Goal: Task Accomplishment & Management: Complete application form

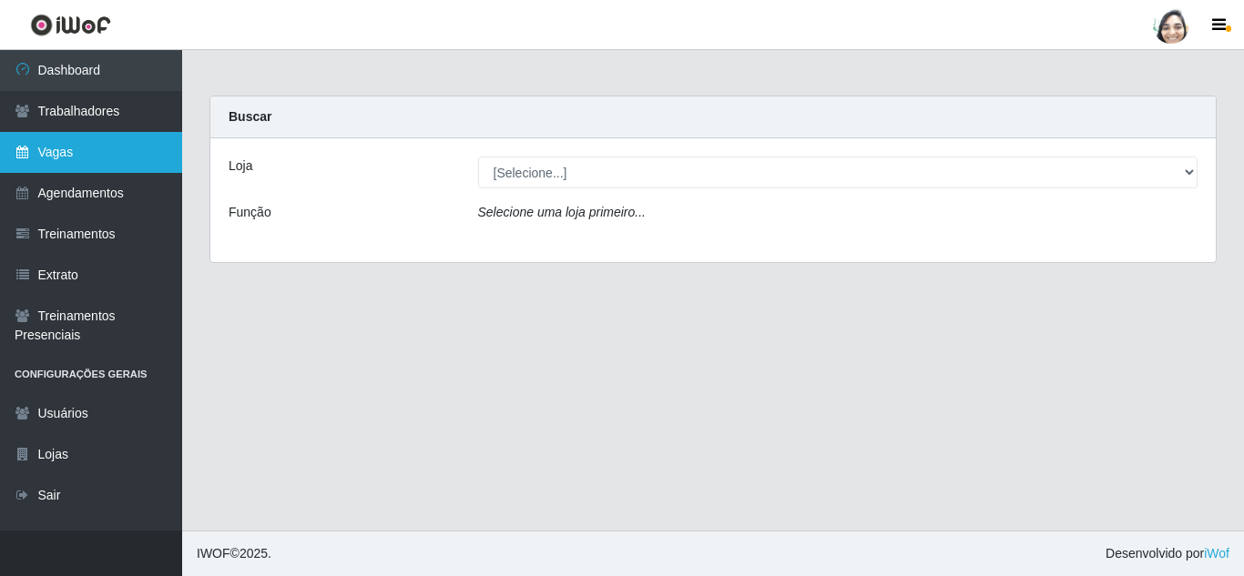
click at [130, 159] on link "Vagas" at bounding box center [91, 152] width 182 height 41
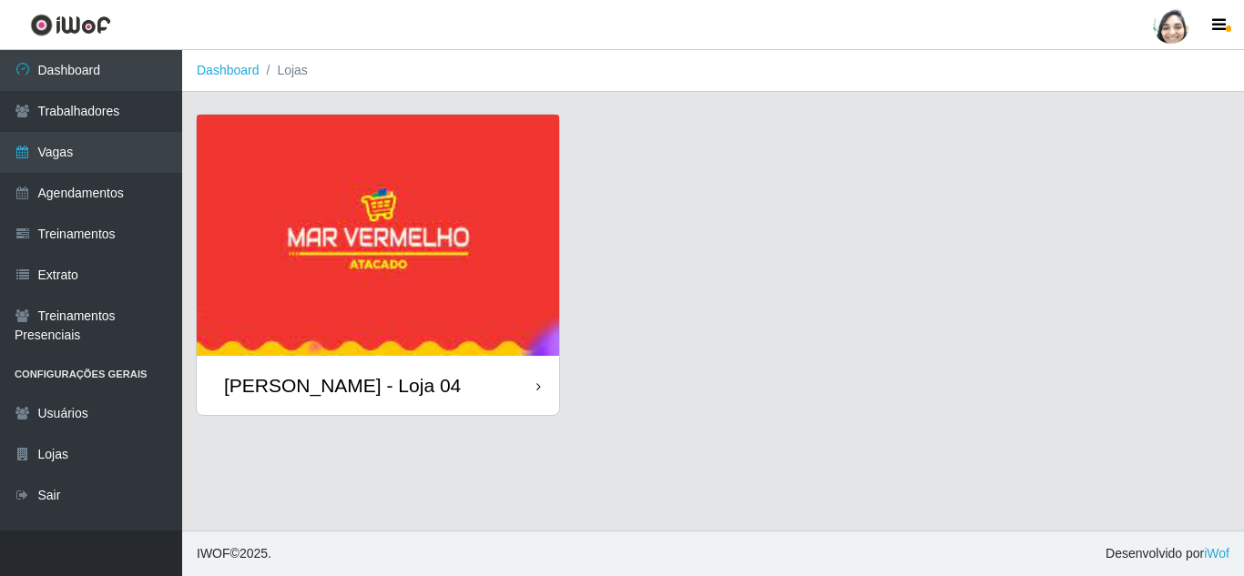
click at [330, 394] on div "[PERSON_NAME] - Loja 04" at bounding box center [342, 385] width 237 height 23
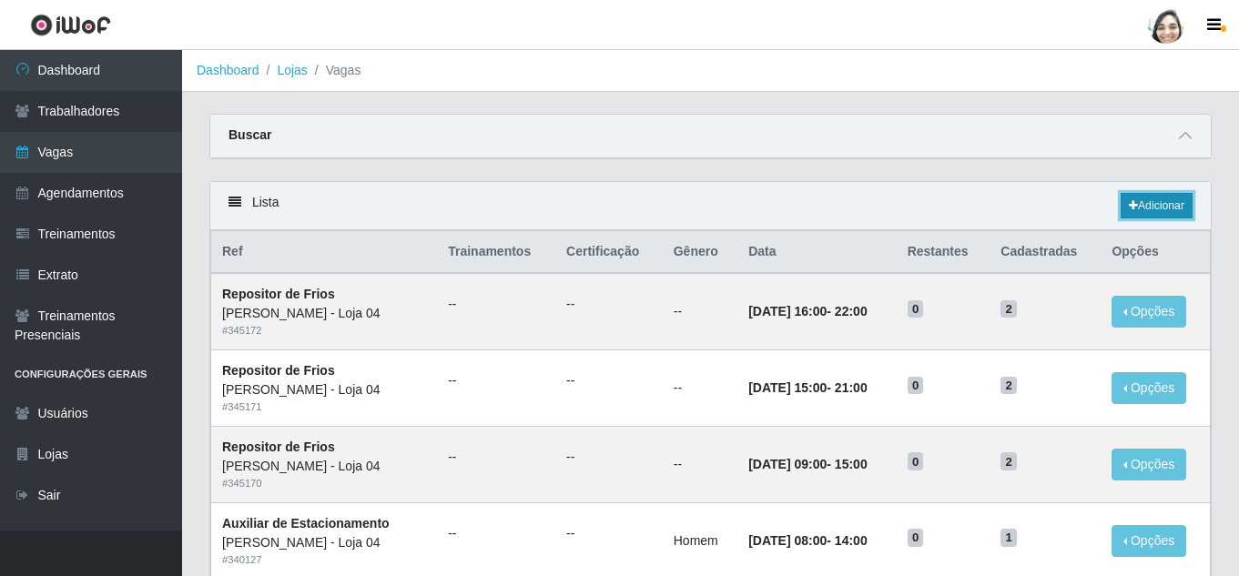
click at [1156, 203] on link "Adicionar" at bounding box center [1157, 205] width 72 height 25
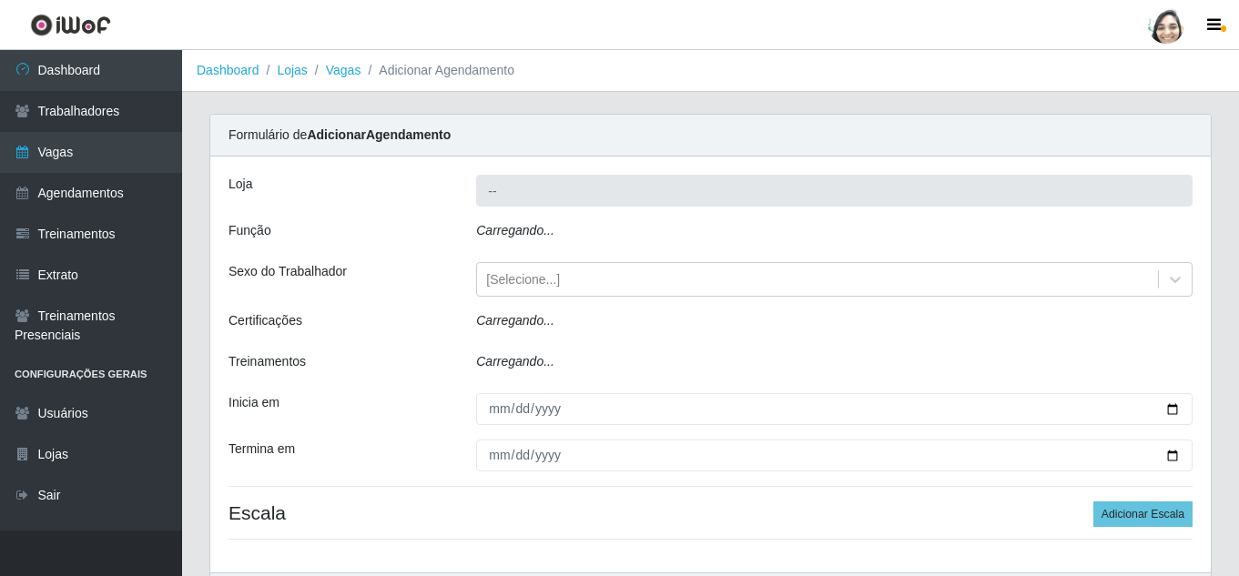
type input "[PERSON_NAME] - Loja 04"
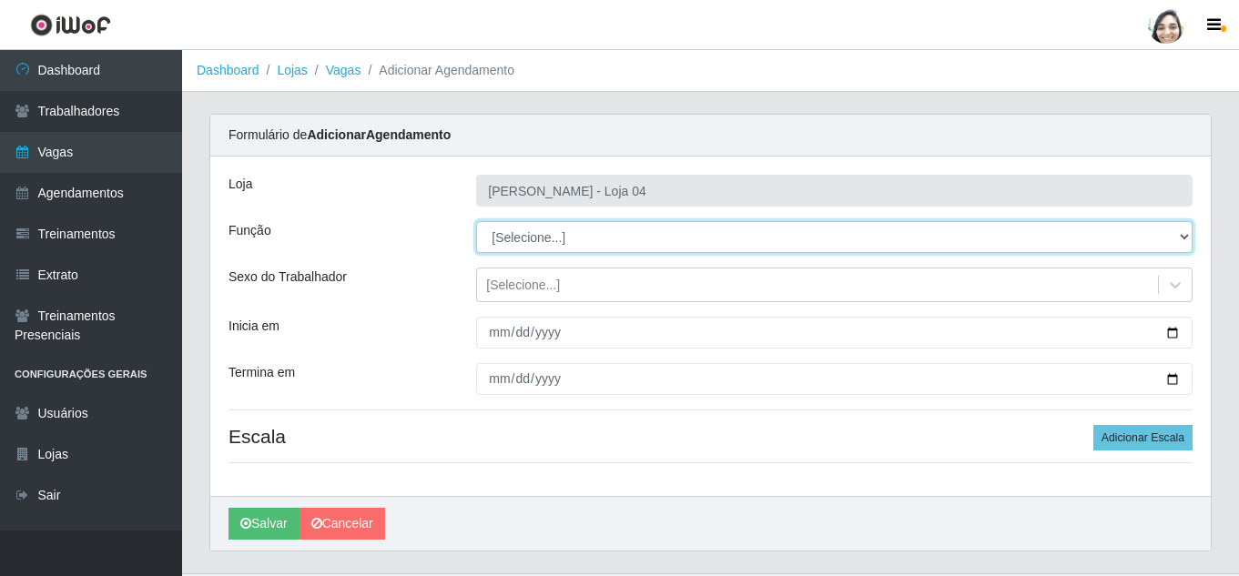
drag, startPoint x: 533, startPoint y: 239, endPoint x: 542, endPoint y: 243, distance: 10.2
click at [533, 239] on select "[Selecione...] ASG ASG + ASG ++ Auxiliar de Depósito Auxiliar de Depósito + Aux…" at bounding box center [834, 237] width 716 height 32
select select "22"
click at [476, 221] on select "[Selecione...] ASG ASG + ASG ++ Auxiliar de Depósito Auxiliar de Depósito + Aux…" at bounding box center [834, 237] width 716 height 32
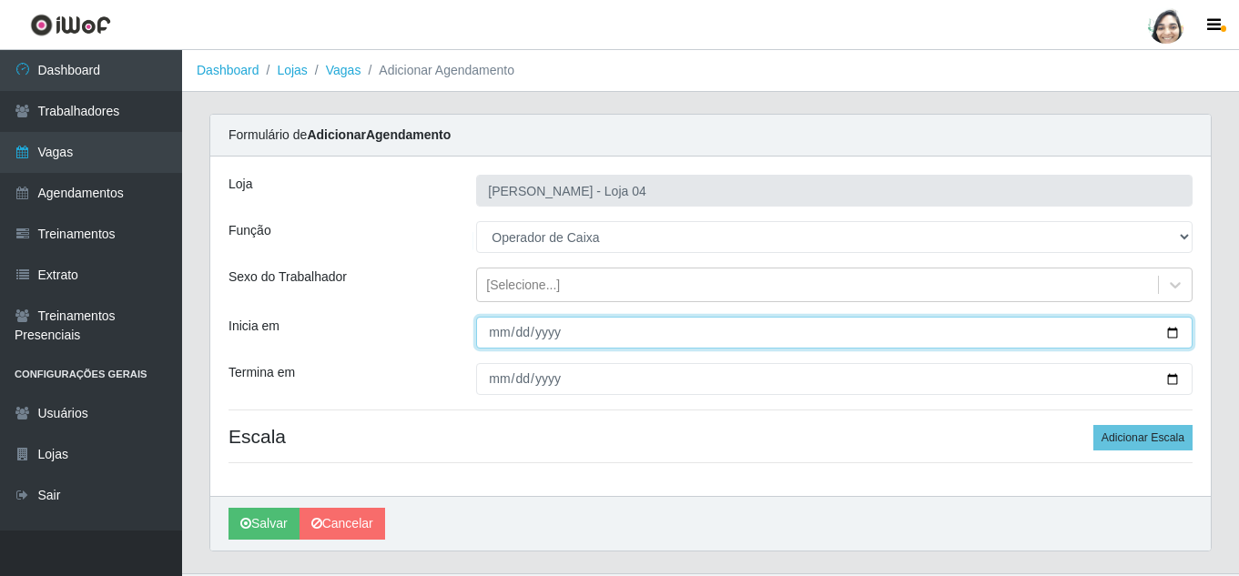
click at [497, 330] on input "Inicia em" at bounding box center [834, 333] width 716 height 32
type input "[DATE]"
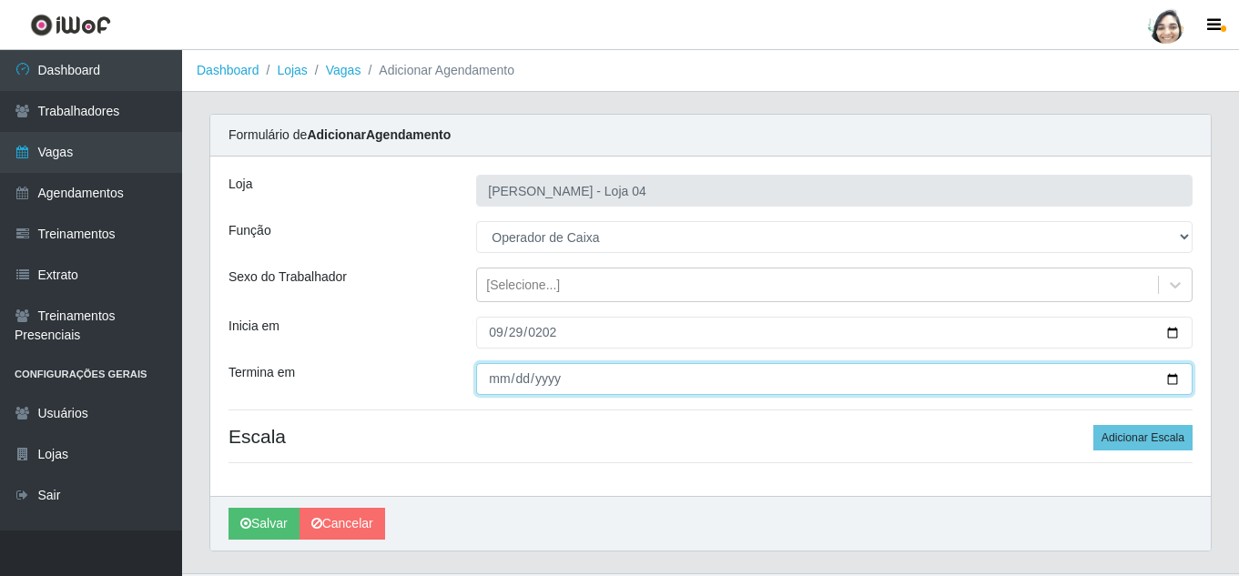
click at [506, 377] on input "Termina em" at bounding box center [834, 379] width 716 height 32
type input "[DATE]"
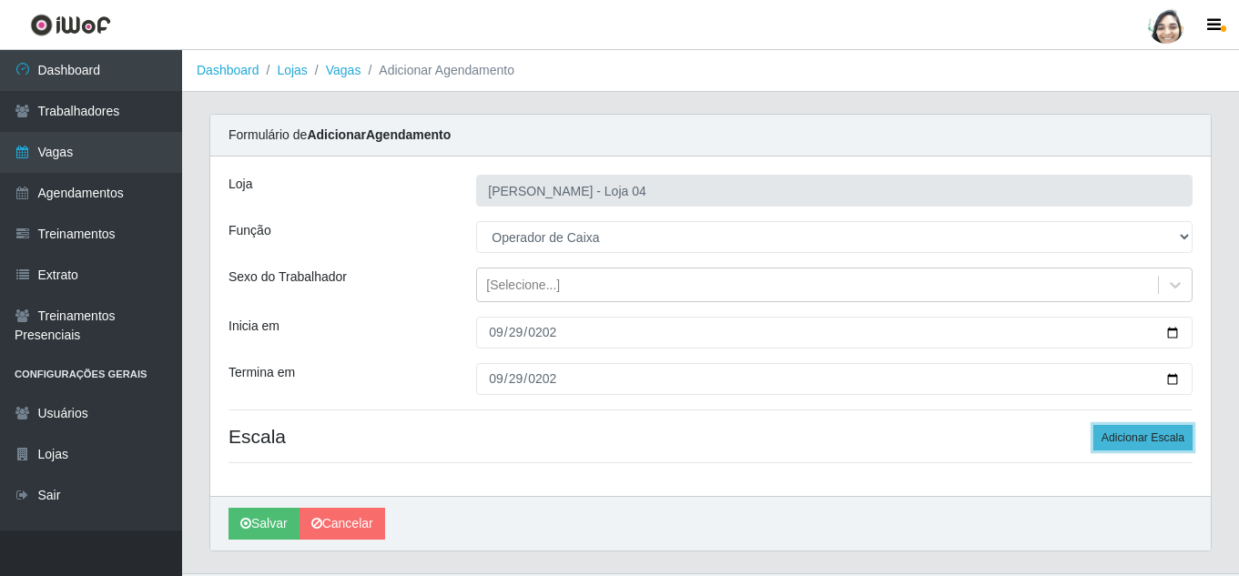
click at [1139, 437] on button "Adicionar Escala" at bounding box center [1142, 437] width 99 height 25
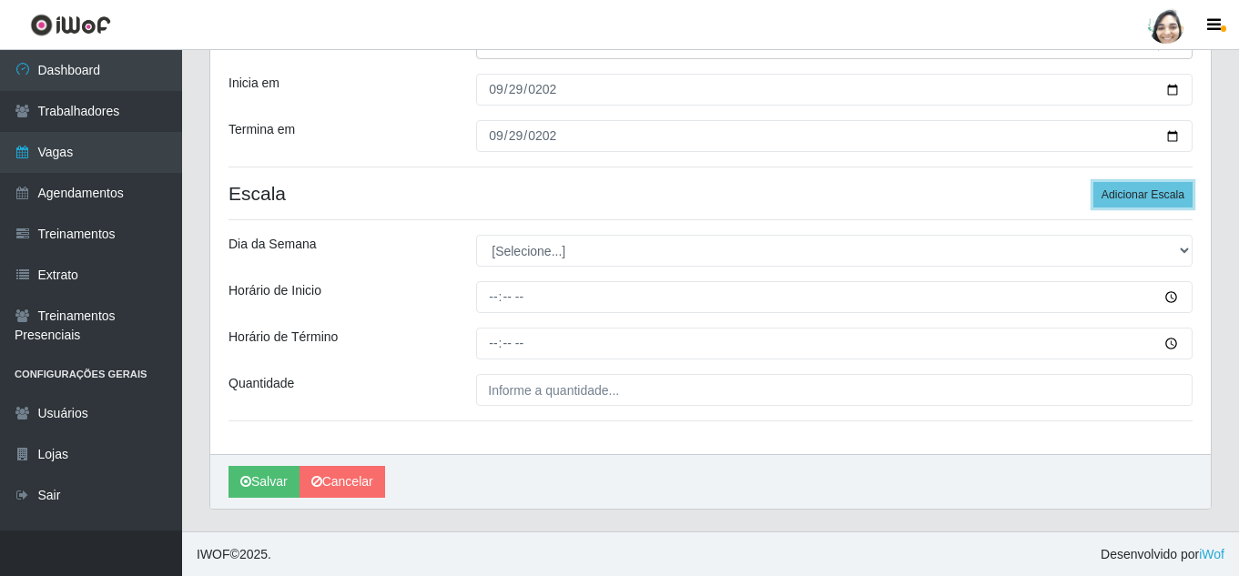
scroll to position [244, 0]
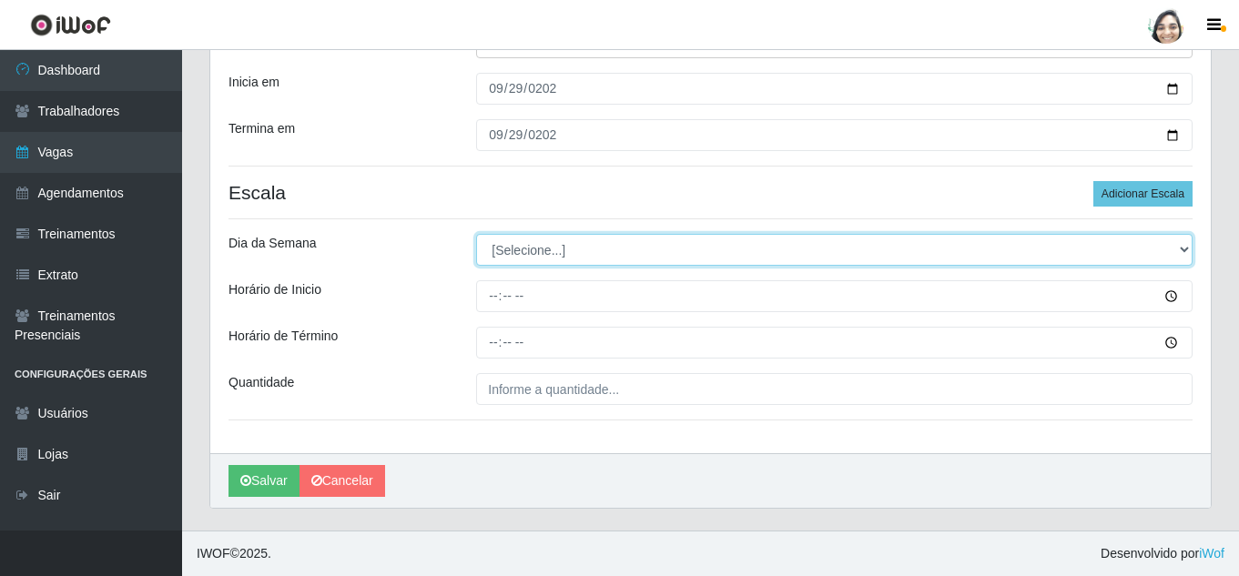
click at [584, 252] on select "[Selecione...] Segunda Terça Quarta Quinta Sexta Sábado Domingo" at bounding box center [834, 250] width 716 height 32
select select "1"
click at [476, 234] on select "[Selecione...] Segunda Terça Quarta Quinta Sexta Sábado Domingo" at bounding box center [834, 250] width 716 height 32
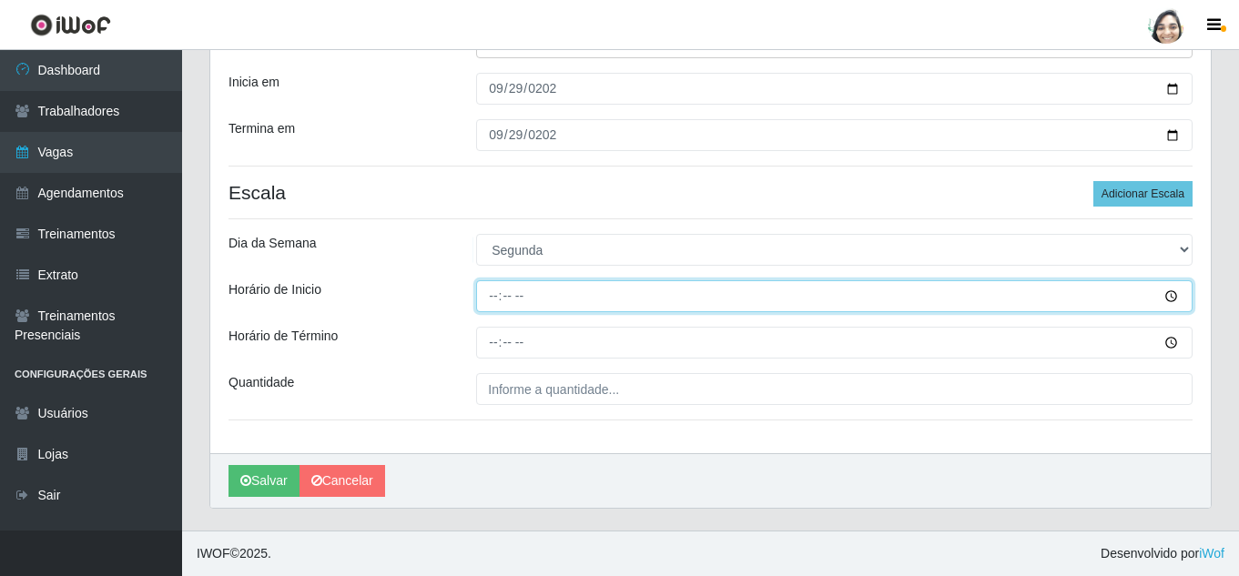
click at [485, 295] on input "Horário de Inicio" at bounding box center [834, 296] width 716 height 32
type input "08:20"
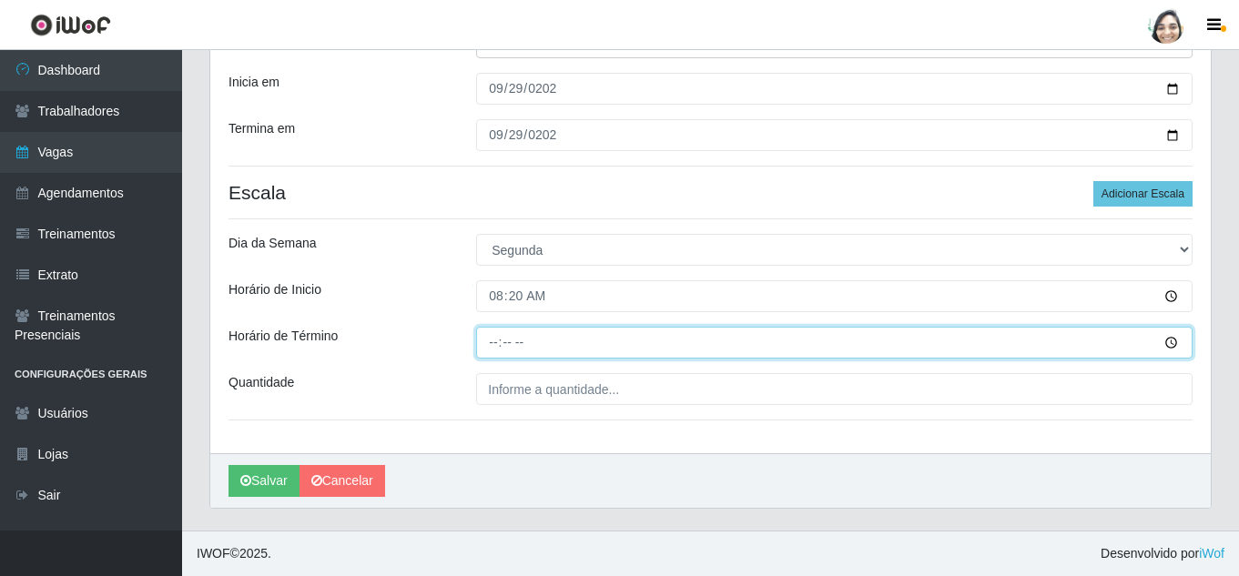
click at [492, 344] on input "Horário de Término" at bounding box center [834, 343] width 716 height 32
type input "14:20"
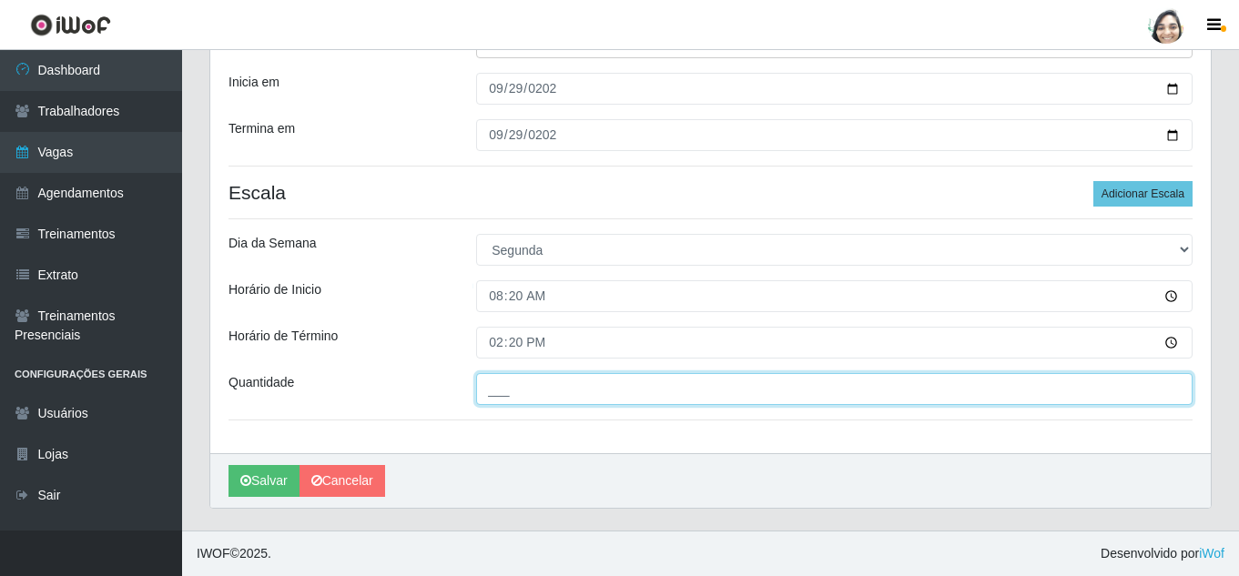
click at [510, 393] on input "___" at bounding box center [834, 389] width 716 height 32
type input "04_"
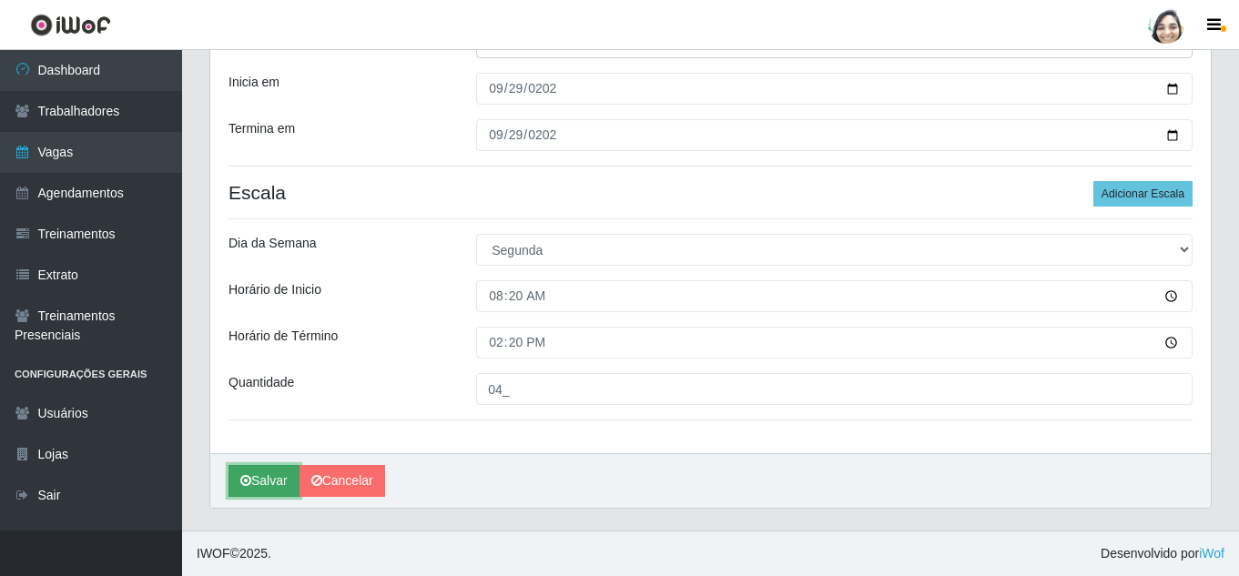
click at [268, 481] on button "Salvar" at bounding box center [264, 481] width 71 height 32
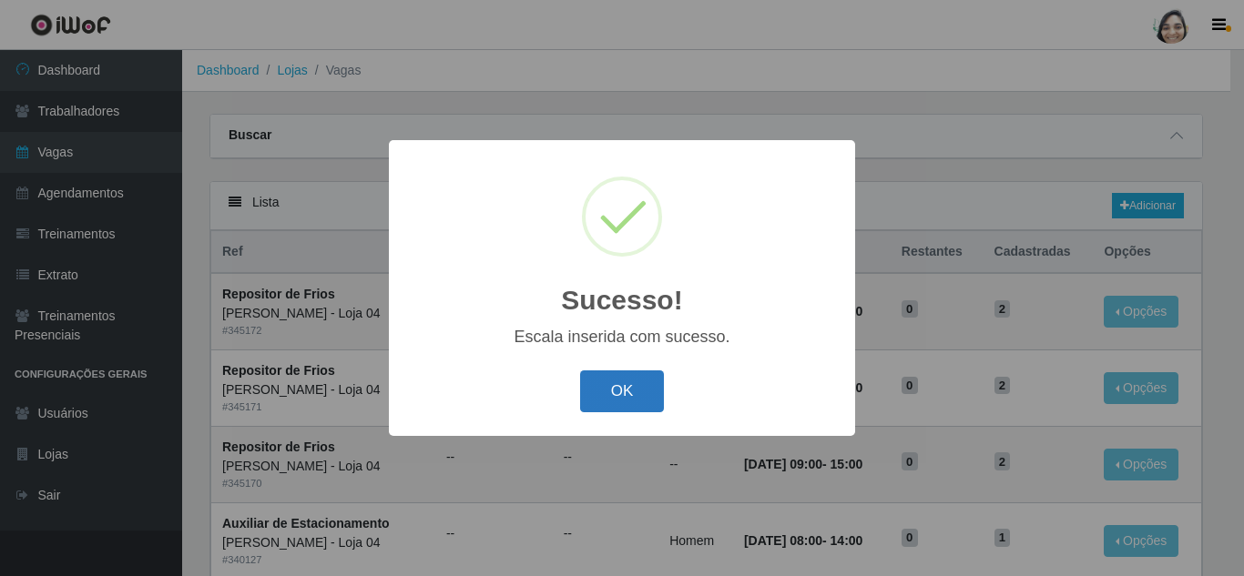
click at [623, 390] on button "OK" at bounding box center [622, 392] width 85 height 43
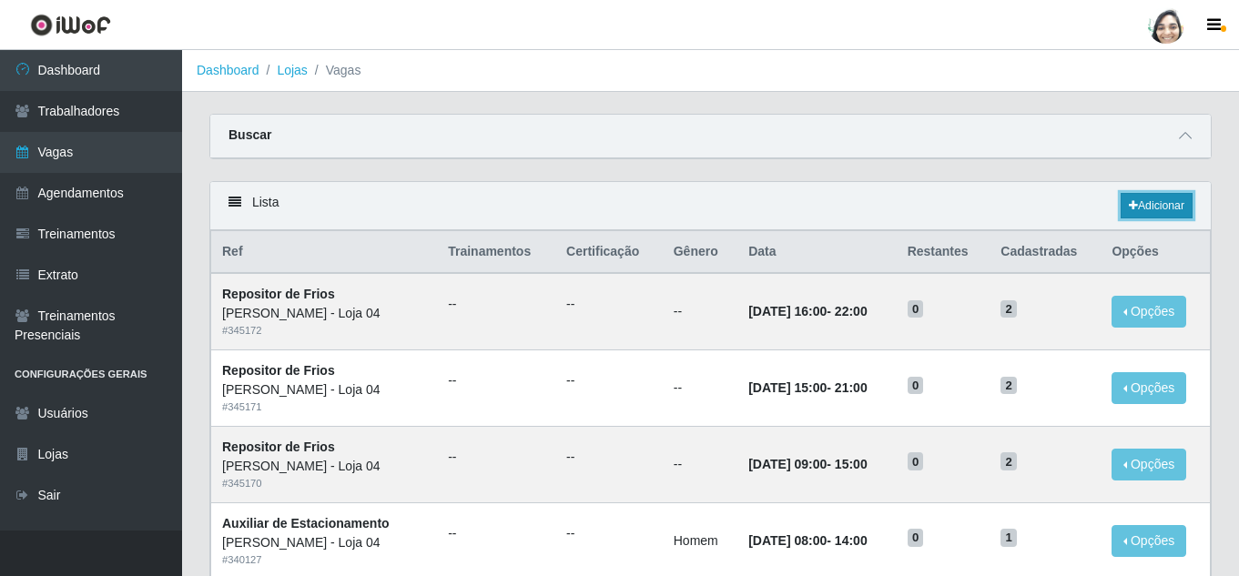
click at [1142, 202] on link "Adicionar" at bounding box center [1157, 205] width 72 height 25
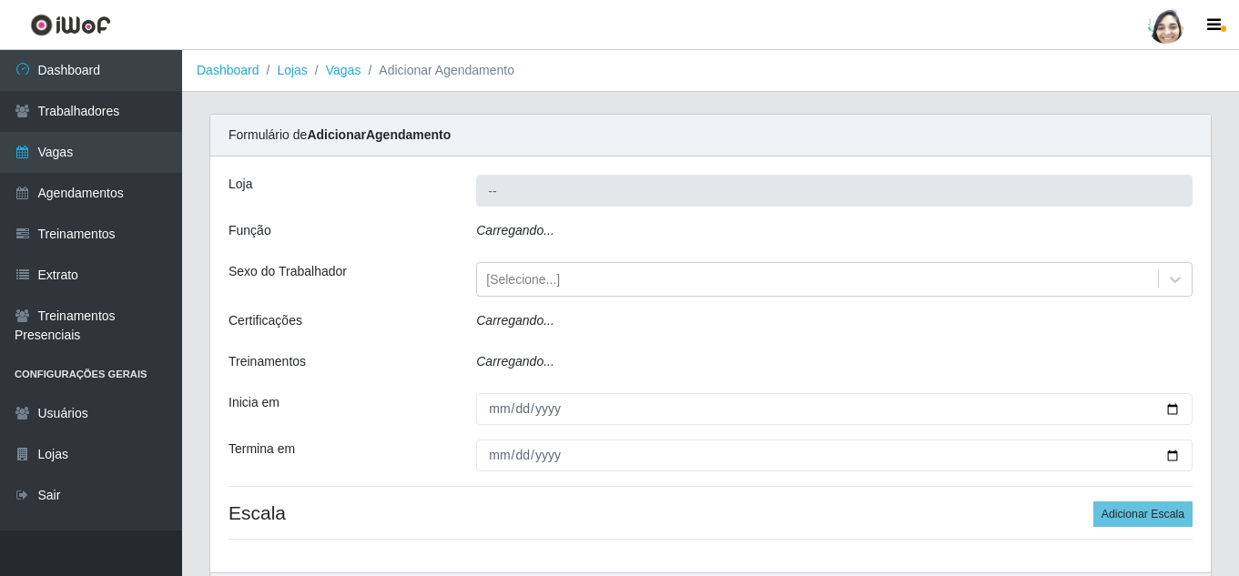
type input "[PERSON_NAME] - Loja 04"
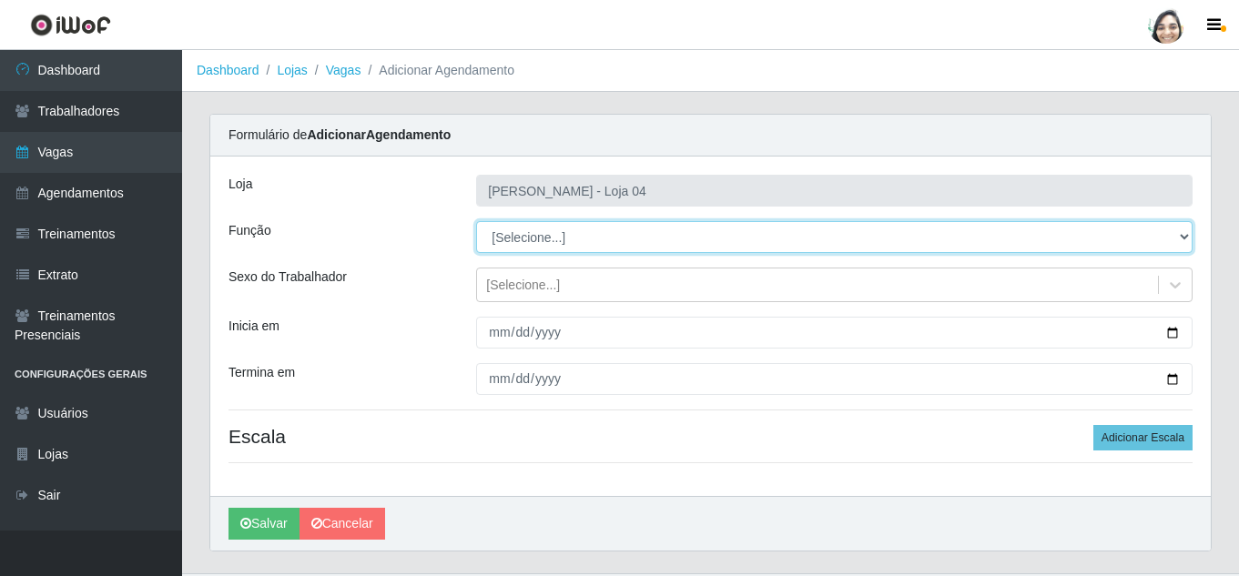
click at [544, 235] on select "[Selecione...] ASG ASG + ASG ++ Auxiliar de Depósito Auxiliar de Depósito + Aux…" at bounding box center [834, 237] width 716 height 32
select select "22"
click at [476, 221] on select "[Selecione...] ASG ASG + ASG ++ Auxiliar de Depósito Auxiliar de Depósito + Aux…" at bounding box center [834, 237] width 716 height 32
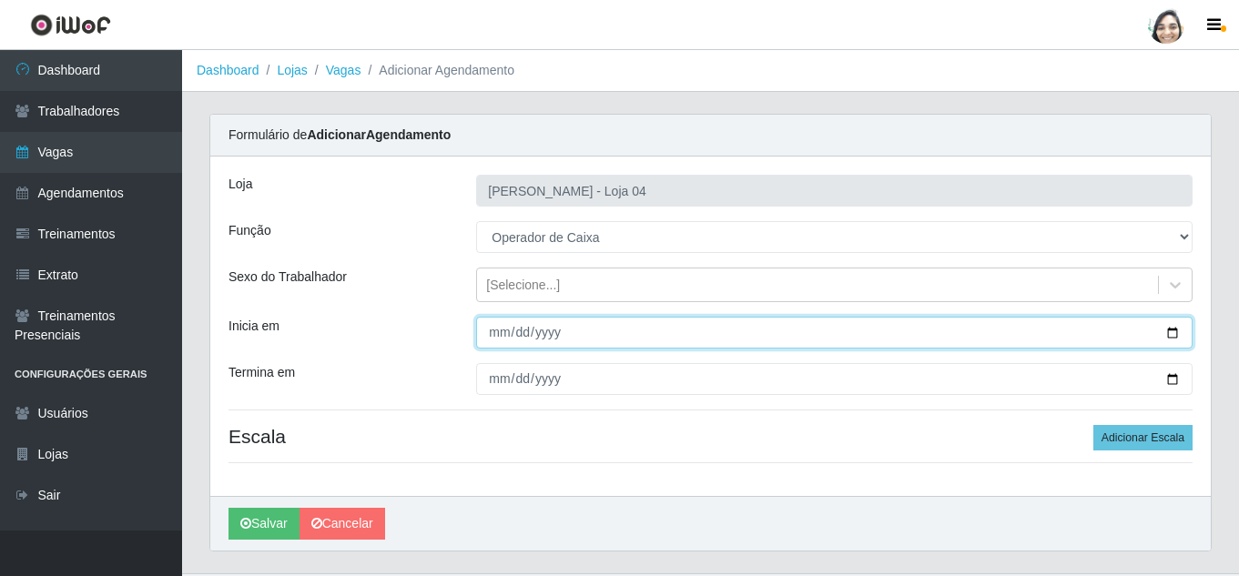
click at [488, 330] on input "Inicia em" at bounding box center [834, 333] width 716 height 32
type input "[DATE]"
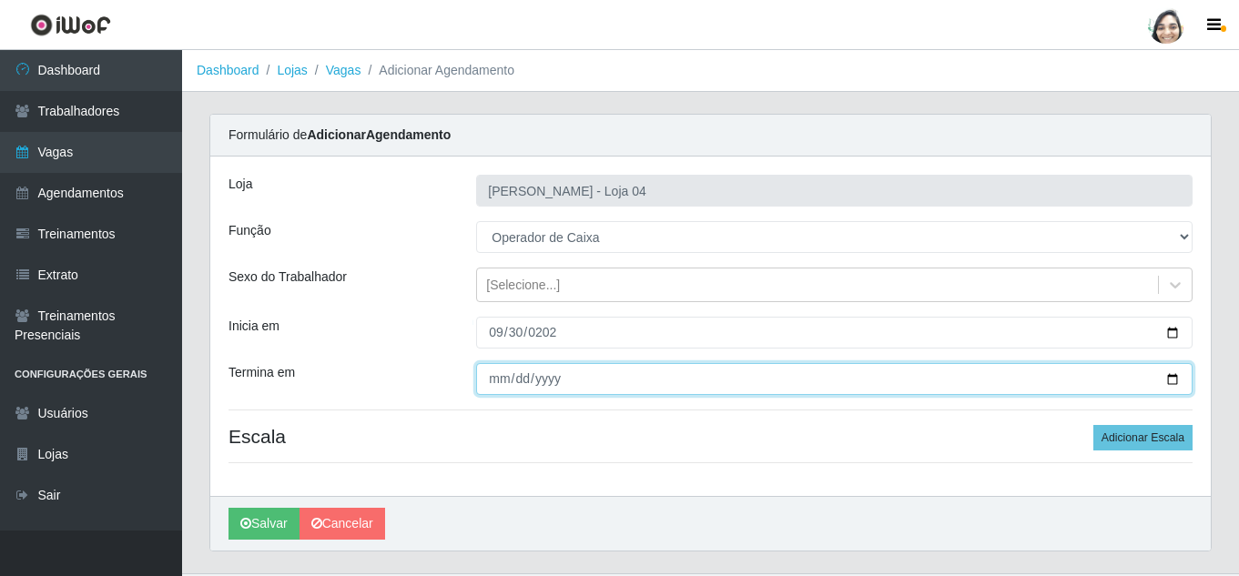
click at [499, 380] on input "Termina em" at bounding box center [834, 379] width 716 height 32
type input "[DATE]"
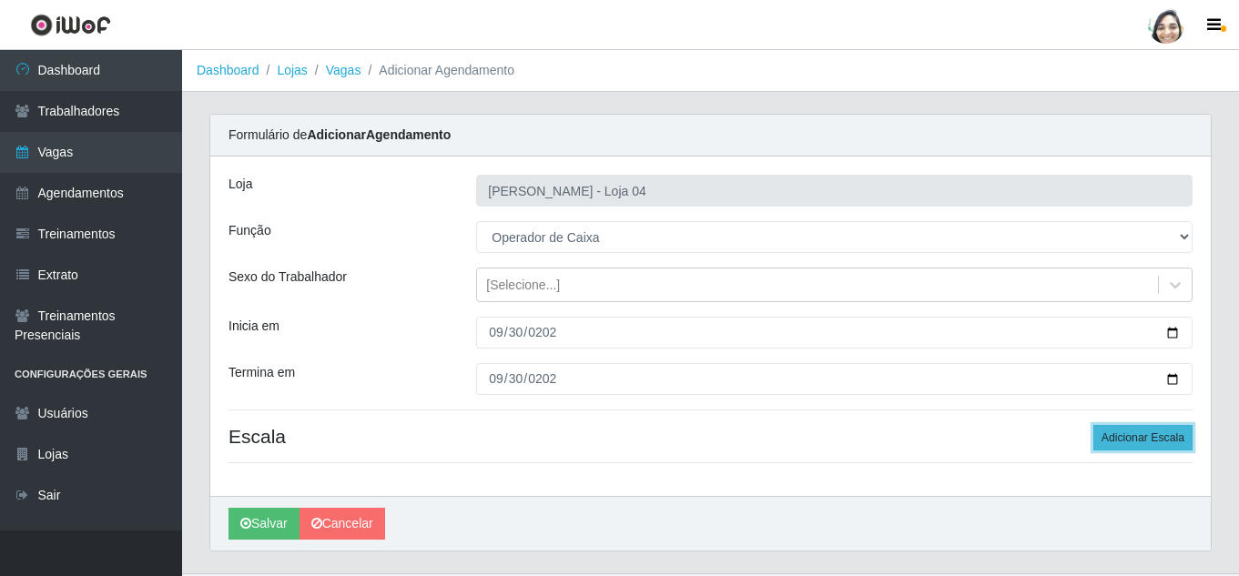
click at [1165, 435] on button "Adicionar Escala" at bounding box center [1142, 437] width 99 height 25
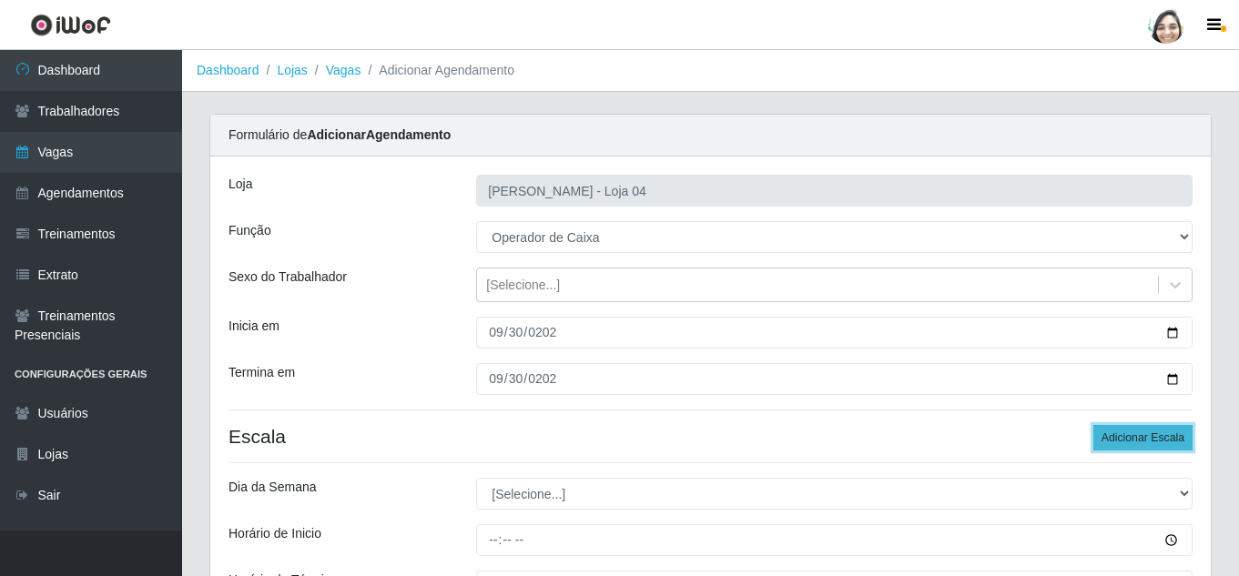
click at [1165, 435] on button "Adicionar Escala" at bounding box center [1142, 437] width 99 height 25
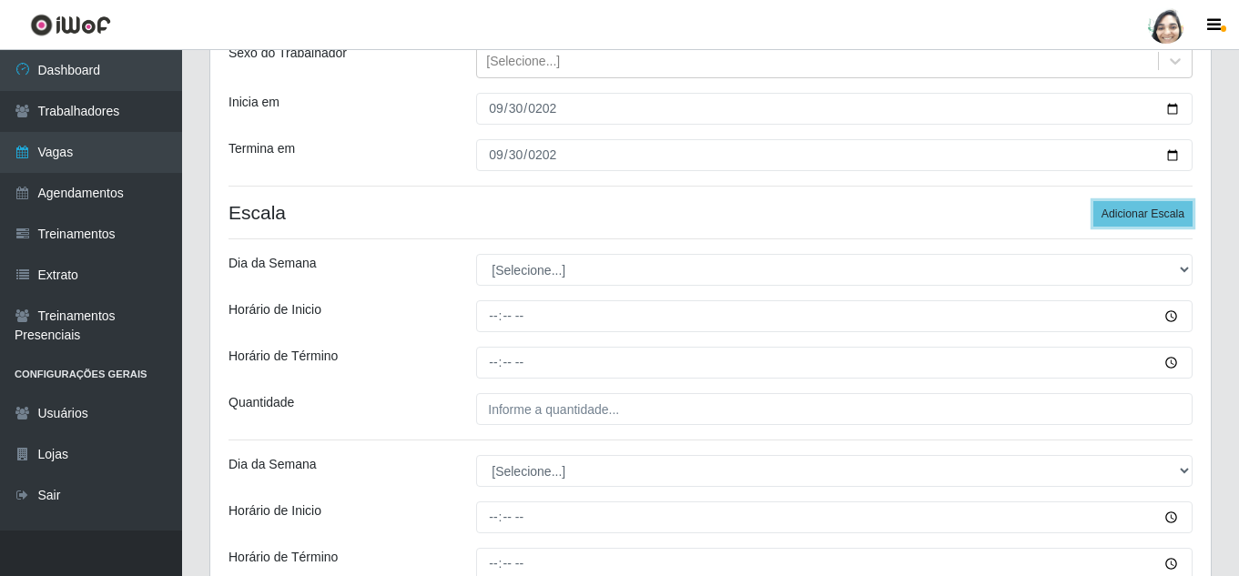
scroll to position [273, 0]
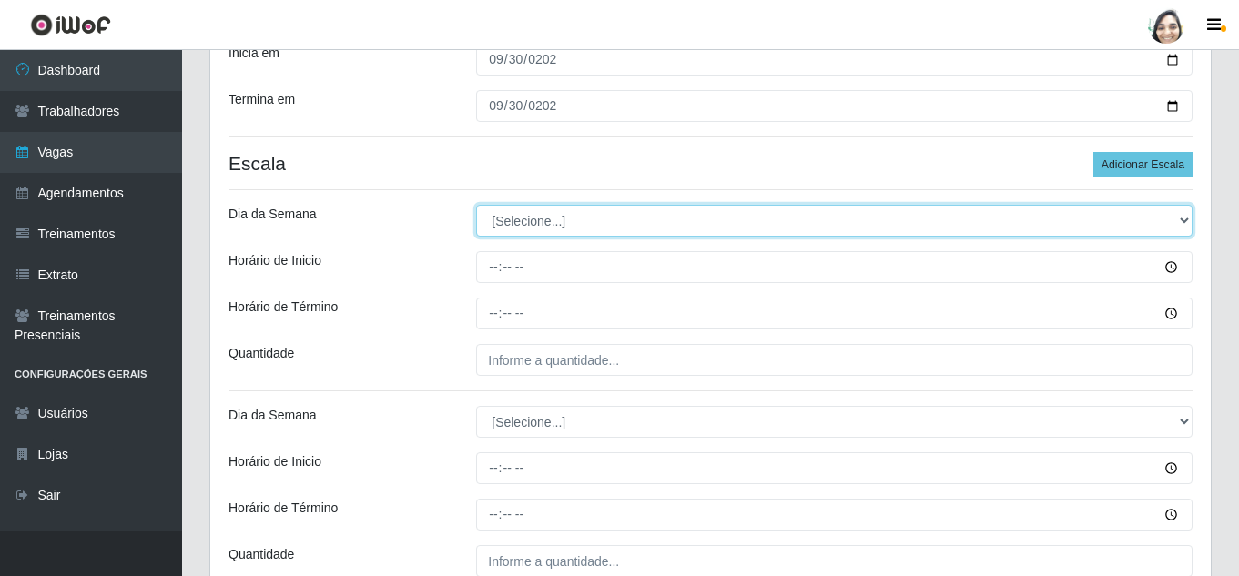
click at [535, 224] on select "[Selecione...] Segunda Terça Quarta Quinta Sexta Sábado Domingo" at bounding box center [834, 221] width 716 height 32
select select "2"
click at [476, 205] on select "[Selecione...] Segunda Terça Quarta Quinta Sexta Sábado Domingo" at bounding box center [834, 221] width 716 height 32
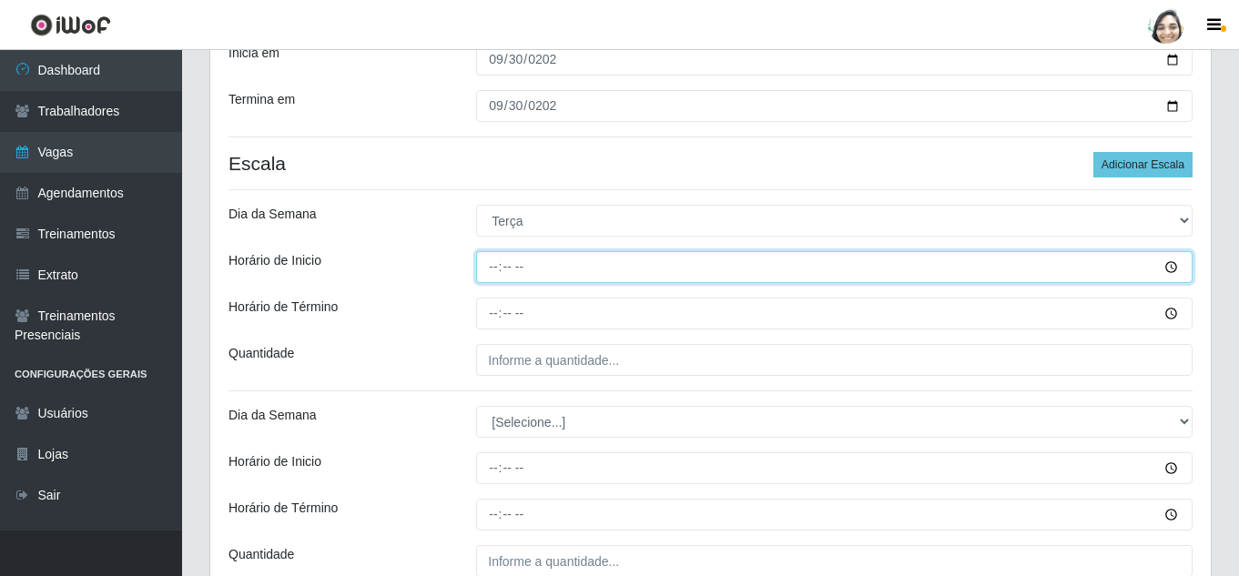
click at [491, 274] on input "Horário de Inicio" at bounding box center [834, 267] width 716 height 32
type input "08:20"
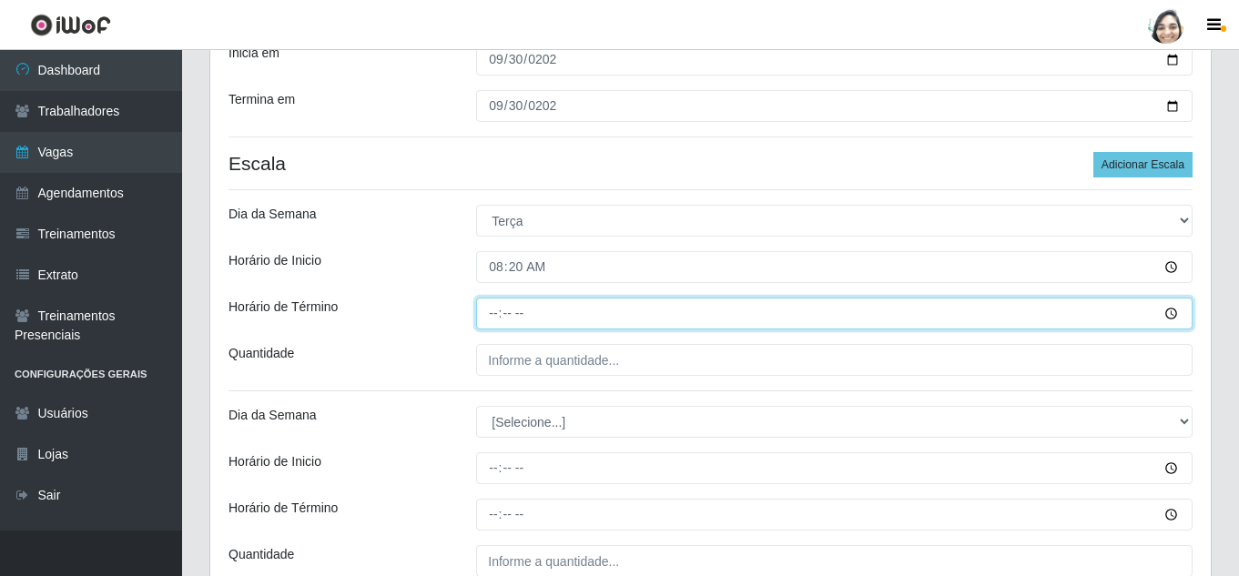
click at [491, 320] on input "Horário de Término" at bounding box center [834, 314] width 716 height 32
type input "14:20"
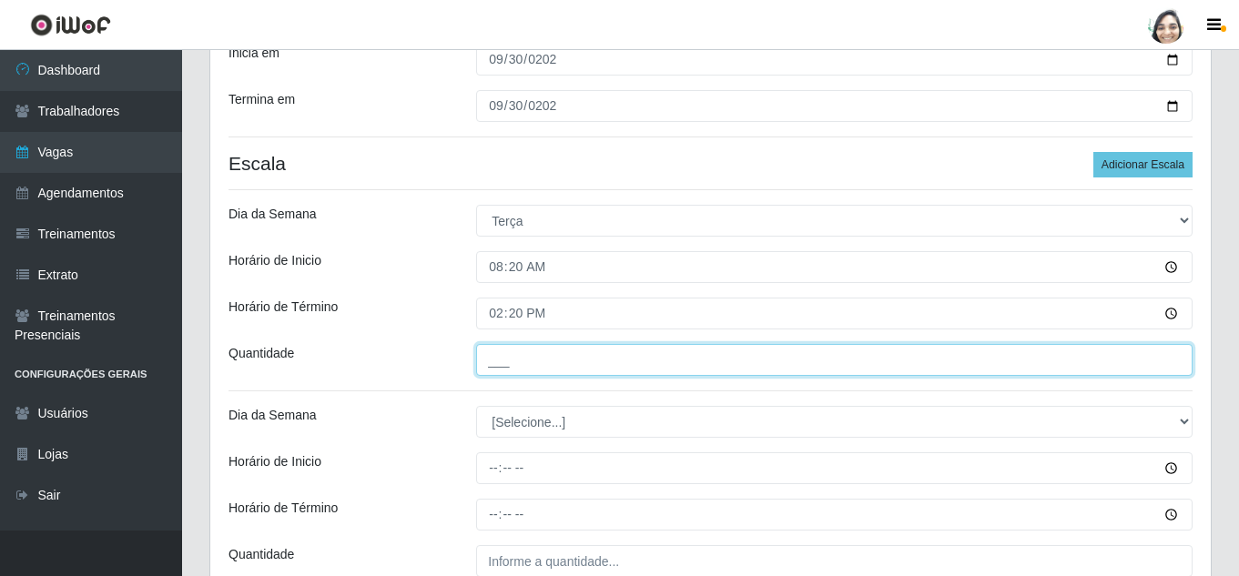
click at [510, 359] on input "___" at bounding box center [834, 360] width 716 height 32
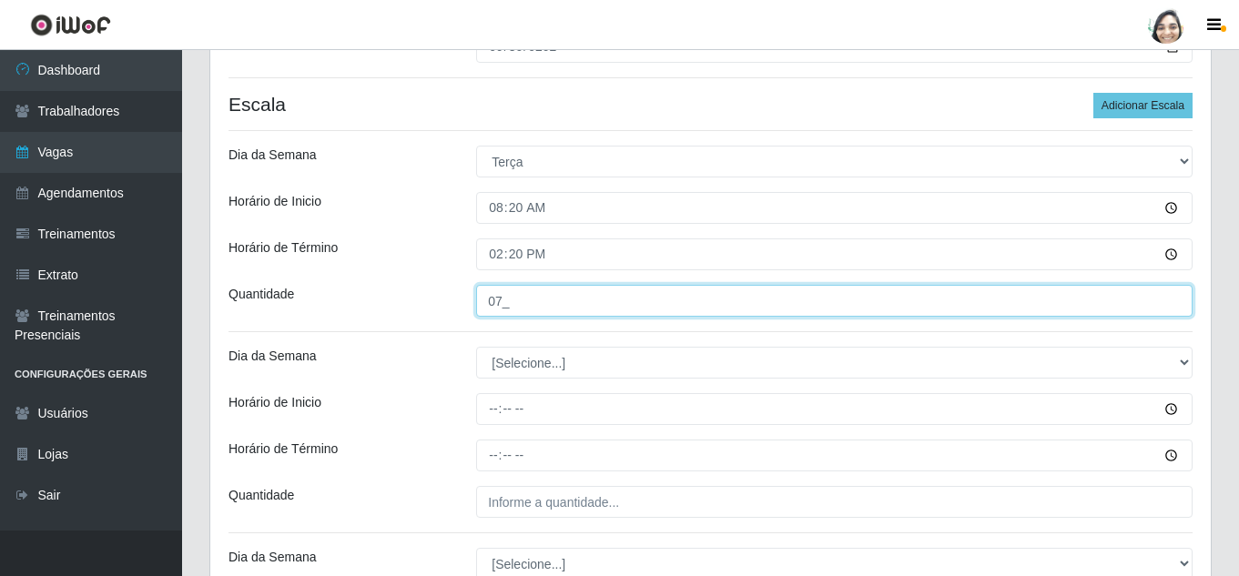
scroll to position [364, 0]
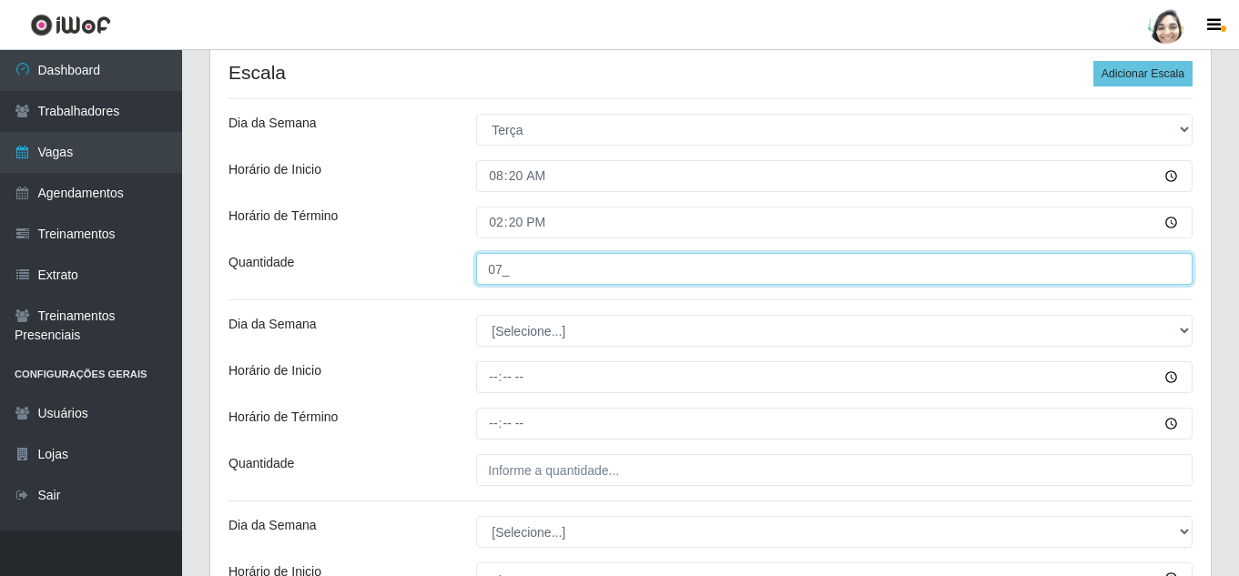
type input "07_"
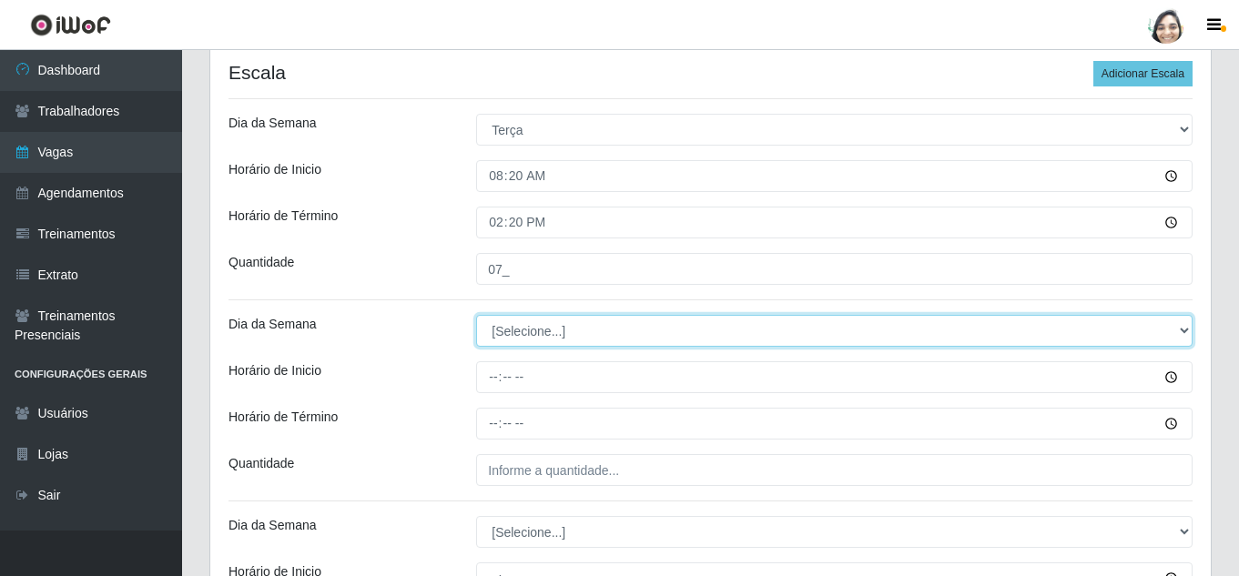
click at [560, 329] on select "[Selecione...] Segunda Terça Quarta Quinta Sexta Sábado Domingo" at bounding box center [834, 331] width 716 height 32
click at [528, 328] on select "[Selecione...] Segunda Terça Quarta Quinta Sexta Sábado Domingo" at bounding box center [834, 331] width 716 height 32
select select "2"
click at [476, 315] on select "[Selecione...] Segunda Terça Quarta Quinta Sexta Sábado Domingo" at bounding box center [834, 331] width 716 height 32
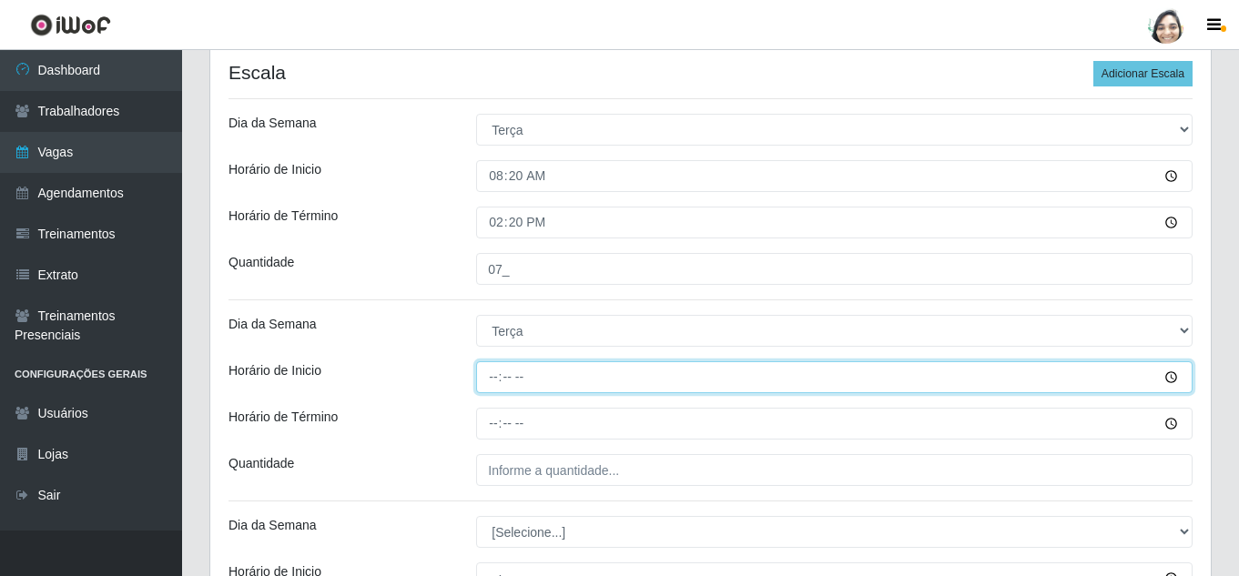
click at [500, 365] on input "Horário de Inicio" at bounding box center [834, 377] width 716 height 32
type input "12:20"
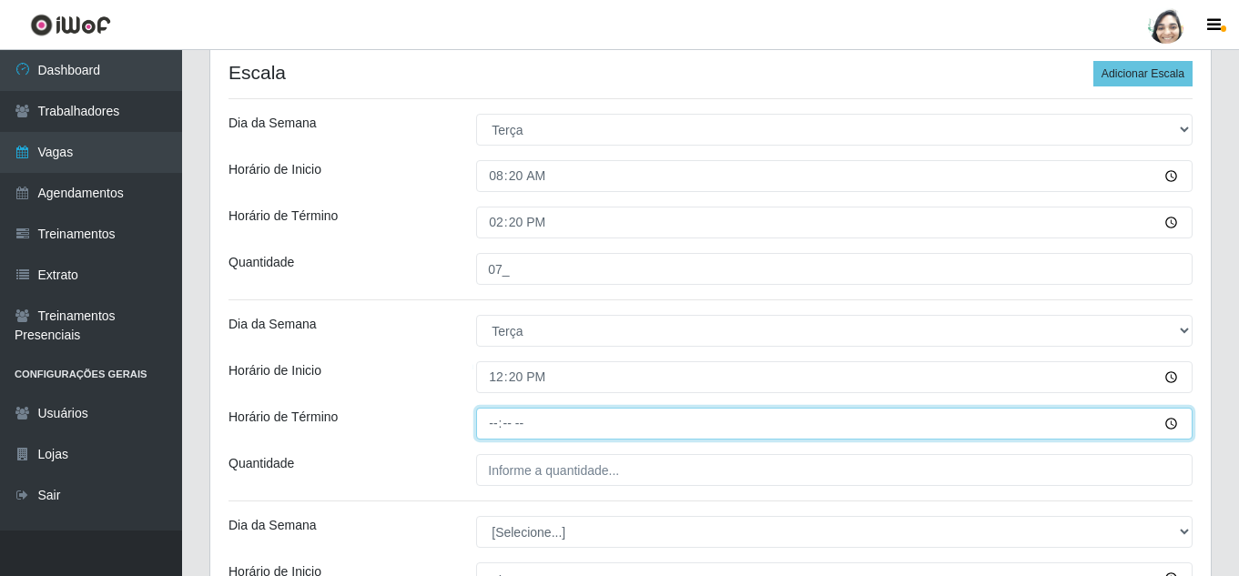
click at [493, 423] on input "Horário de Término" at bounding box center [834, 424] width 716 height 32
type input "18:20"
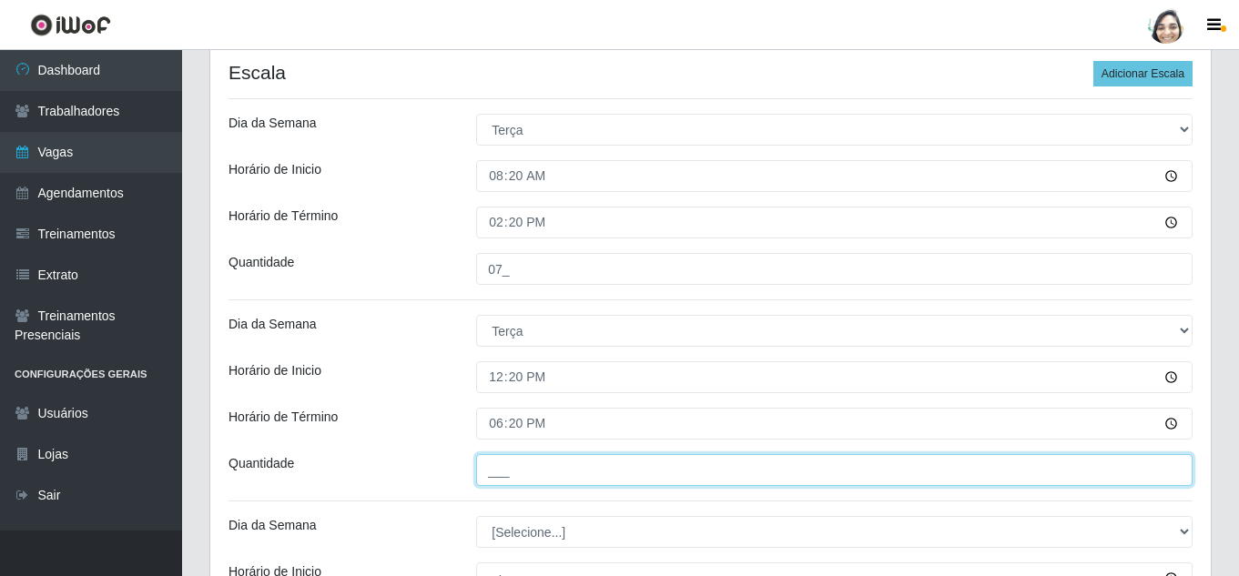
click at [521, 467] on input "___" at bounding box center [834, 470] width 716 height 32
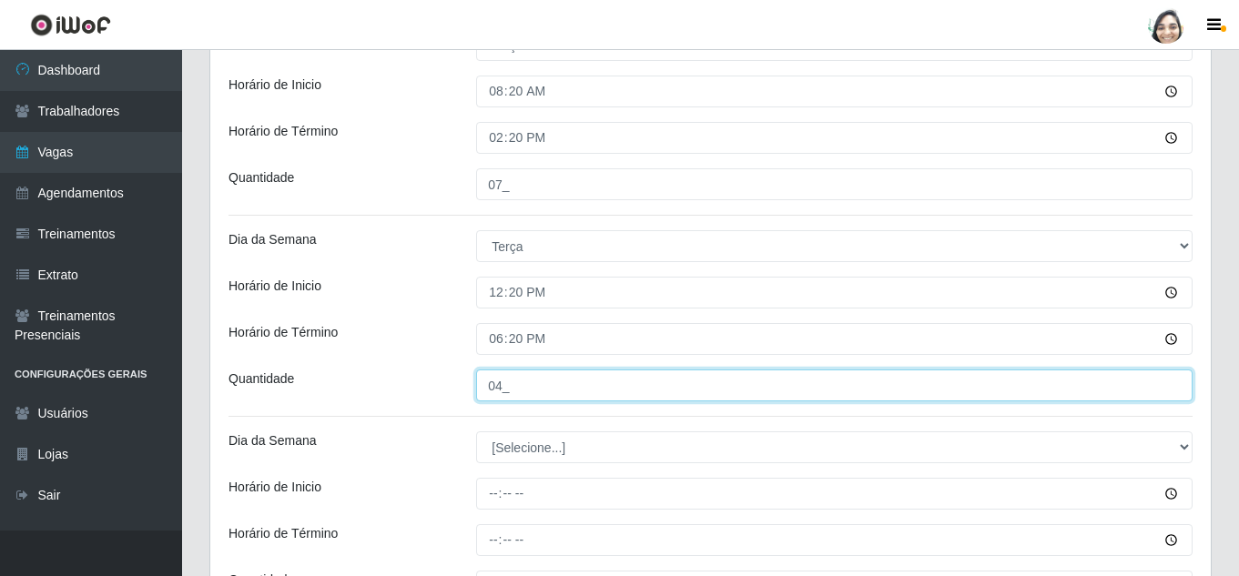
scroll to position [546, 0]
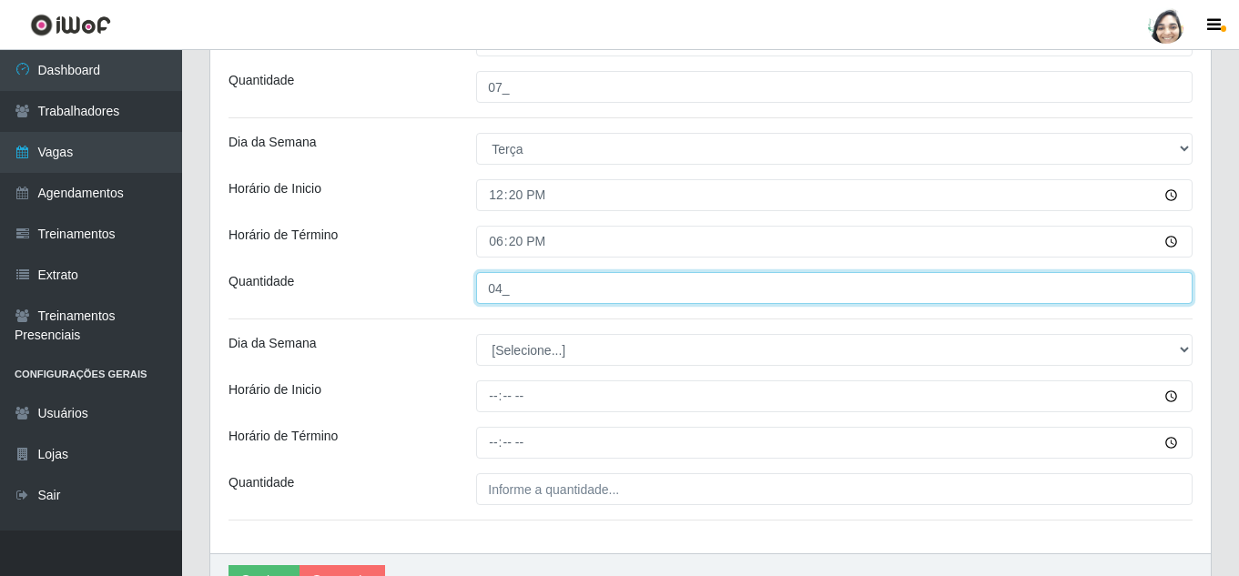
type input "04_"
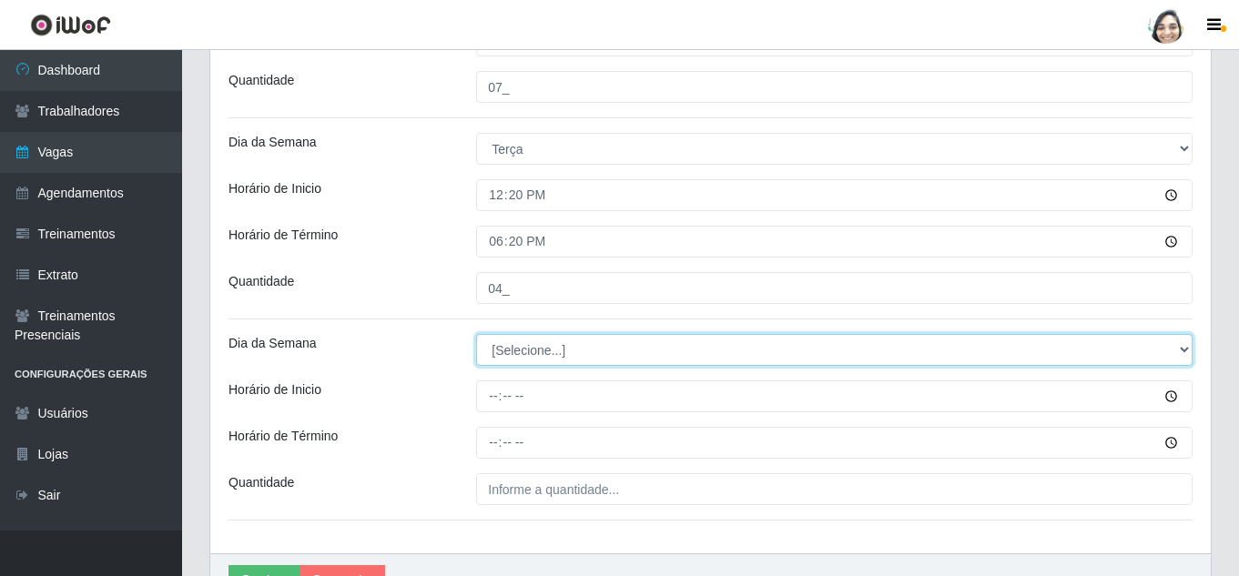
click at [554, 337] on select "[Selecione...] Segunda Terça Quarta Quinta Sexta Sábado Domingo" at bounding box center [834, 350] width 716 height 32
click at [553, 344] on select "[Selecione...] Segunda Terça Quarta Quinta Sexta Sábado Domingo" at bounding box center [834, 350] width 716 height 32
select select "2"
click at [476, 334] on select "[Selecione...] Segunda Terça Quarta Quinta Sexta Sábado Domingo" at bounding box center [834, 350] width 716 height 32
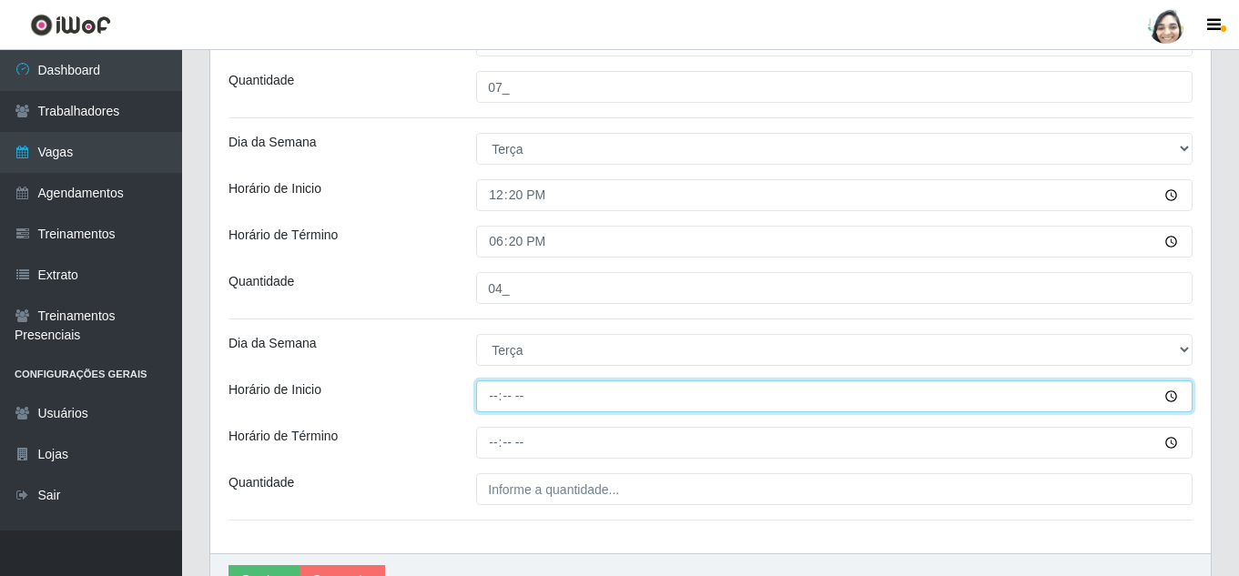
click at [493, 394] on input "Horário de Inicio" at bounding box center [834, 397] width 716 height 32
type input "16:40"
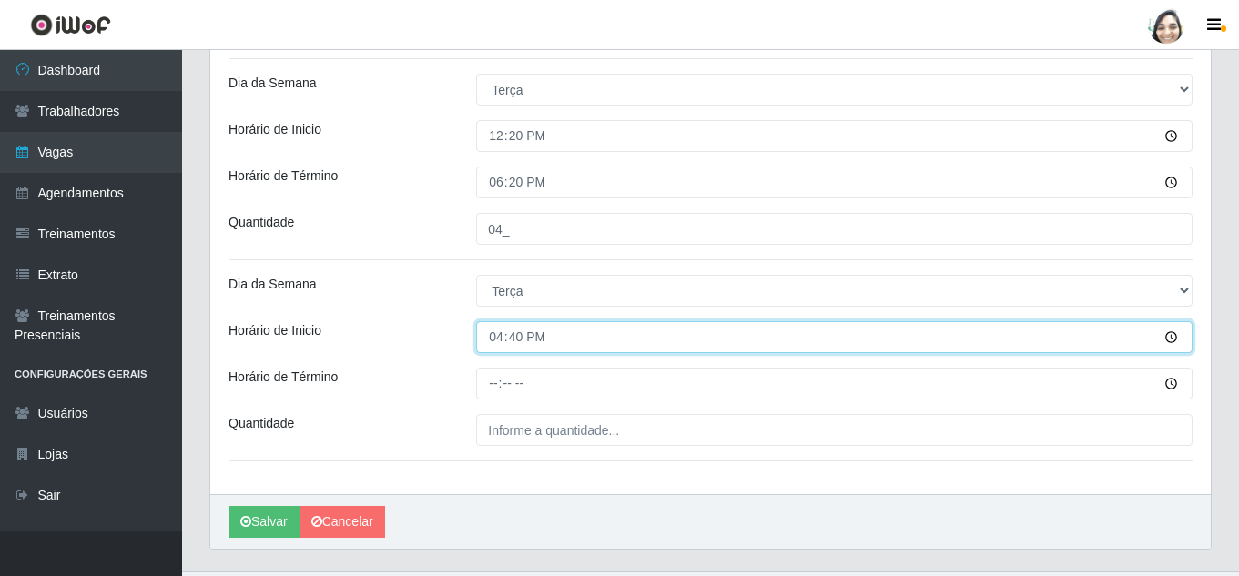
scroll to position [637, 0]
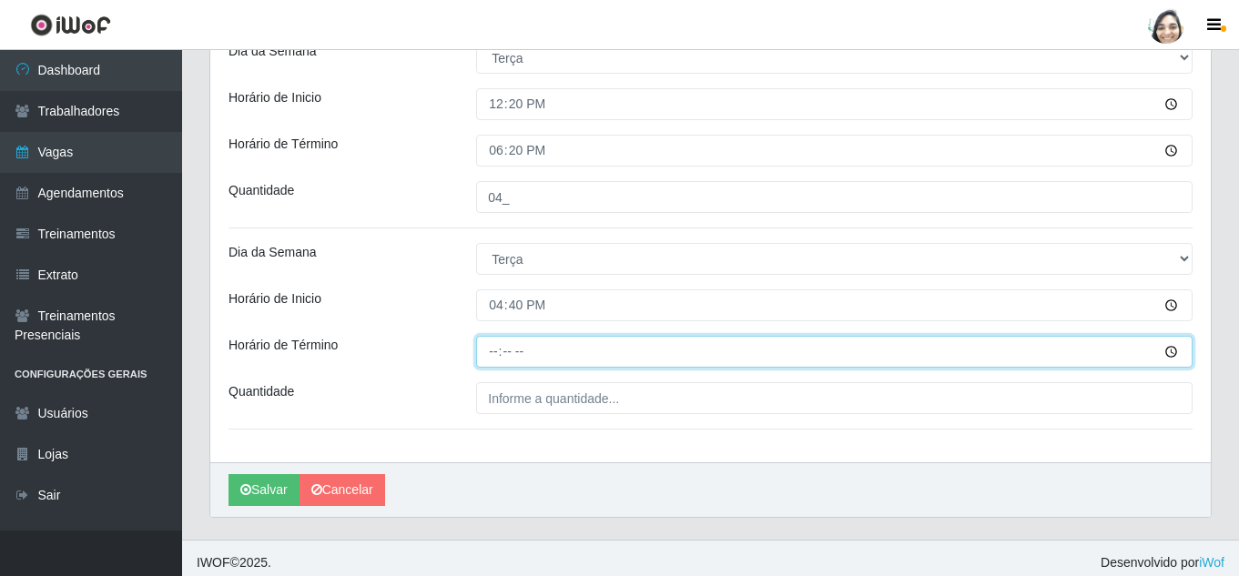
click at [487, 352] on input "Horário de Término" at bounding box center [834, 352] width 716 height 32
type input "22:40"
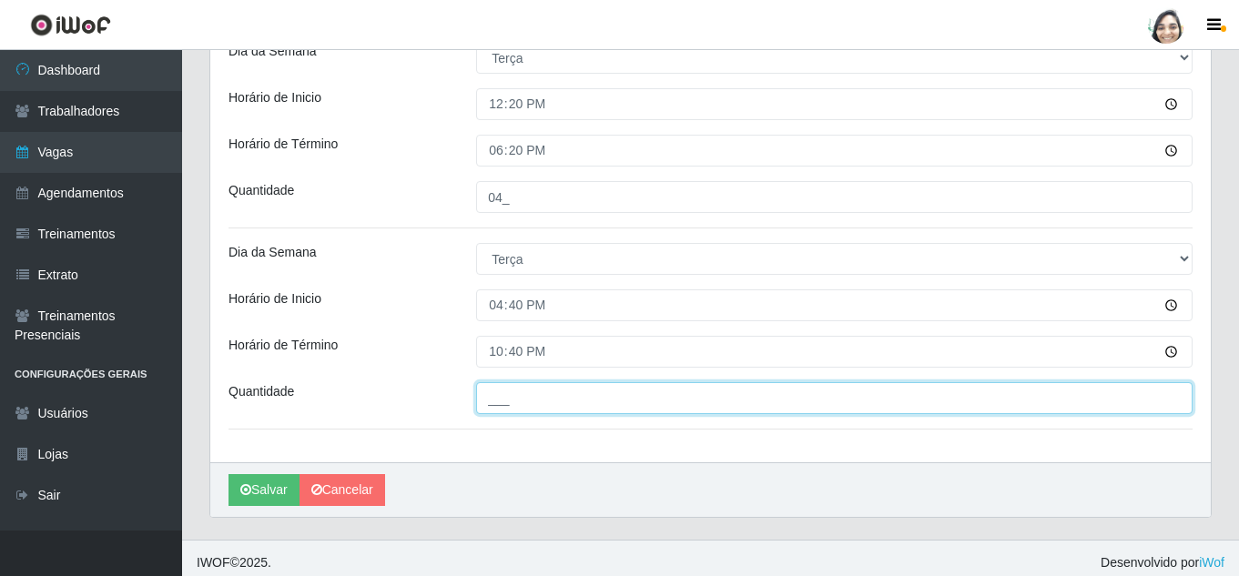
click at [517, 396] on input "___" at bounding box center [834, 398] width 716 height 32
type input "02_"
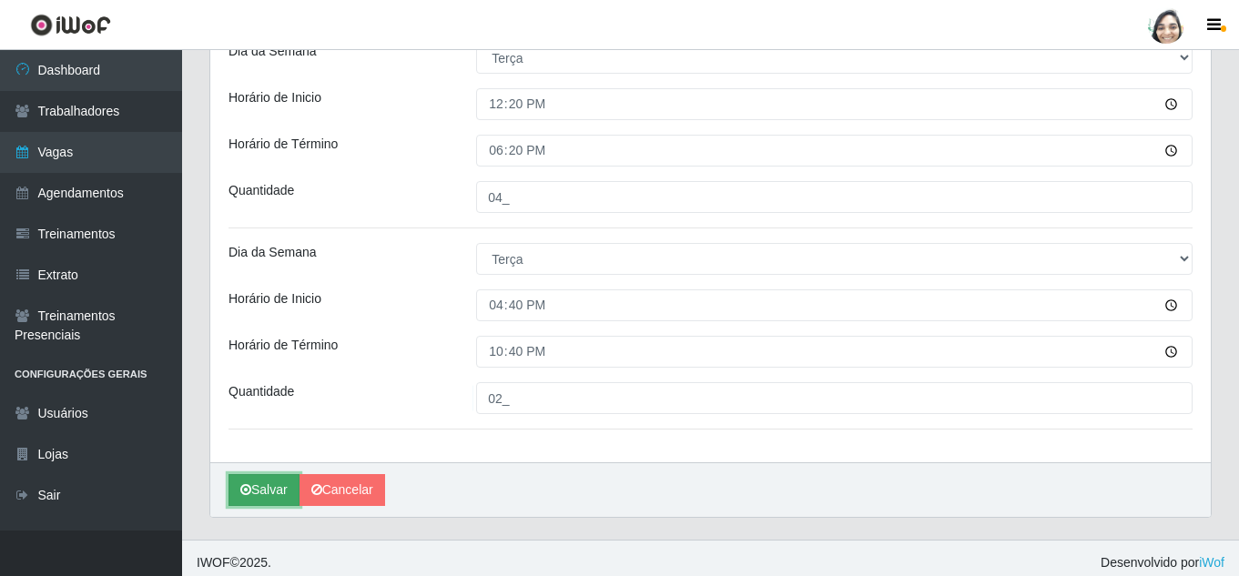
click at [259, 493] on button "Salvar" at bounding box center [264, 490] width 71 height 32
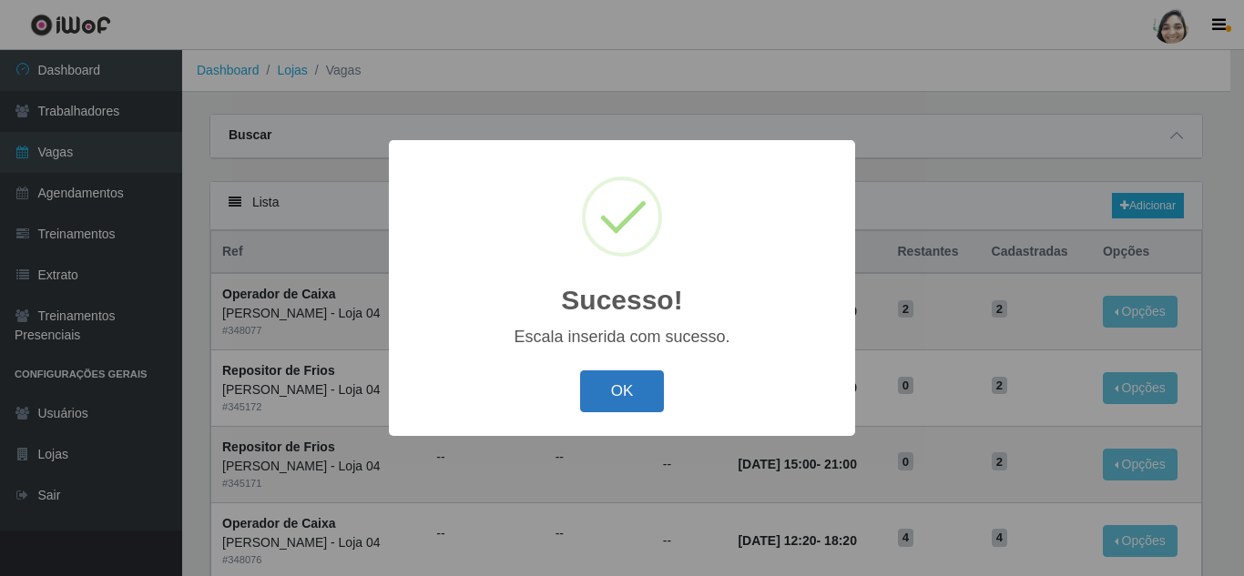
click at [615, 391] on button "OK" at bounding box center [622, 392] width 85 height 43
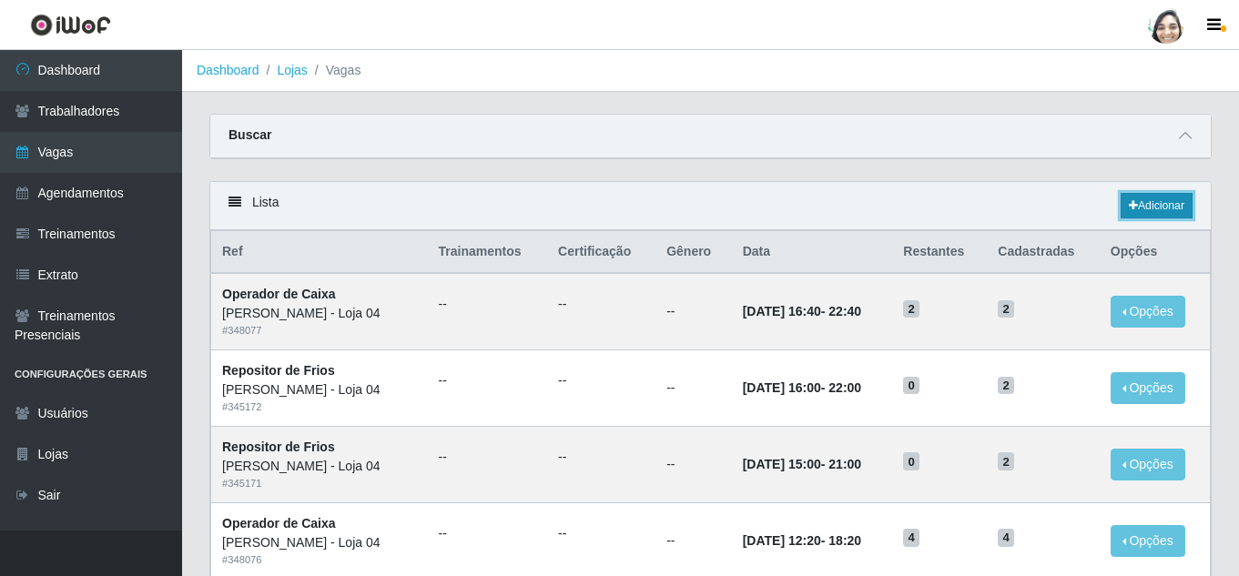
click at [1164, 204] on link "Adicionar" at bounding box center [1157, 205] width 72 height 25
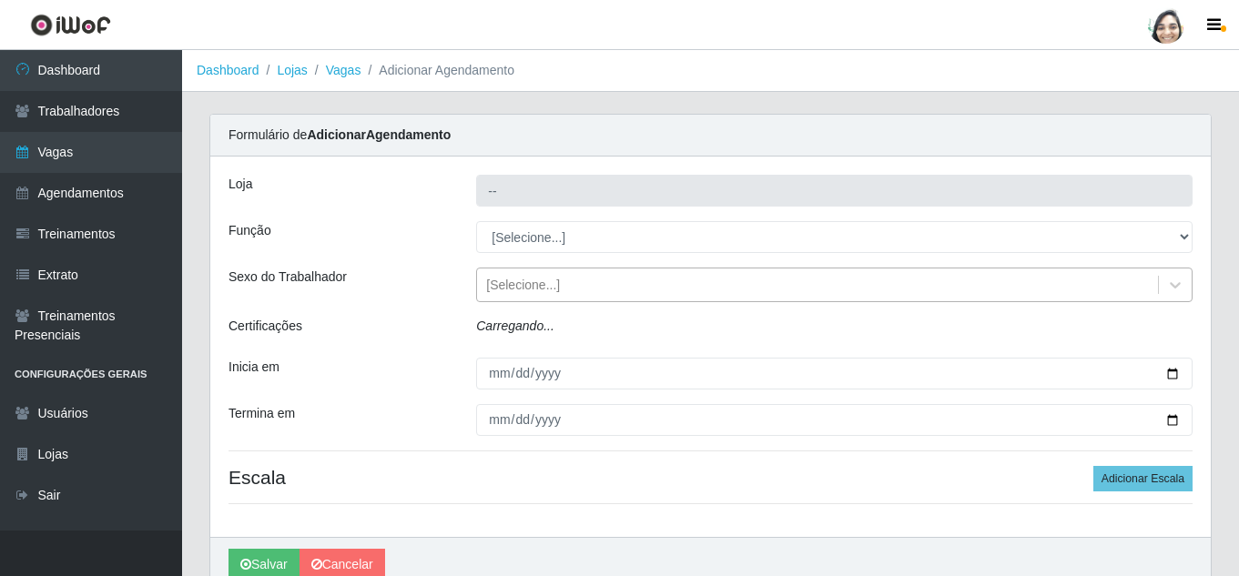
type input "[PERSON_NAME] - Loja 04"
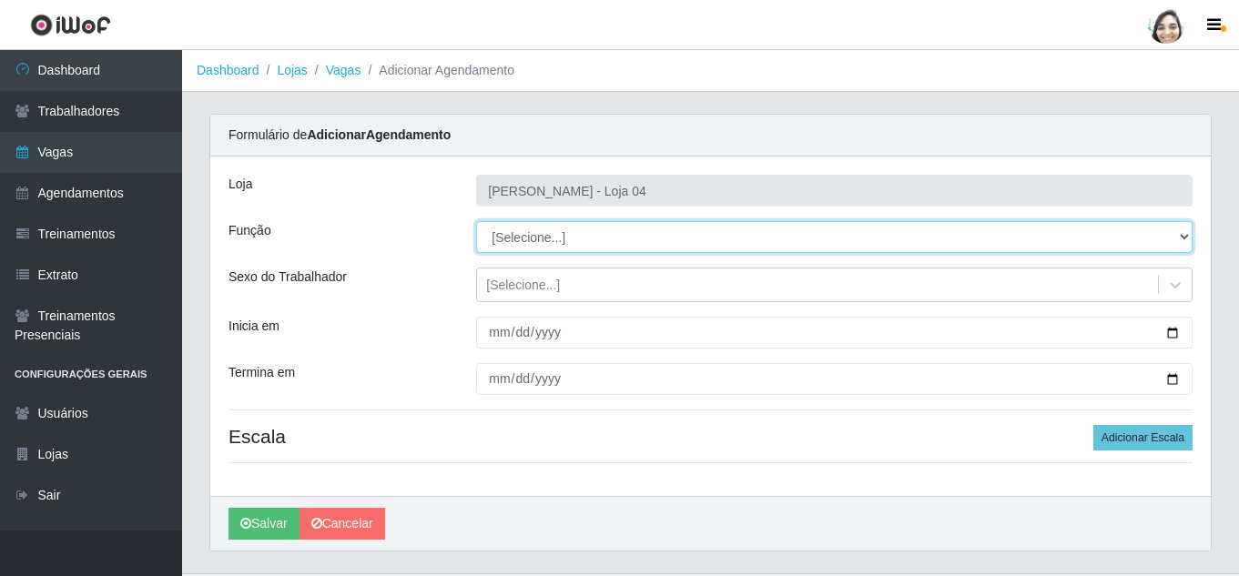
drag, startPoint x: 551, startPoint y: 232, endPoint x: 551, endPoint y: 250, distance: 18.2
click at [551, 232] on select "[Selecione...] ASG ASG + ASG ++ Auxiliar de Depósito Auxiliar de Depósito + Aux…" at bounding box center [834, 237] width 716 height 32
select select "22"
click at [476, 221] on select "[Selecione...] ASG ASG + ASG ++ Auxiliar de Depósito Auxiliar de Depósito + Aux…" at bounding box center [834, 237] width 716 height 32
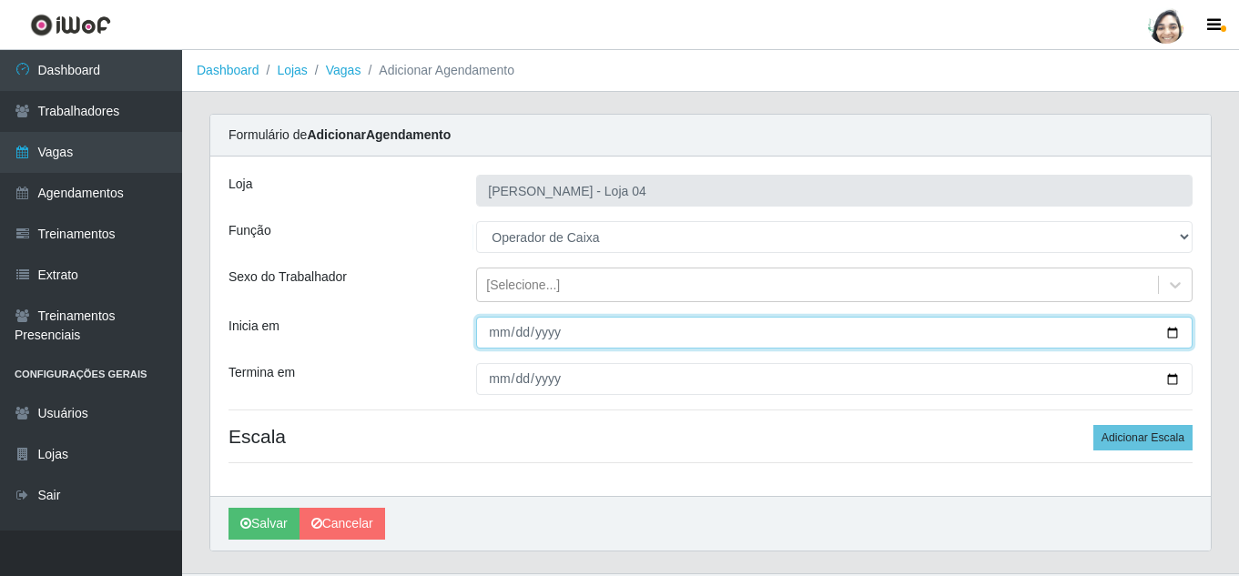
click at [489, 331] on input "Inicia em" at bounding box center [834, 333] width 716 height 32
type input "[DATE]"
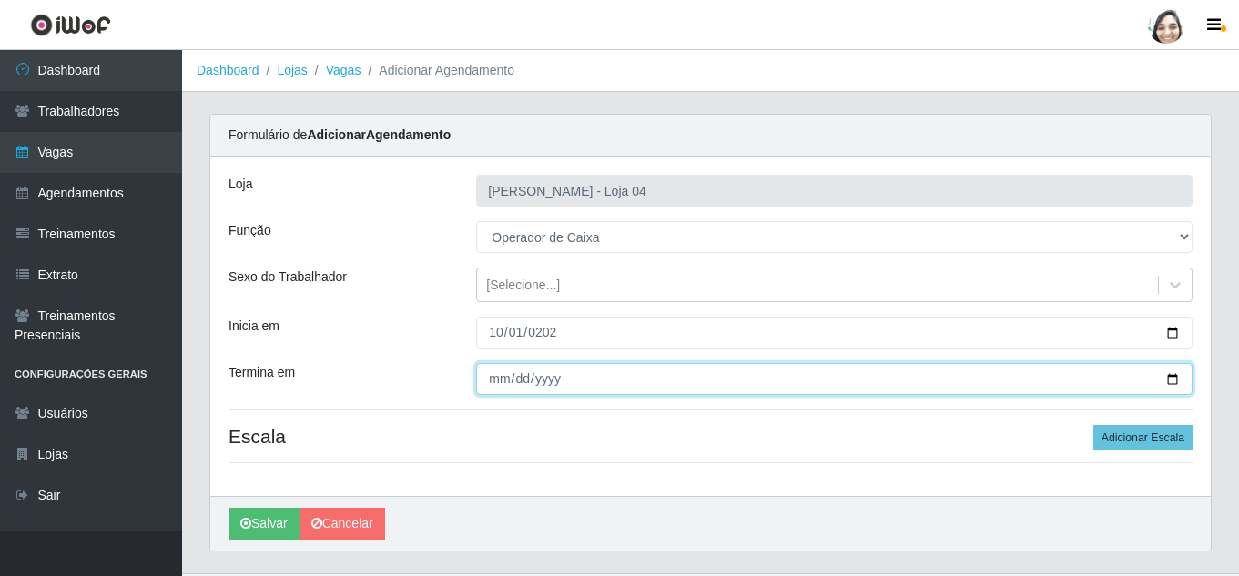
click at [486, 381] on input "Termina em" at bounding box center [834, 379] width 716 height 32
type input "[DATE]"
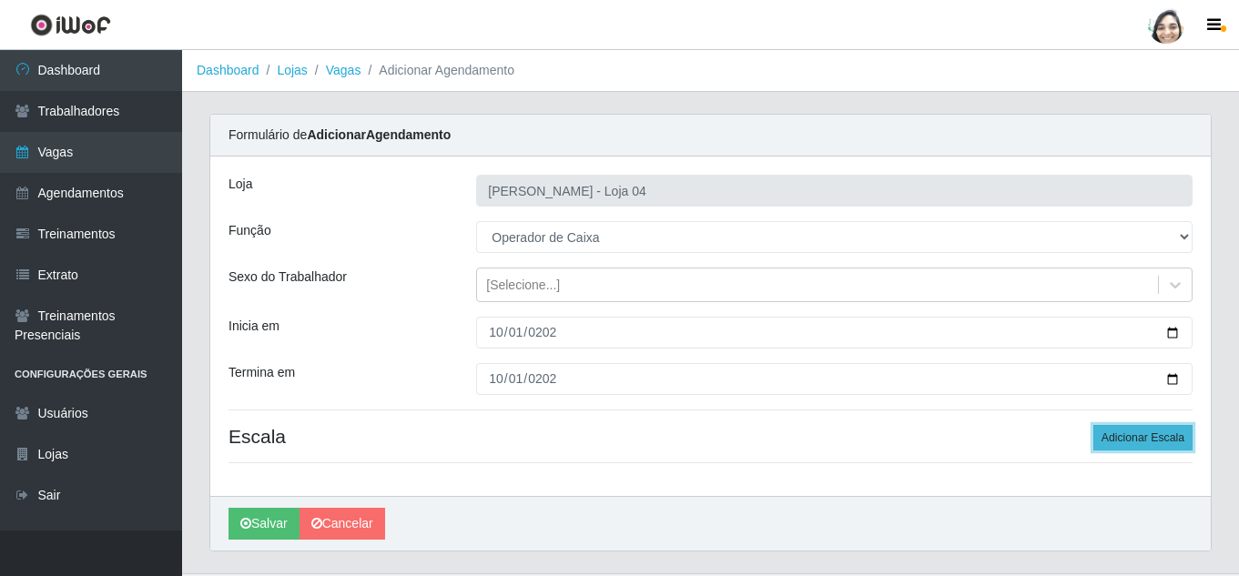
click at [1122, 440] on button "Adicionar Escala" at bounding box center [1142, 437] width 99 height 25
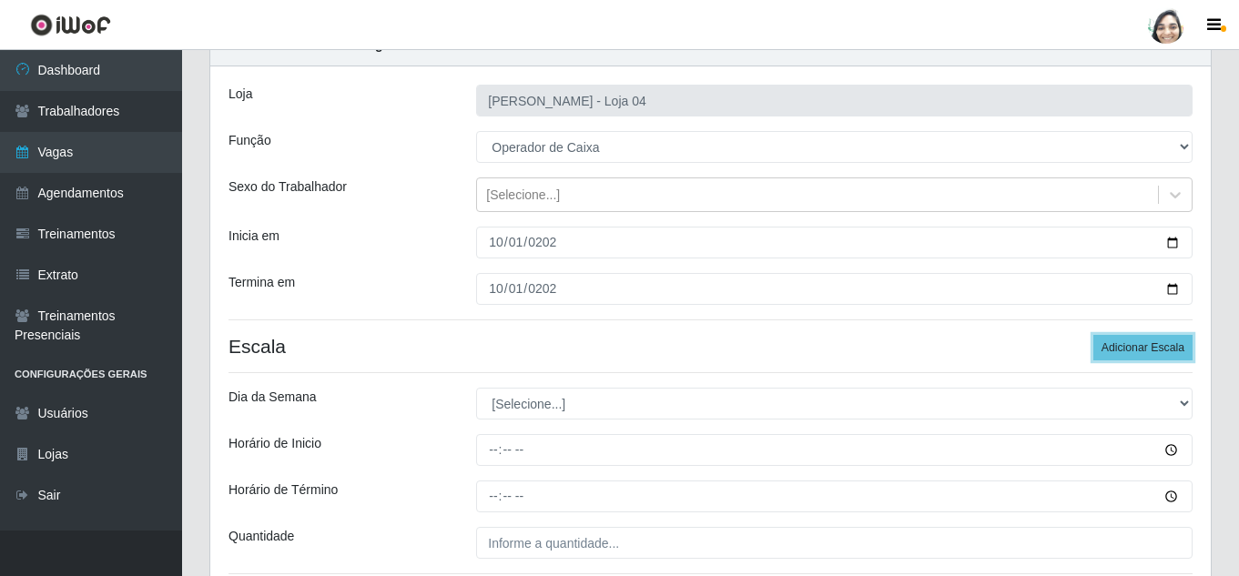
scroll to position [182, 0]
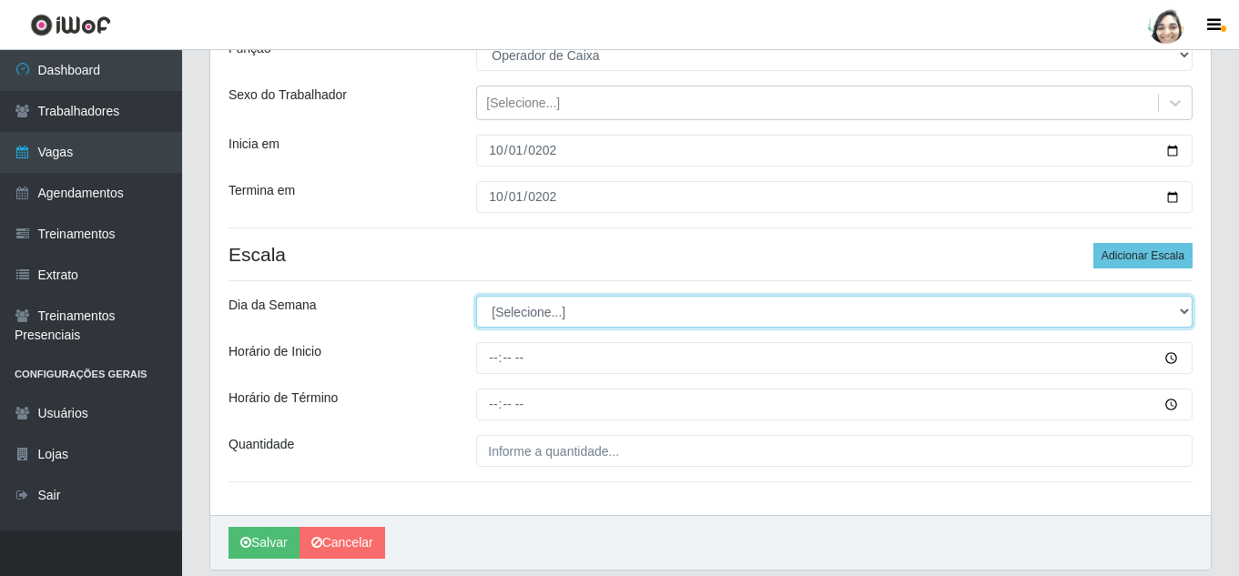
click at [504, 321] on select "[Selecione...] Segunda Terça Quarta Quinta Sexta Sábado Domingo" at bounding box center [834, 312] width 716 height 32
select select "3"
click at [476, 296] on select "[Selecione...] Segunda Terça Quarta Quinta Sexta Sábado Domingo" at bounding box center [834, 312] width 716 height 32
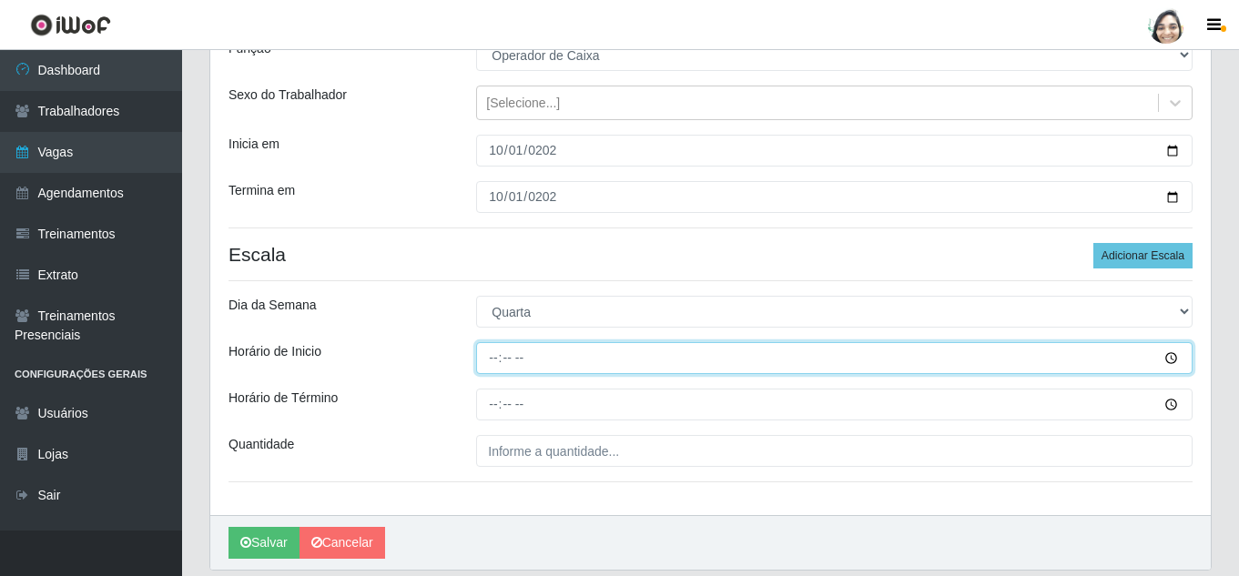
click at [491, 352] on input "Horário de Inicio" at bounding box center [834, 358] width 716 height 32
type input "08:20"
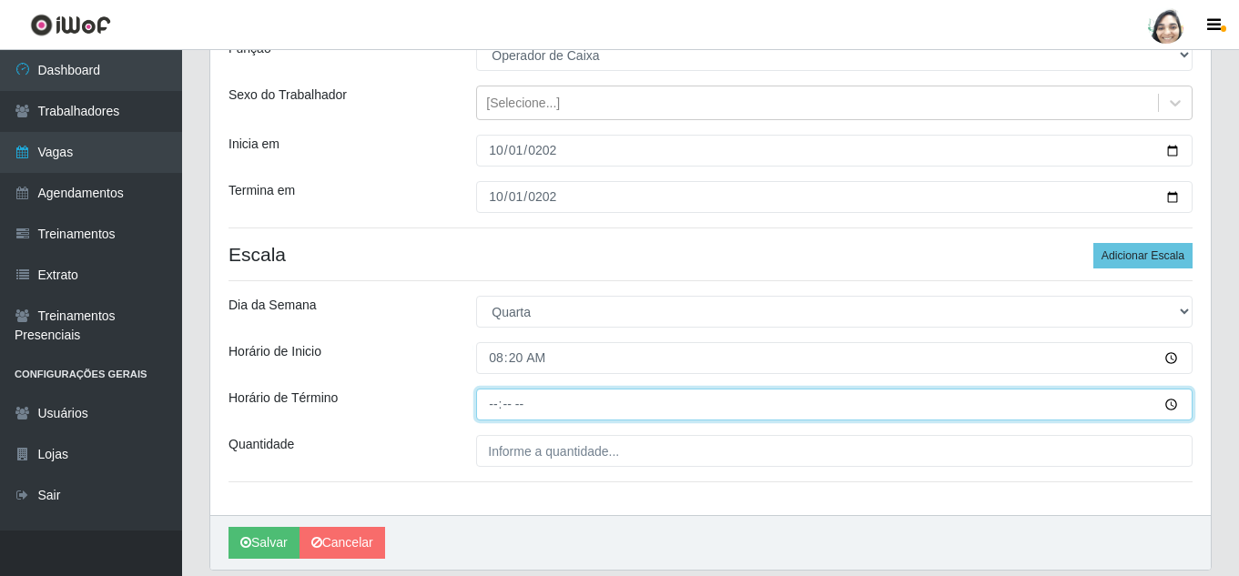
click at [483, 403] on input "Horário de Término" at bounding box center [834, 405] width 716 height 32
type input "14:20"
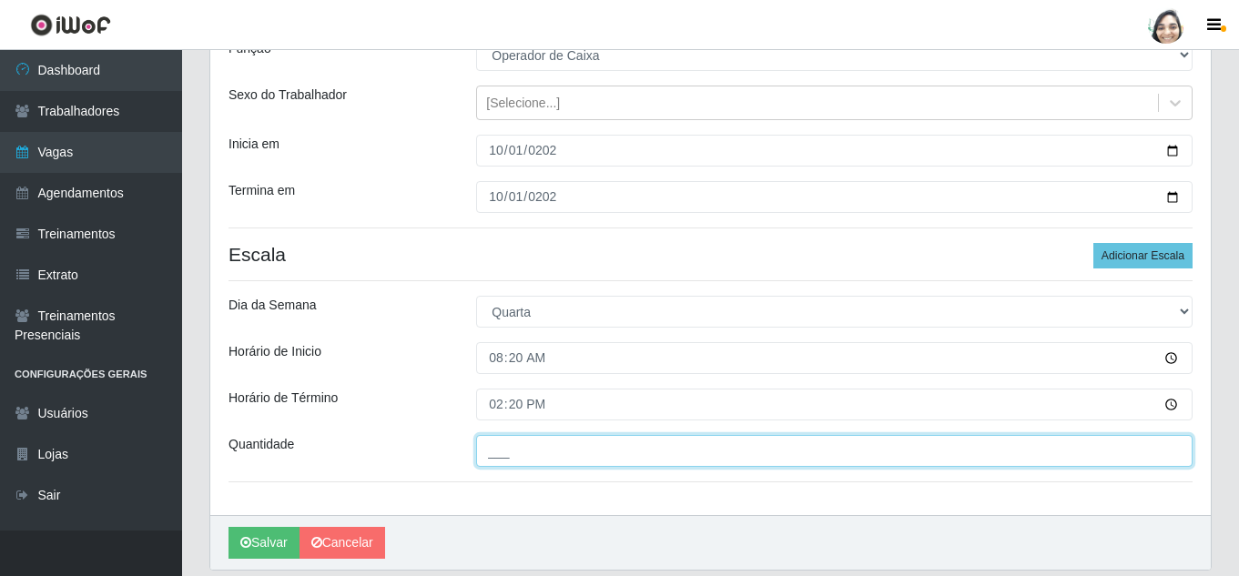
click at [539, 448] on input "___" at bounding box center [834, 451] width 716 height 32
type input "06_"
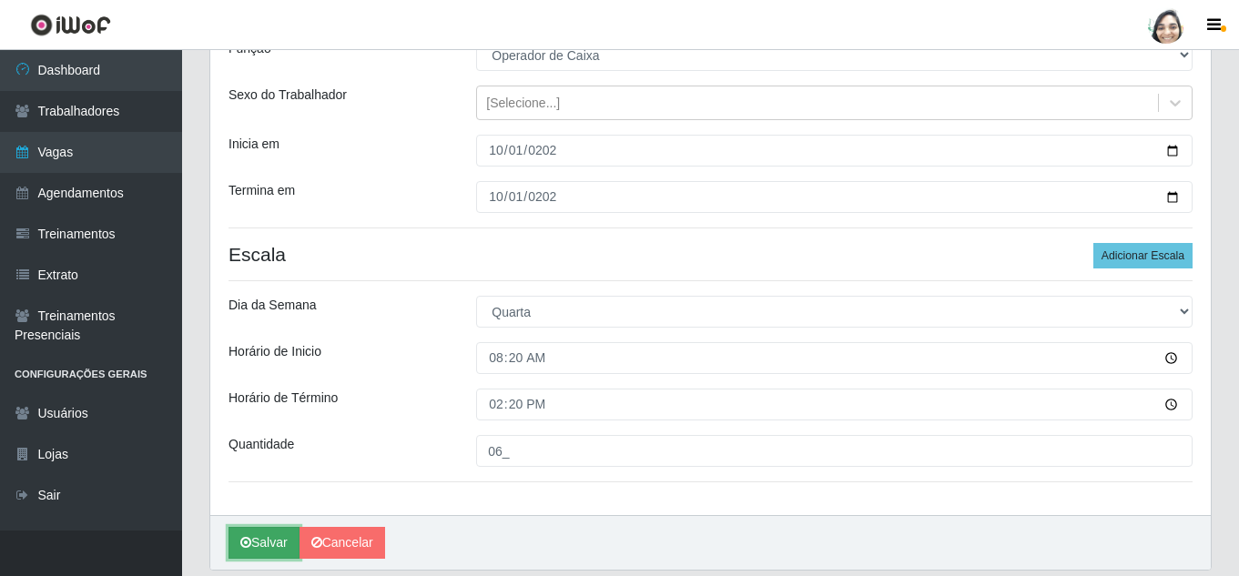
click at [257, 544] on button "Salvar" at bounding box center [264, 543] width 71 height 32
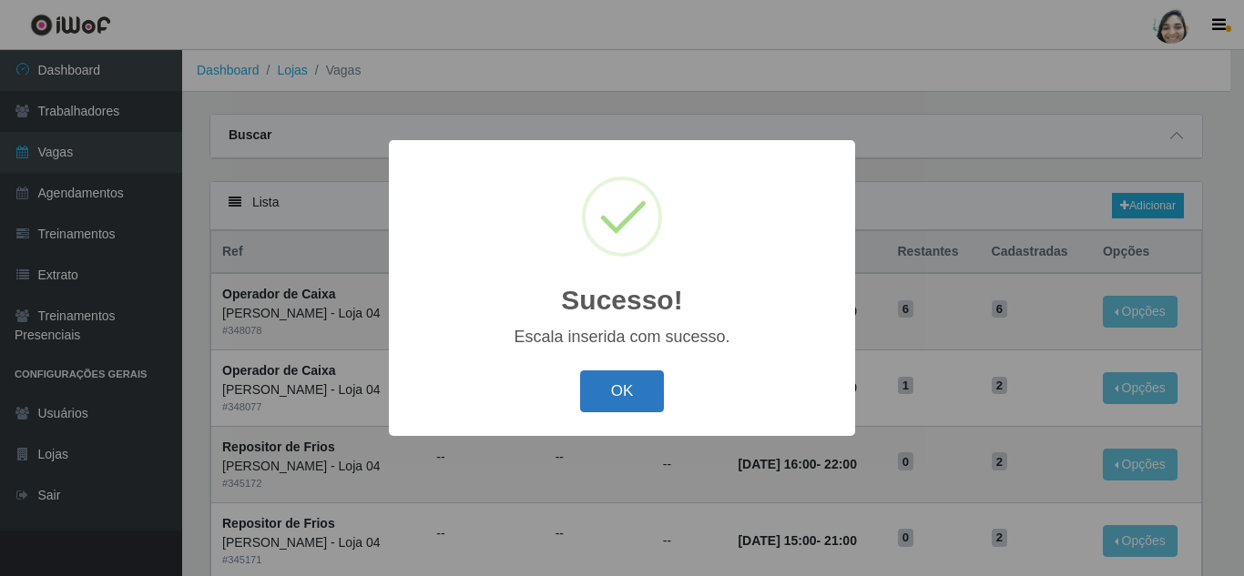
click at [599, 393] on button "OK" at bounding box center [622, 392] width 85 height 43
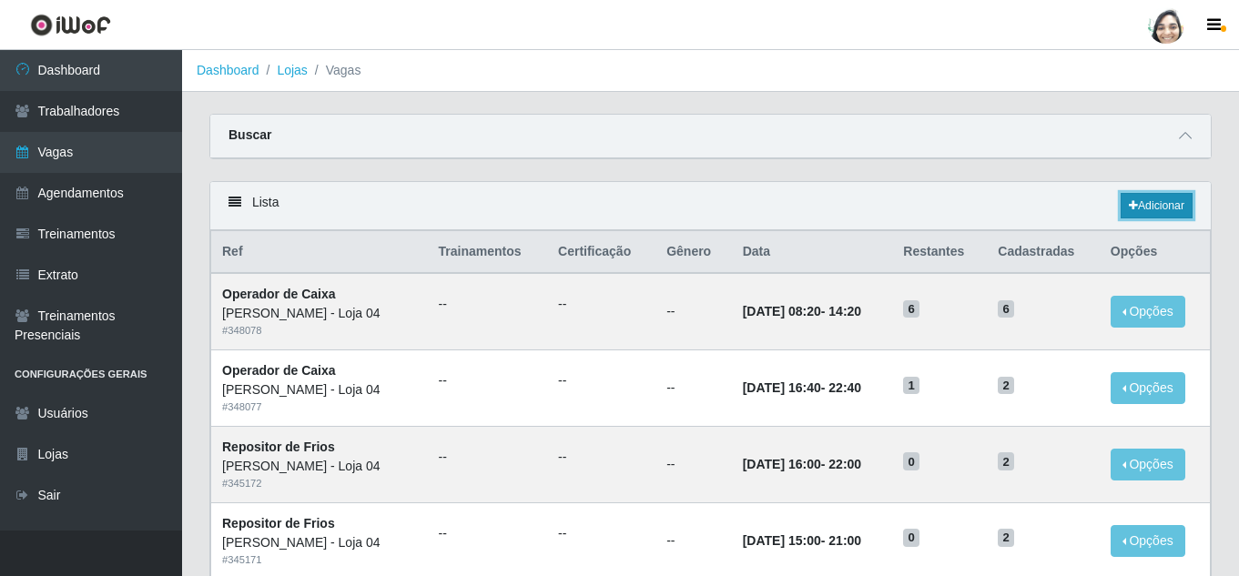
click at [1170, 200] on link "Adicionar" at bounding box center [1157, 205] width 72 height 25
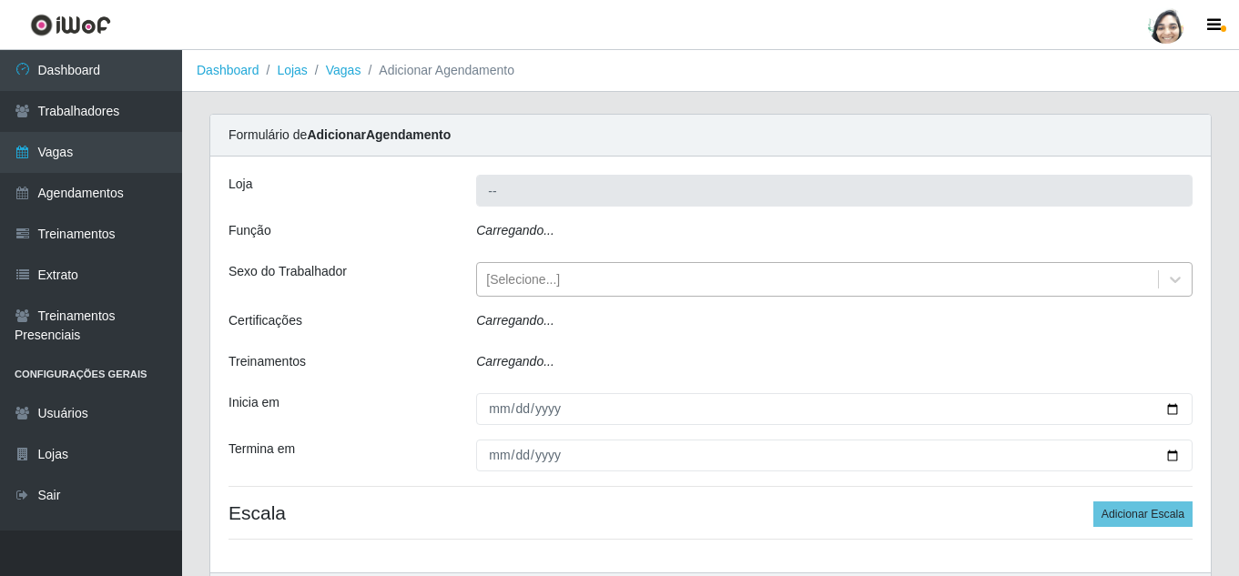
type input "[PERSON_NAME] - Loja 04"
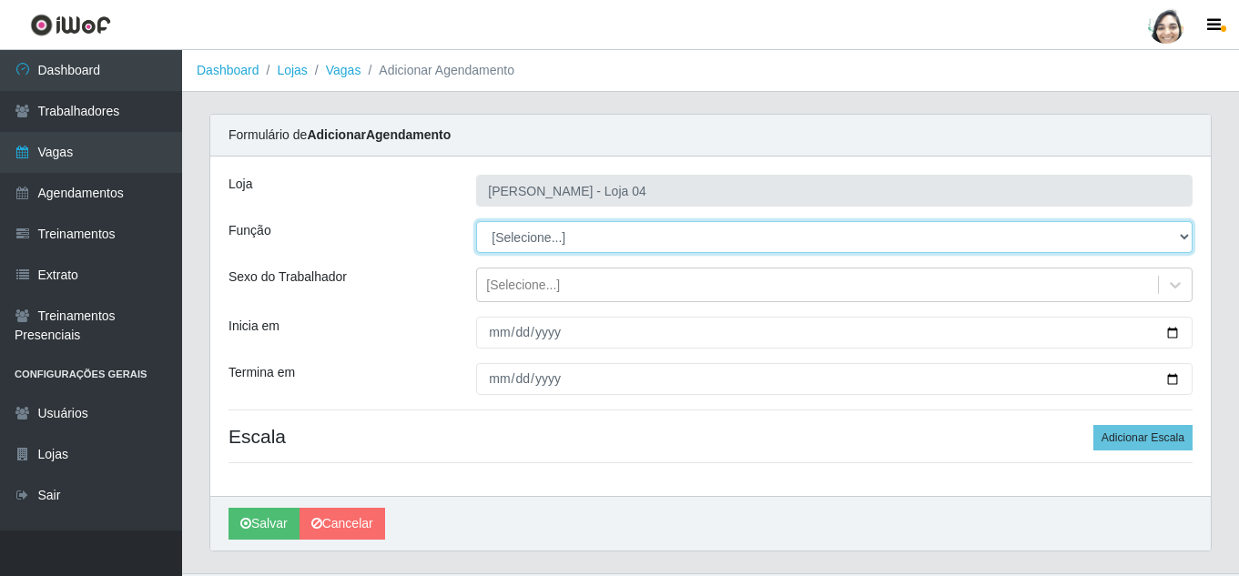
drag, startPoint x: 594, startPoint y: 243, endPoint x: 577, endPoint y: 251, distance: 18.3
click at [594, 243] on select "[Selecione...] ASG ASG + ASG ++ Auxiliar de Depósito Auxiliar de Depósito + Aux…" at bounding box center [834, 237] width 716 height 32
select select "22"
click at [476, 221] on select "[Selecione...] ASG ASG + ASG ++ Auxiliar de Depósito Auxiliar de Depósito + Aux…" at bounding box center [834, 237] width 716 height 32
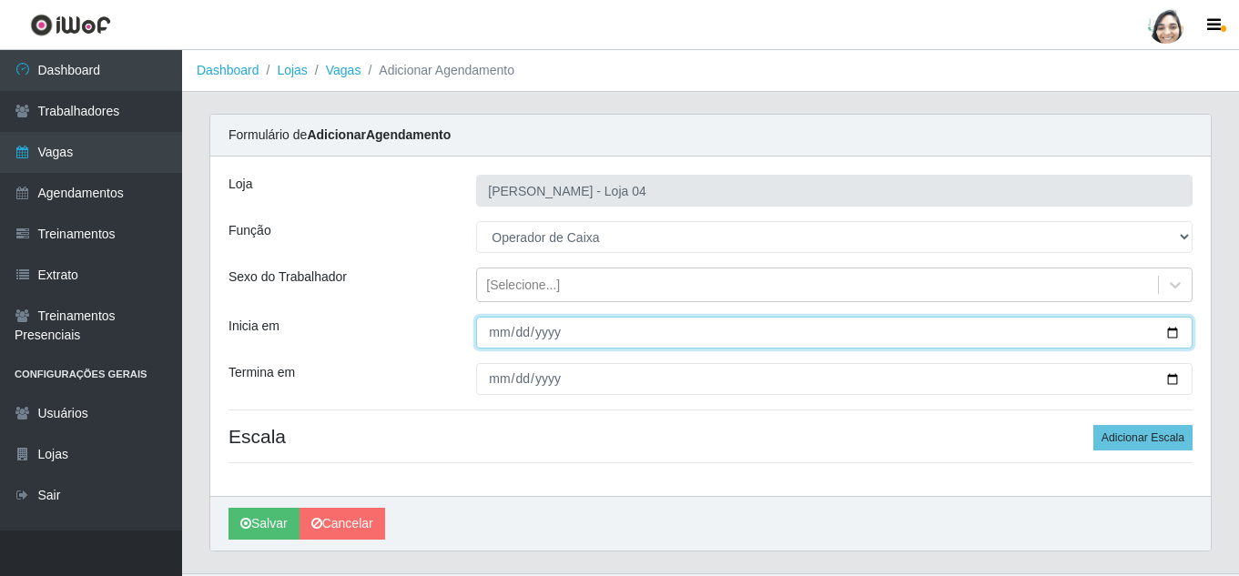
click at [495, 336] on input "Inicia em" at bounding box center [834, 333] width 716 height 32
type input "[DATE]"
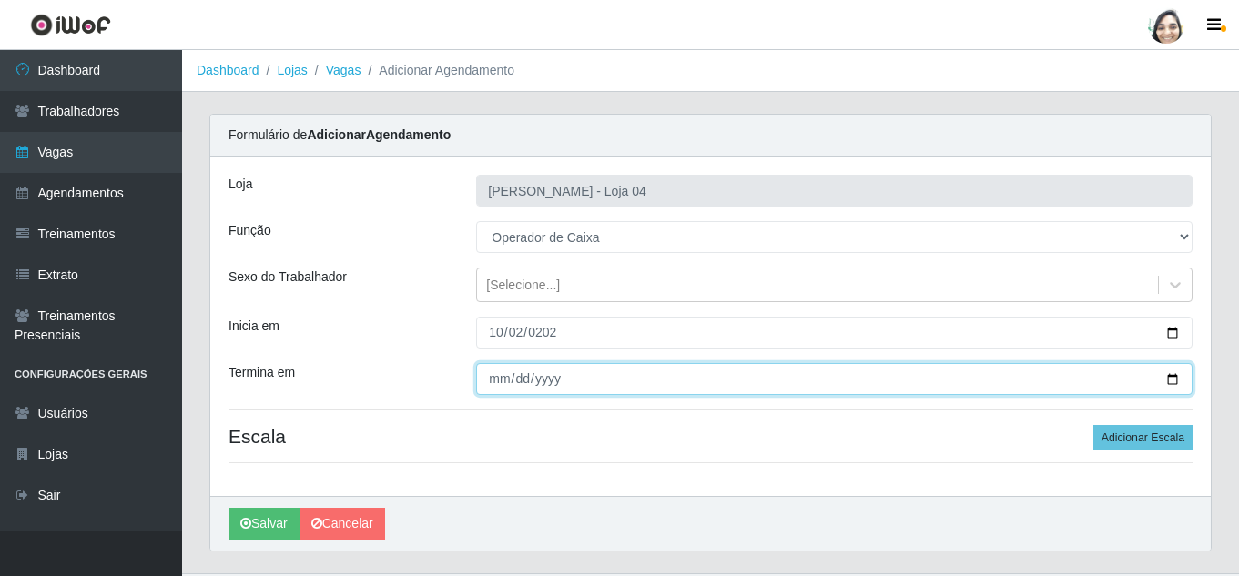
click at [488, 387] on input "Termina em" at bounding box center [834, 379] width 716 height 32
type input "[DATE]"
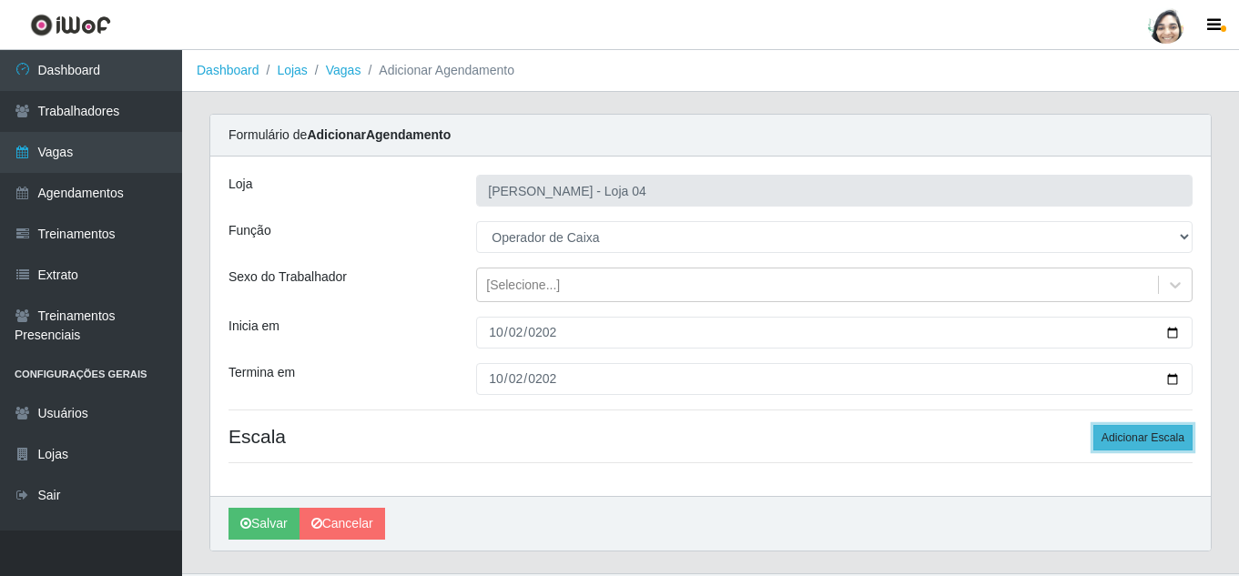
click at [1153, 440] on button "Adicionar Escala" at bounding box center [1142, 437] width 99 height 25
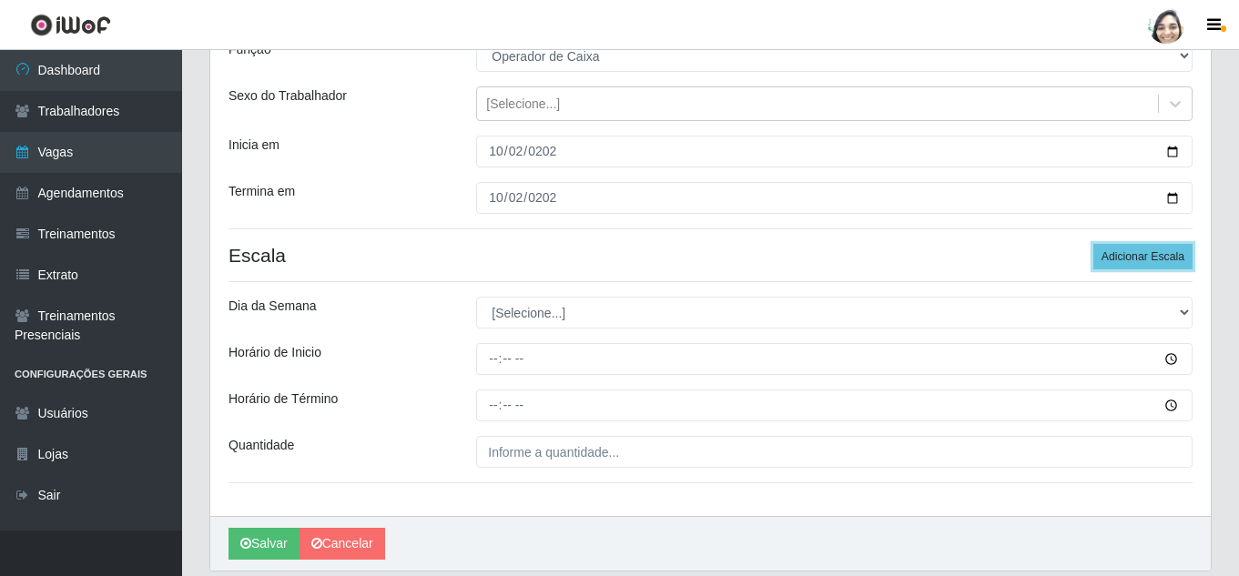
scroll to position [182, 0]
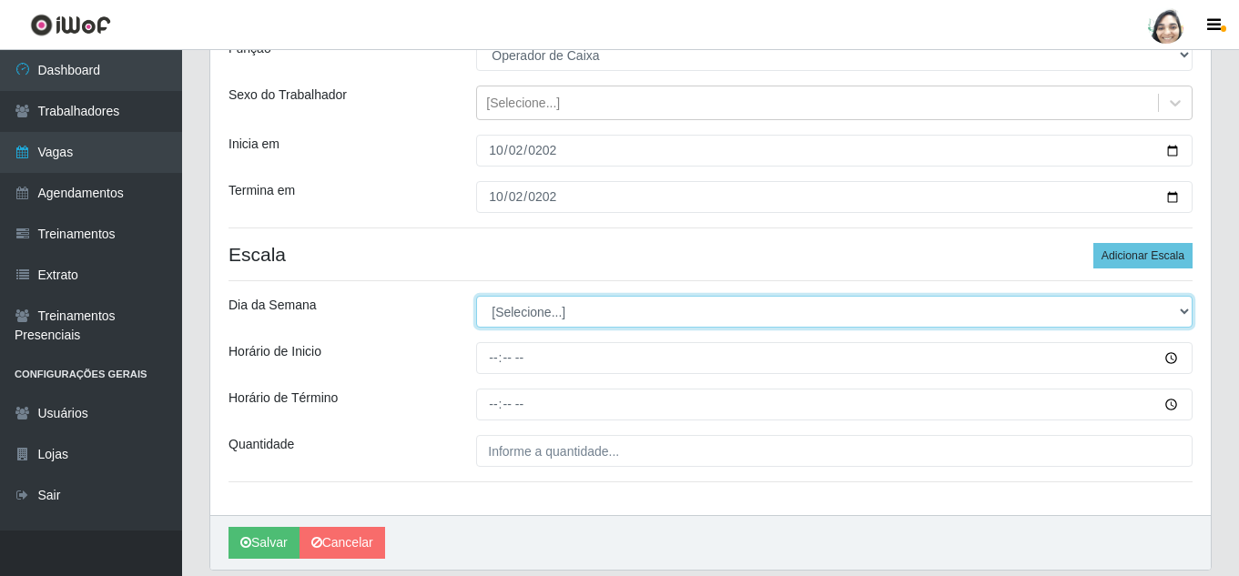
click at [551, 314] on select "[Selecione...] Segunda Terça Quarta Quinta Sexta Sábado Domingo" at bounding box center [834, 312] width 716 height 32
click at [541, 309] on select "[Selecione...] Segunda Terça Quarta Quinta Sexta Sábado Domingo" at bounding box center [834, 312] width 716 height 32
select select "4"
click at [476, 296] on select "[Selecione...] Segunda Terça Quarta Quinta Sexta Sábado Domingo" at bounding box center [834, 312] width 716 height 32
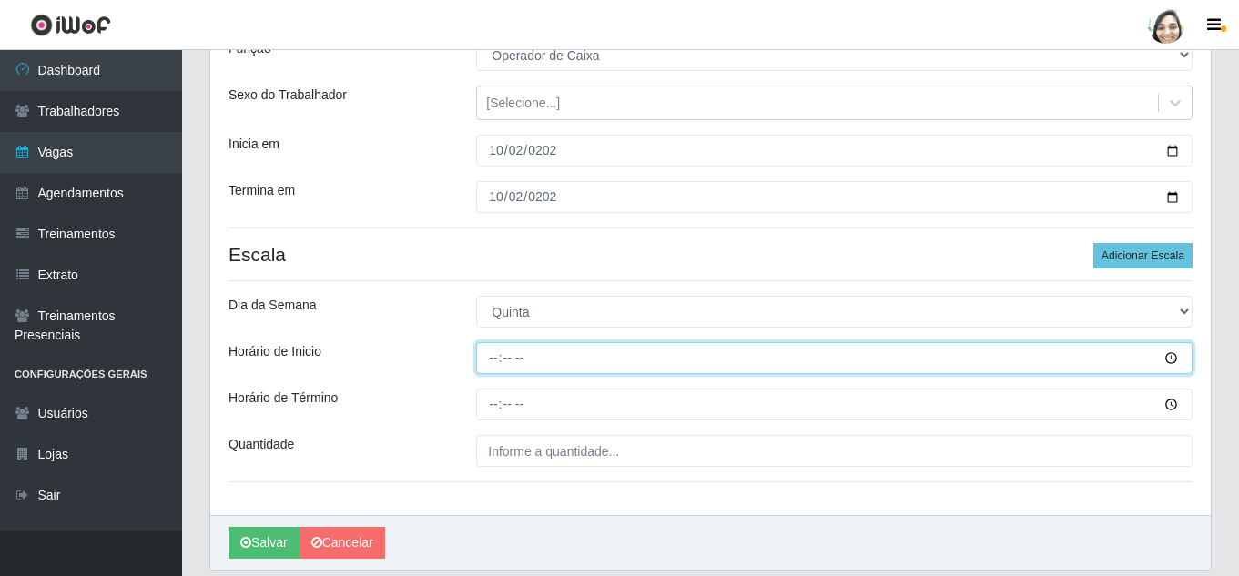
click at [492, 357] on input "Horário de Inicio" at bounding box center [834, 358] width 716 height 32
type input "08:20"
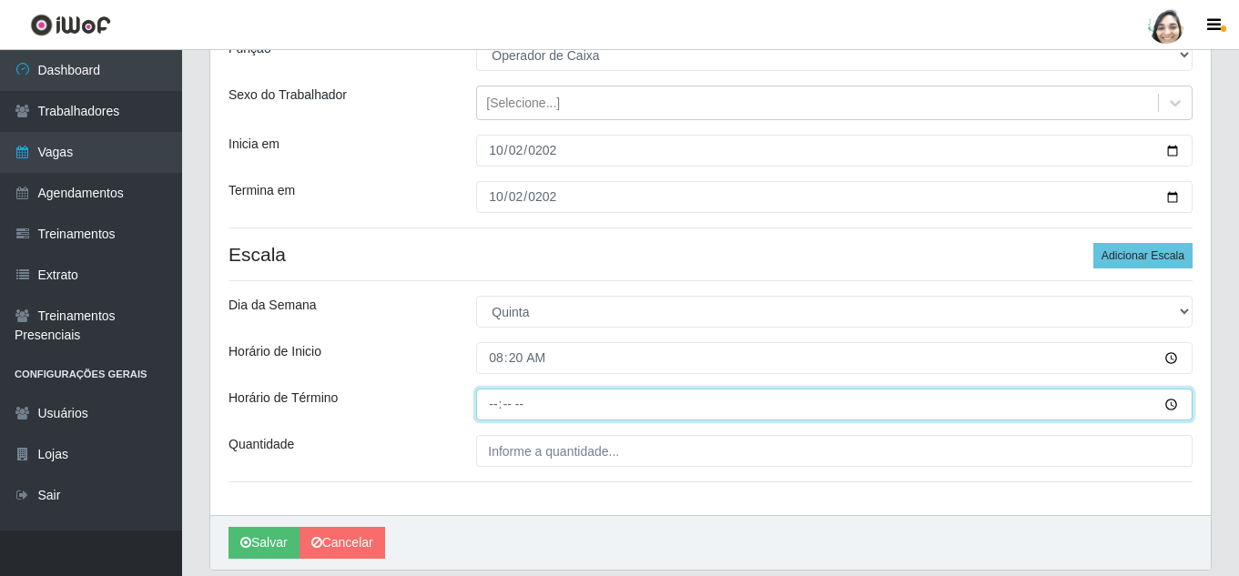
click at [491, 401] on input "Horário de Término" at bounding box center [834, 405] width 716 height 32
type input "14:20"
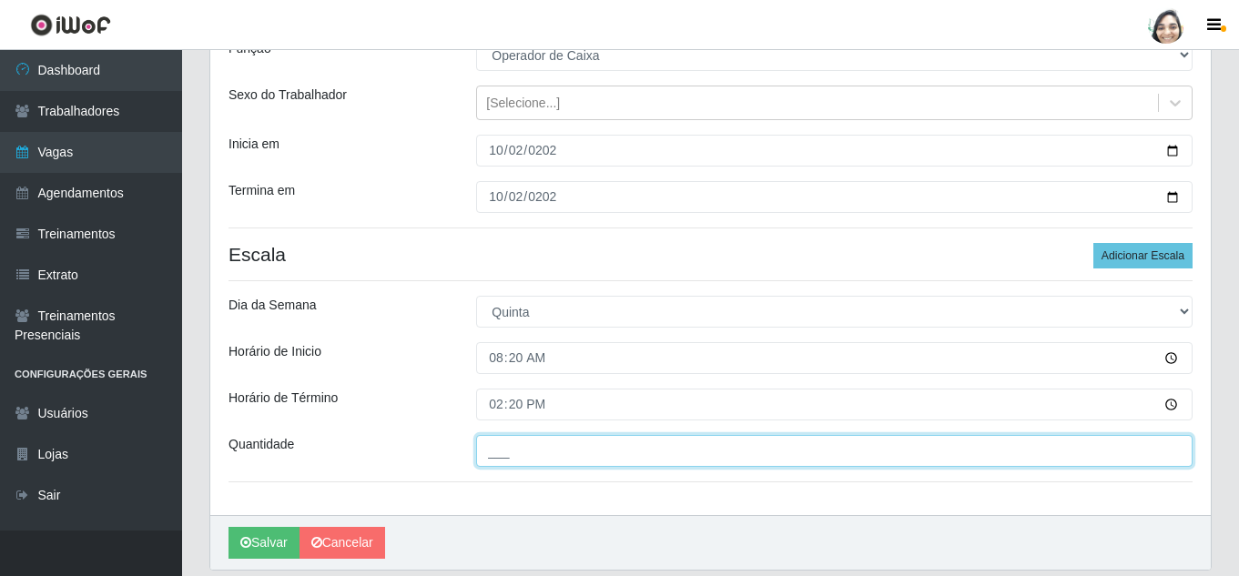
click at [504, 448] on input "___" at bounding box center [834, 451] width 716 height 32
type input "07_"
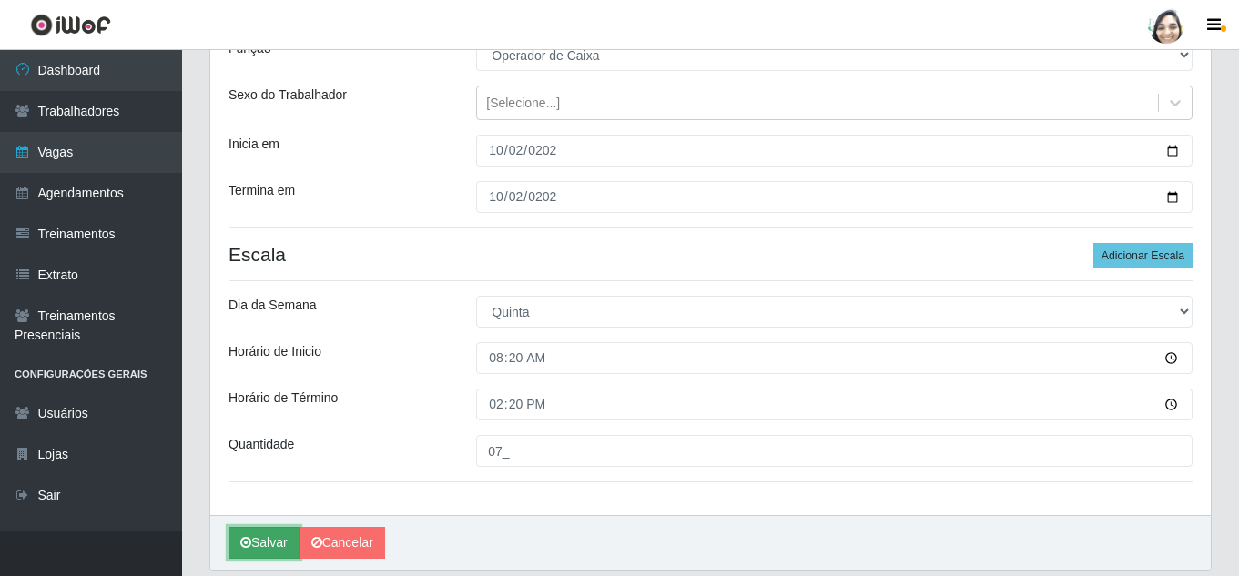
click at [250, 538] on icon "submit" at bounding box center [245, 542] width 11 height 13
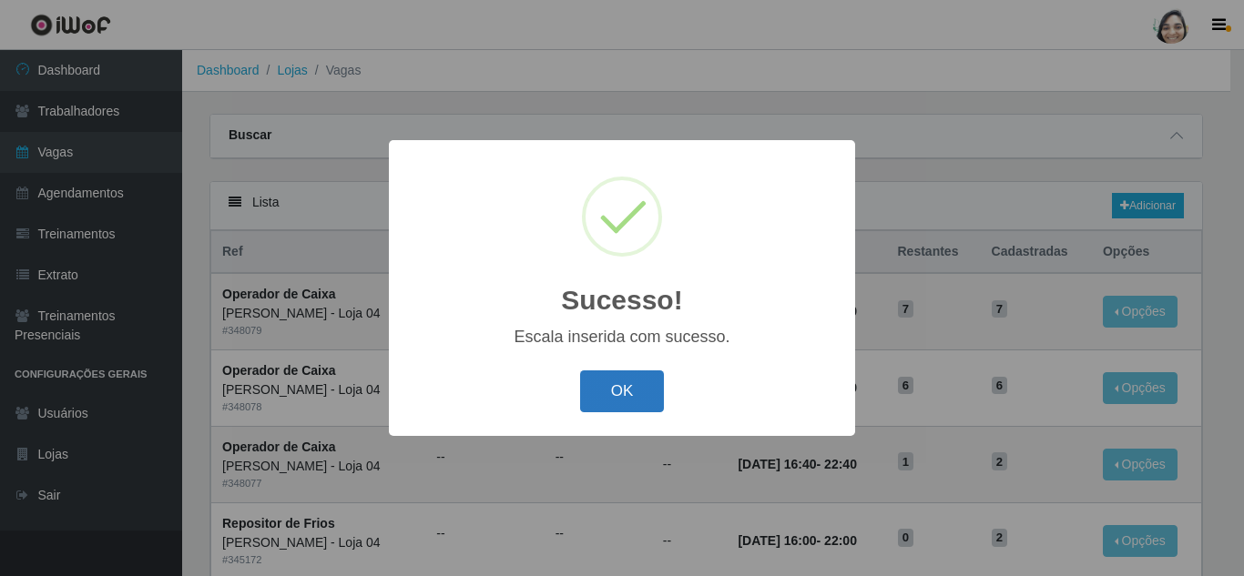
click at [608, 395] on button "OK" at bounding box center [622, 392] width 85 height 43
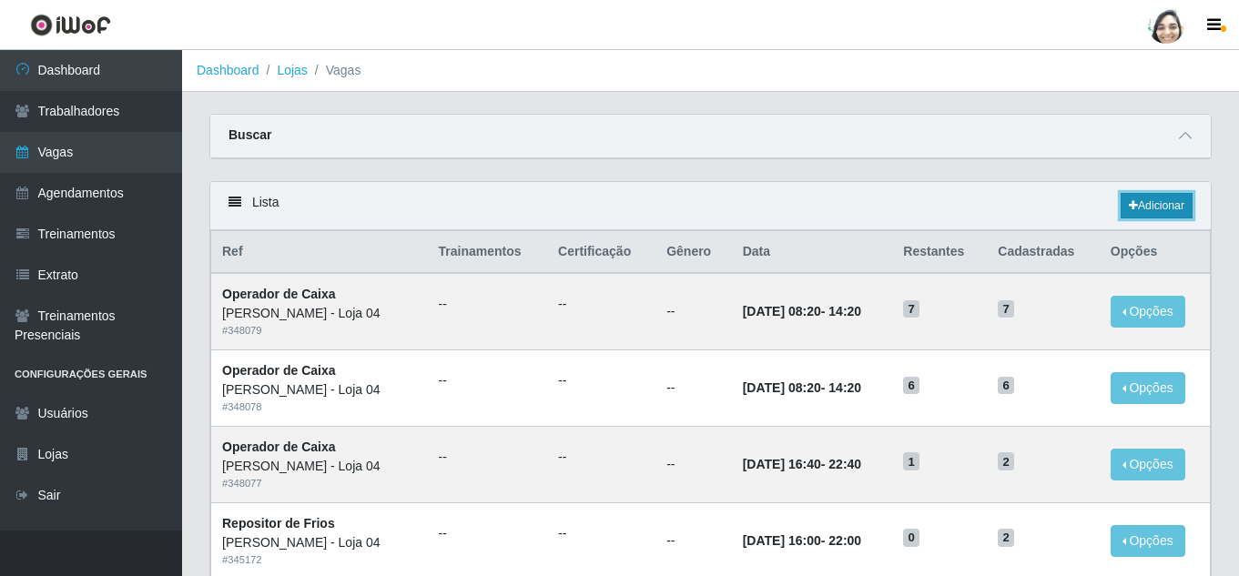
click at [1168, 207] on link "Adicionar" at bounding box center [1157, 205] width 72 height 25
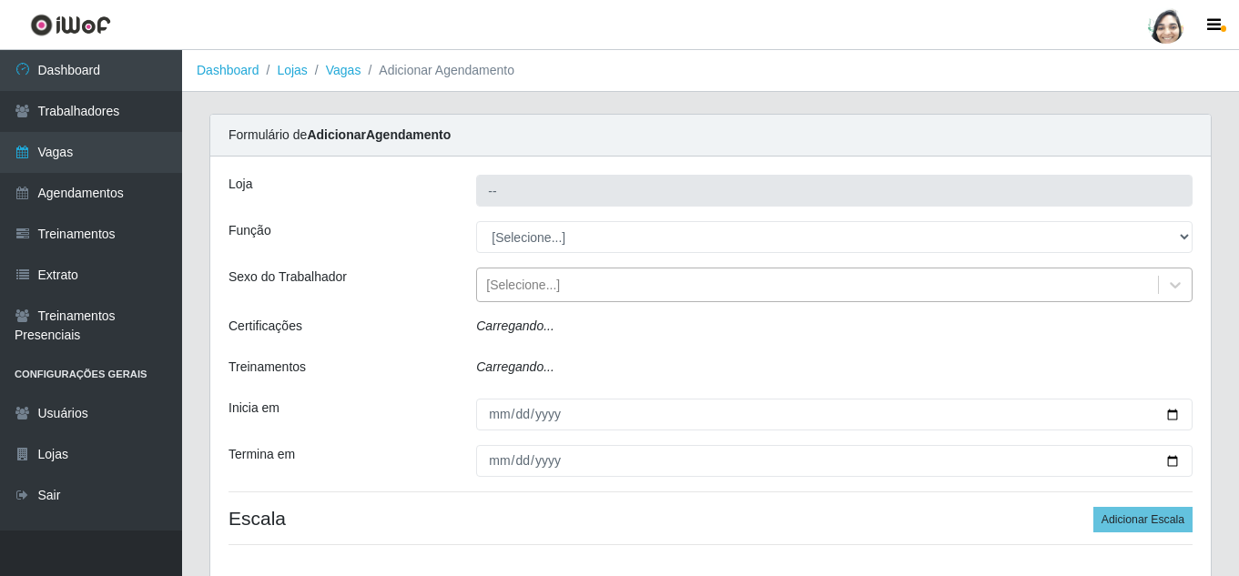
type input "[PERSON_NAME] - Loja 04"
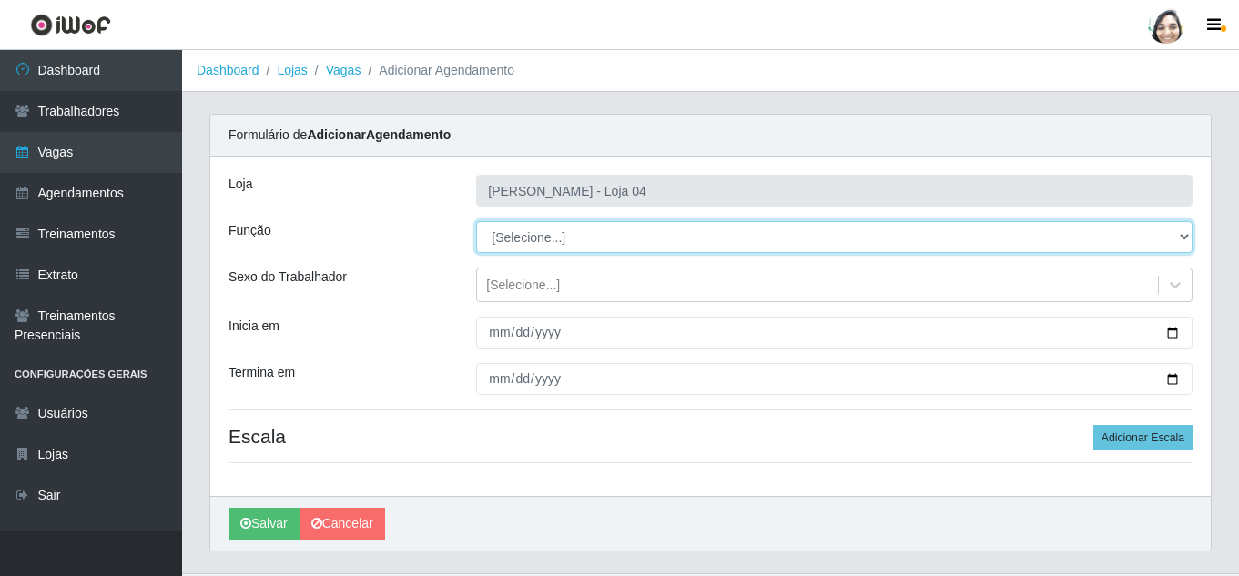
click at [524, 241] on select "[Selecione...] ASG ASG + ASG ++ Auxiliar de Depósito Auxiliar de Depósito + Aux…" at bounding box center [834, 237] width 716 height 32
select select "22"
click at [476, 221] on select "[Selecione...] ASG ASG + ASG ++ Auxiliar de Depósito Auxiliar de Depósito + Aux…" at bounding box center [834, 237] width 716 height 32
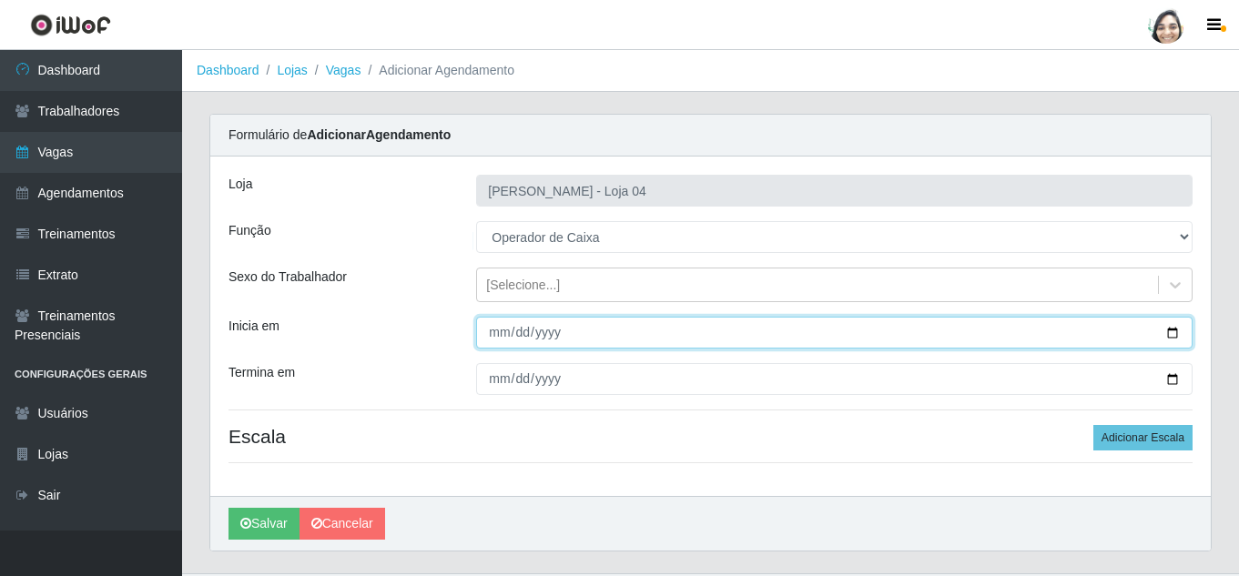
click at [492, 336] on input "Inicia em" at bounding box center [834, 333] width 716 height 32
type input "[DATE]"
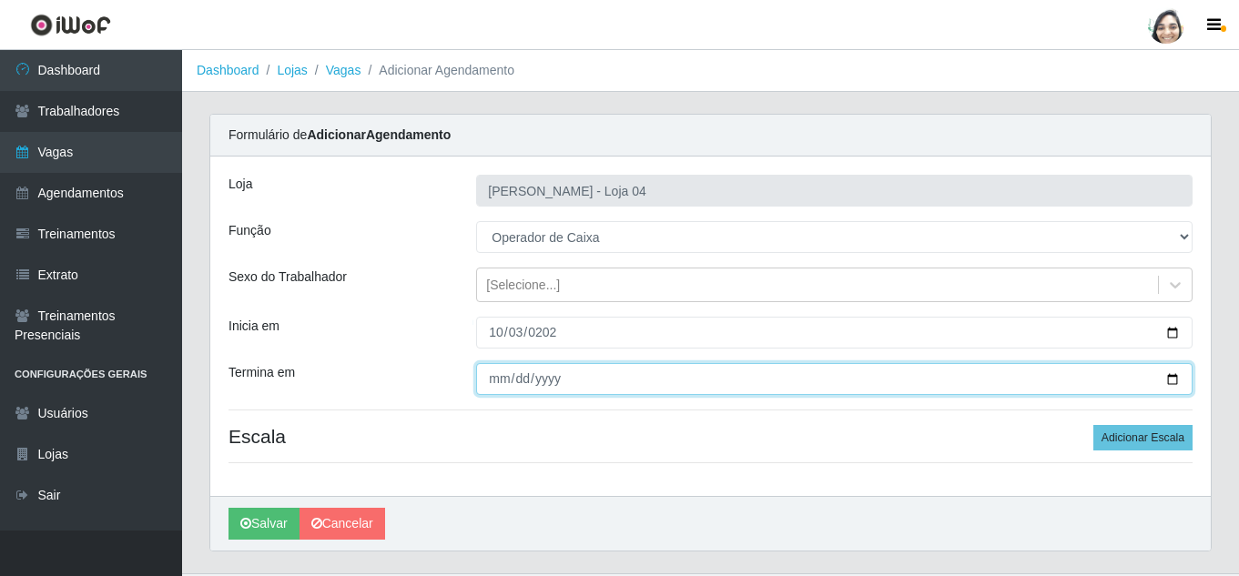
click at [486, 384] on input "Termina em" at bounding box center [834, 379] width 716 height 32
type input "[DATE]"
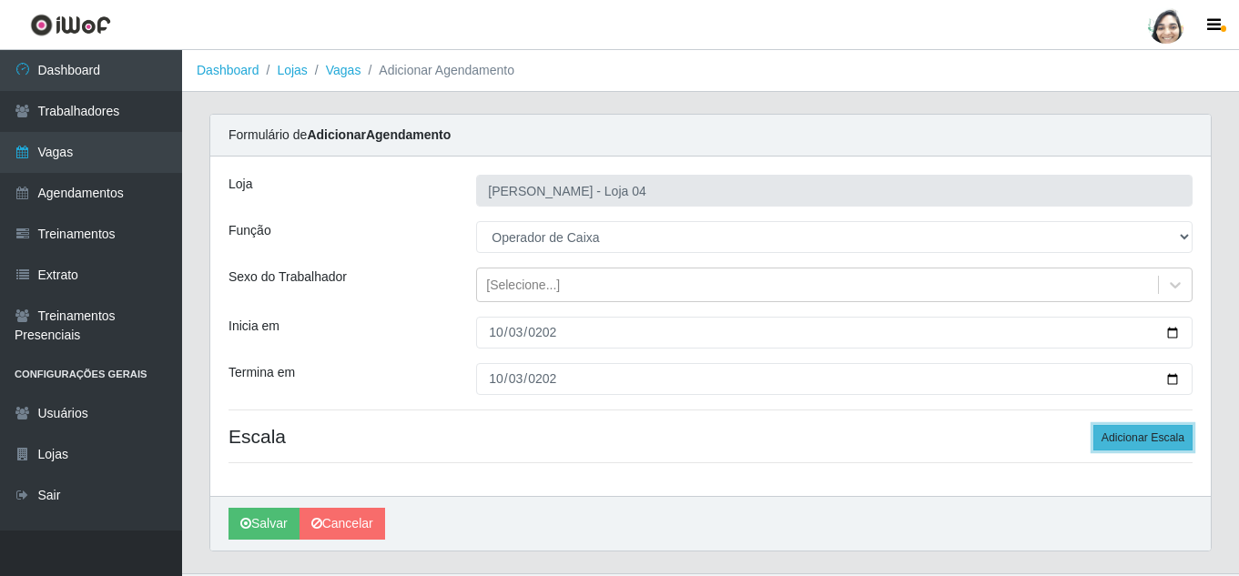
click at [1164, 448] on button "Adicionar Escala" at bounding box center [1142, 437] width 99 height 25
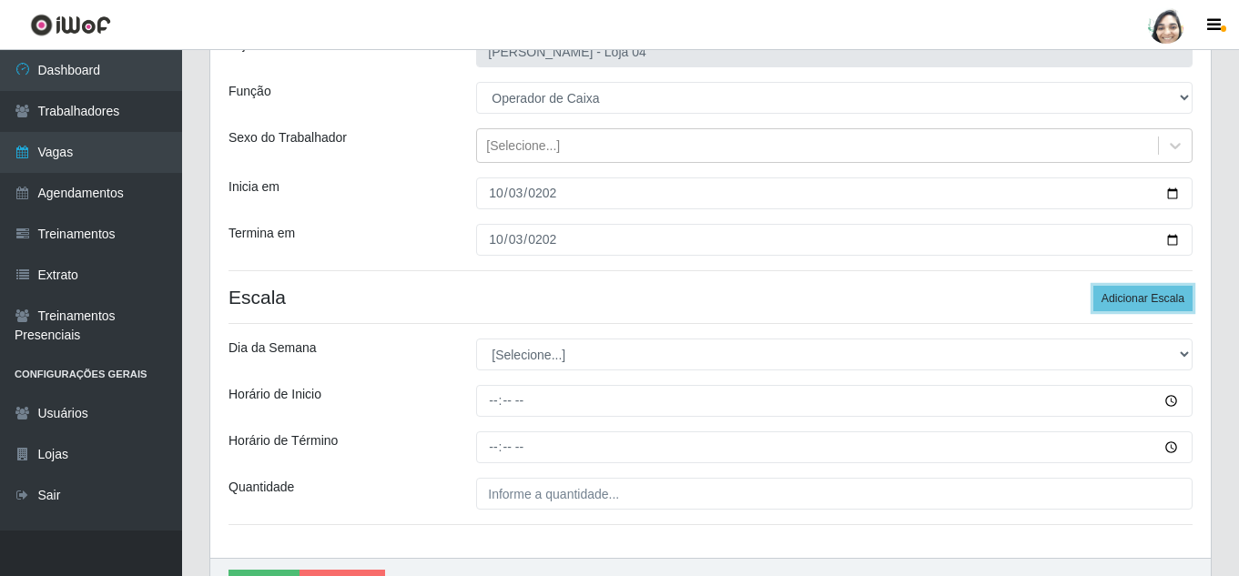
scroll to position [182, 0]
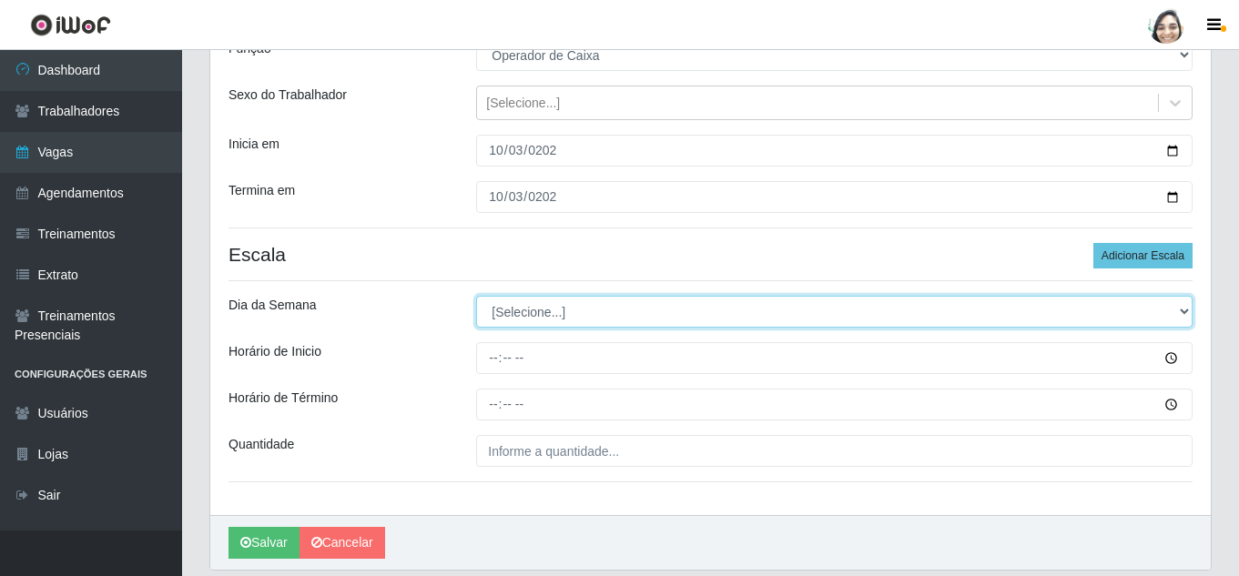
click at [581, 315] on select "[Selecione...] Segunda Terça Quarta Quinta Sexta Sábado Domingo" at bounding box center [834, 312] width 716 height 32
click at [578, 313] on select "[Selecione...] Segunda Terça Quarta Quinta Sexta Sábado Domingo" at bounding box center [834, 312] width 716 height 32
select select "5"
click at [476, 296] on select "[Selecione...] Segunda Terça Quarta Quinta Sexta Sábado Domingo" at bounding box center [834, 312] width 716 height 32
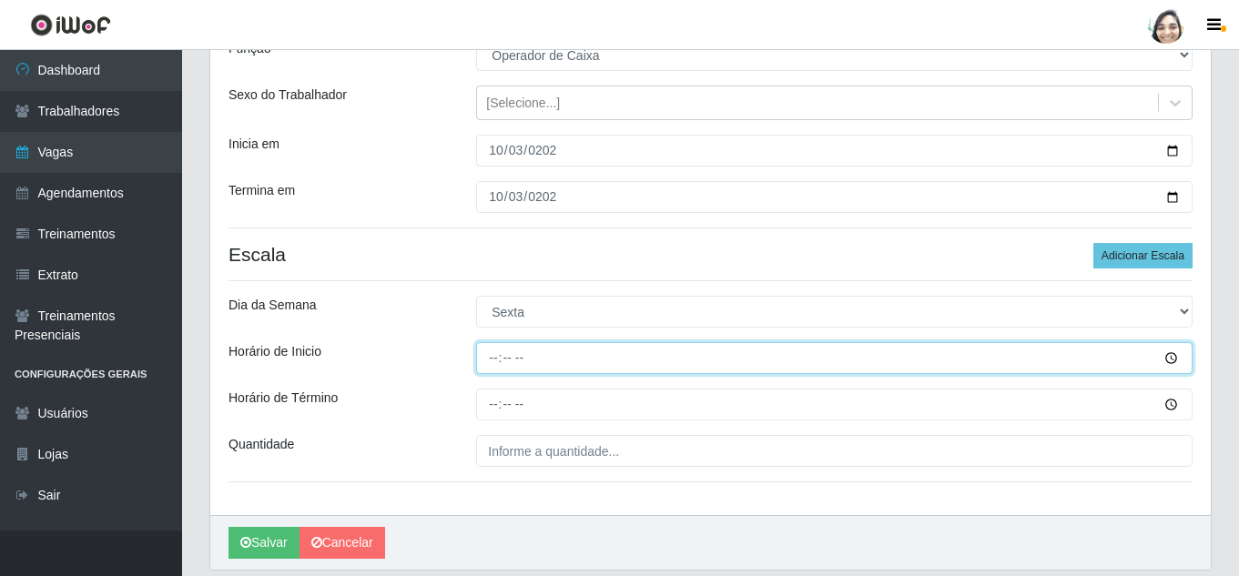
click at [493, 355] on input "Horário de Inicio" at bounding box center [834, 358] width 716 height 32
type input "08:20"
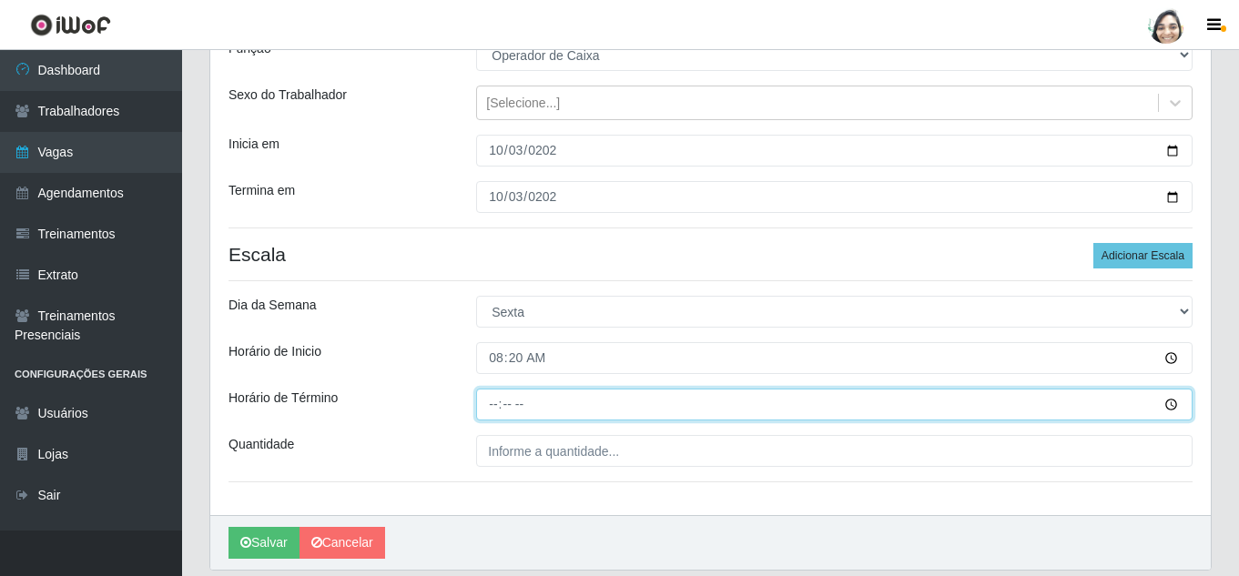
click at [493, 411] on input "Horário de Término" at bounding box center [834, 405] width 716 height 32
type input "14:20"
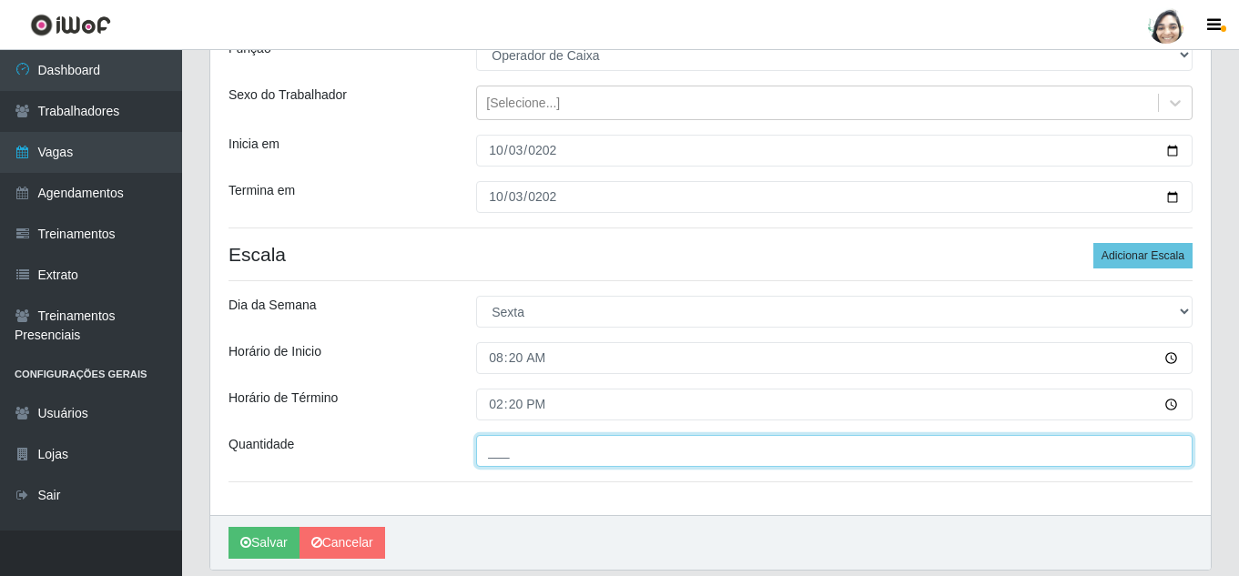
click at [543, 458] on input "___" at bounding box center [834, 451] width 716 height 32
type input "05_"
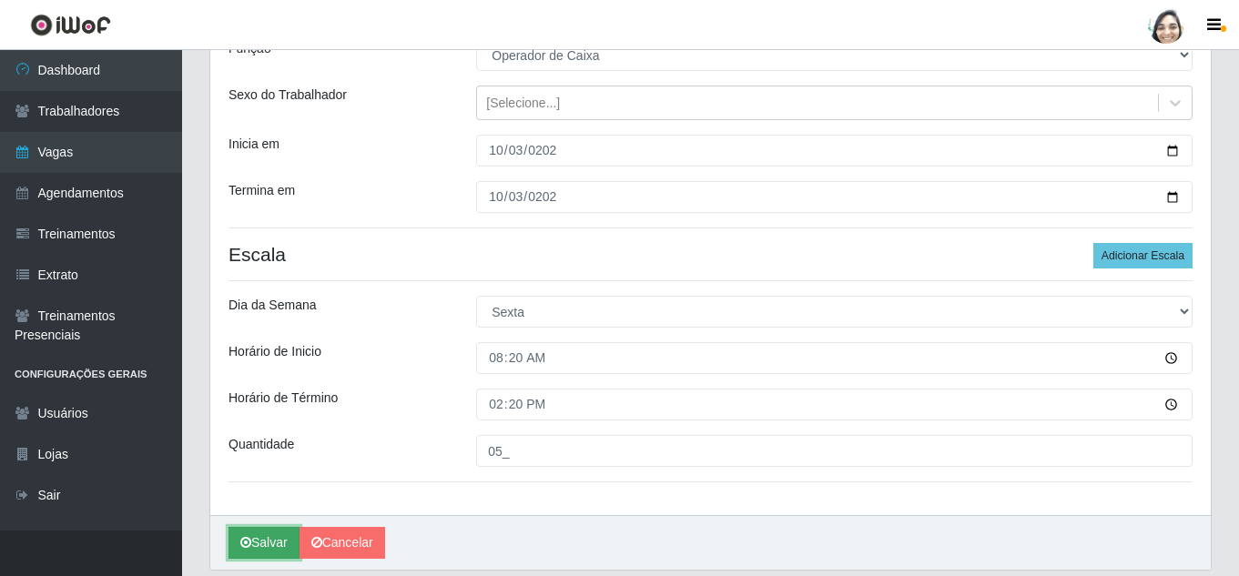
click at [250, 542] on icon "submit" at bounding box center [245, 542] width 11 height 13
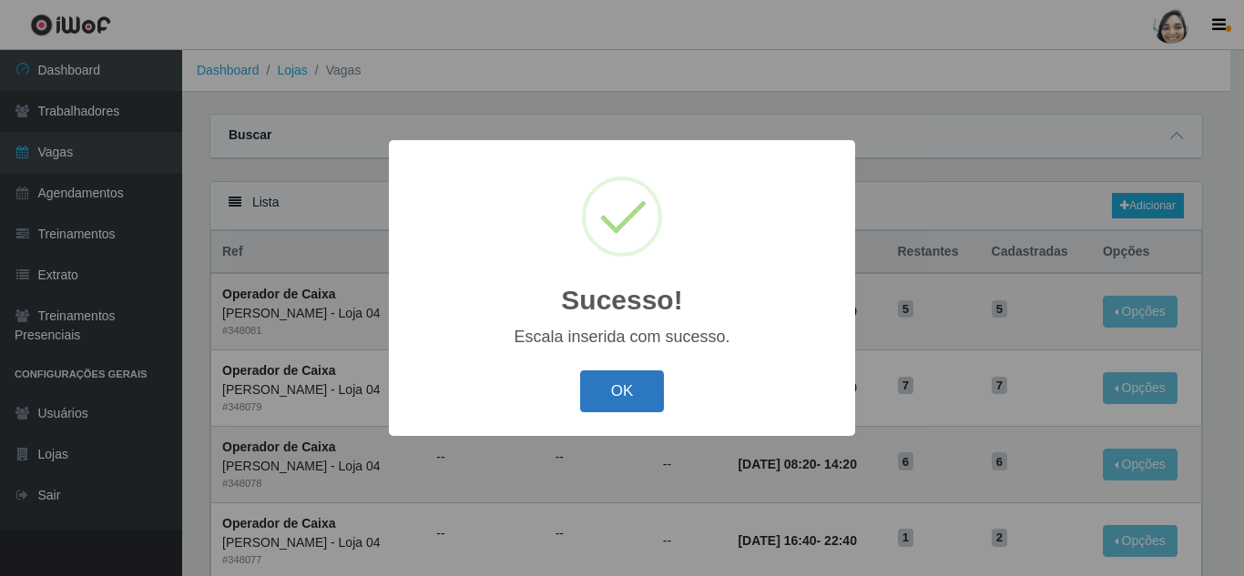
click at [603, 390] on button "OK" at bounding box center [622, 392] width 85 height 43
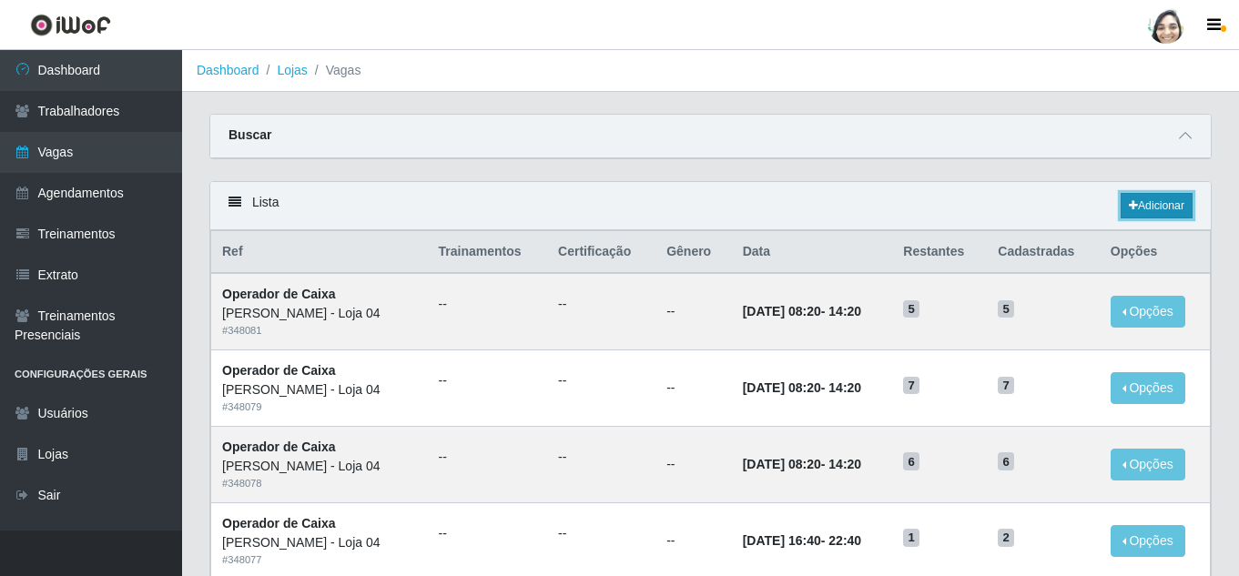
click at [1163, 201] on link "Adicionar" at bounding box center [1157, 205] width 72 height 25
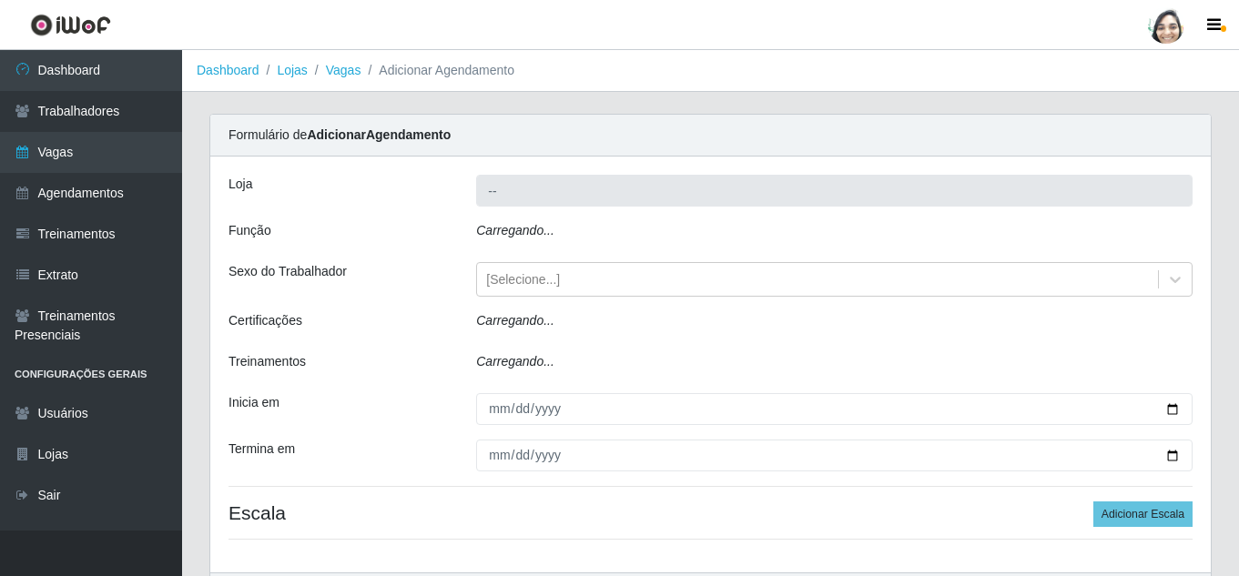
type input "[PERSON_NAME] - Loja 04"
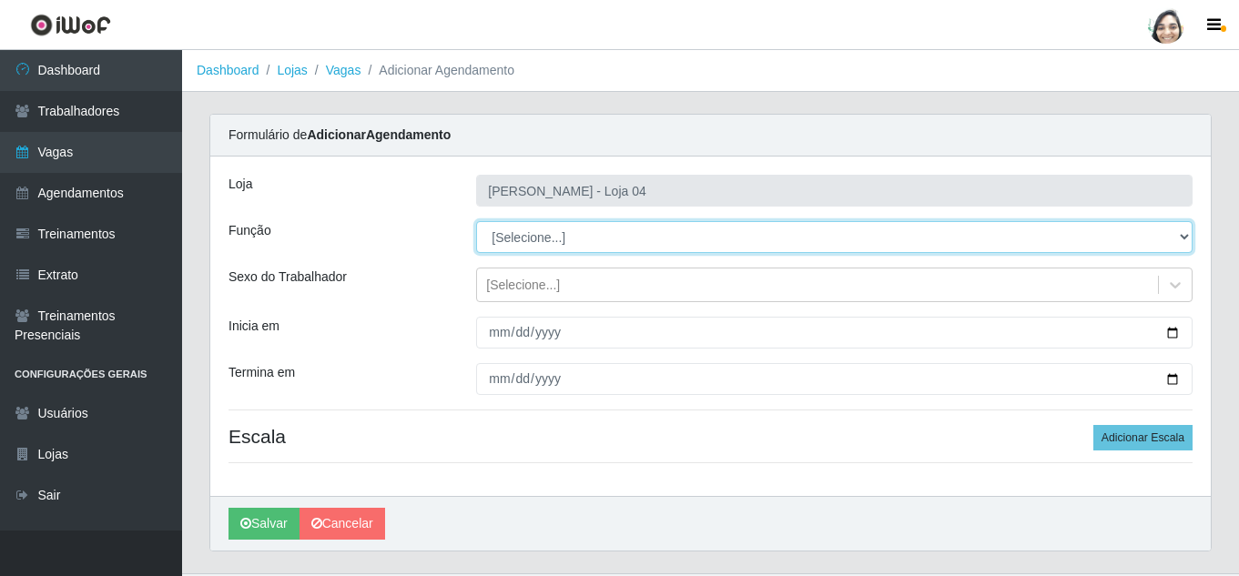
click at [515, 242] on select "[Selecione...] ASG ASG + ASG ++ Auxiliar de Depósito Auxiliar de Depósito + Aux…" at bounding box center [834, 237] width 716 height 32
select select "22"
click at [476, 221] on select "[Selecione...] ASG ASG + ASG ++ Auxiliar de Depósito Auxiliar de Depósito + Aux…" at bounding box center [834, 237] width 716 height 32
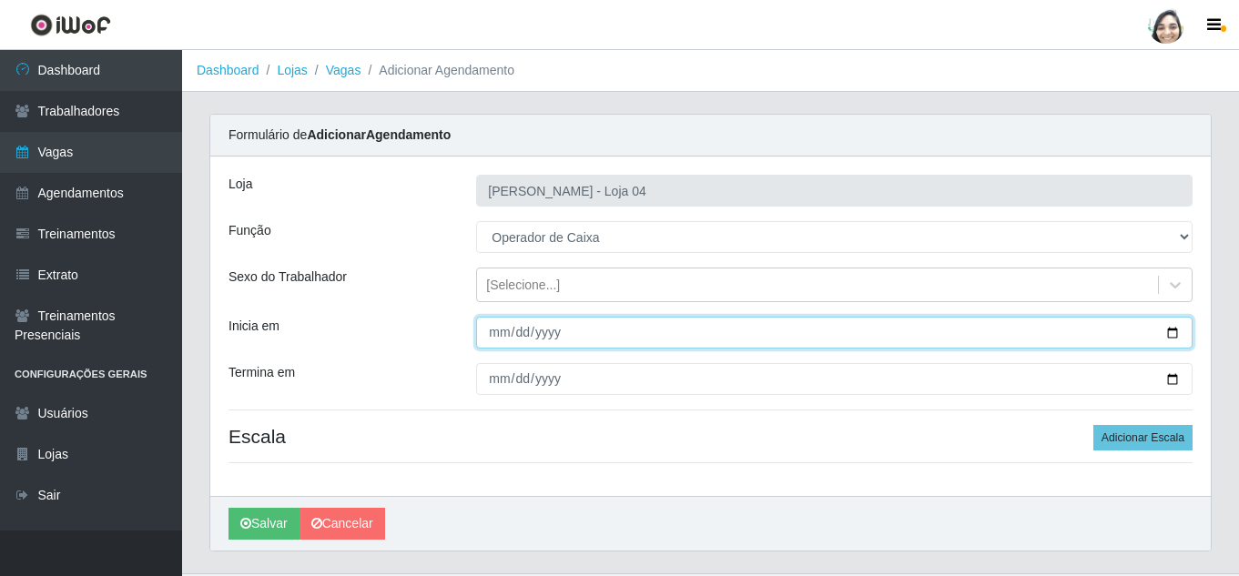
click at [496, 335] on input "Inicia em" at bounding box center [834, 333] width 716 height 32
type input "[DATE]"
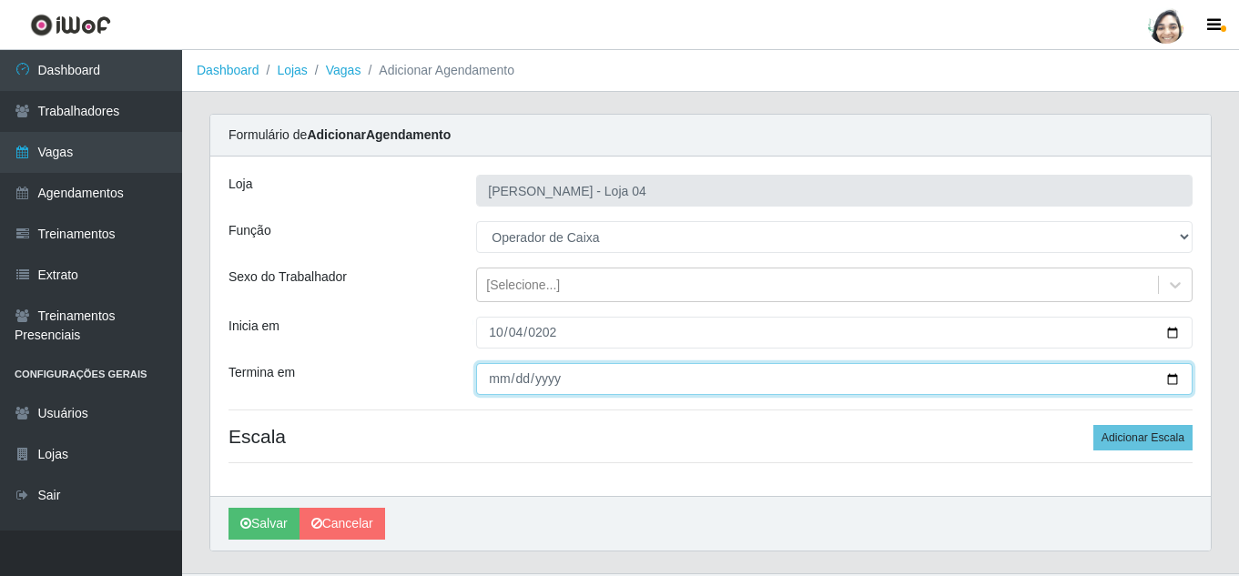
click at [493, 383] on input "Termina em" at bounding box center [834, 379] width 716 height 32
type input "[DATE]"
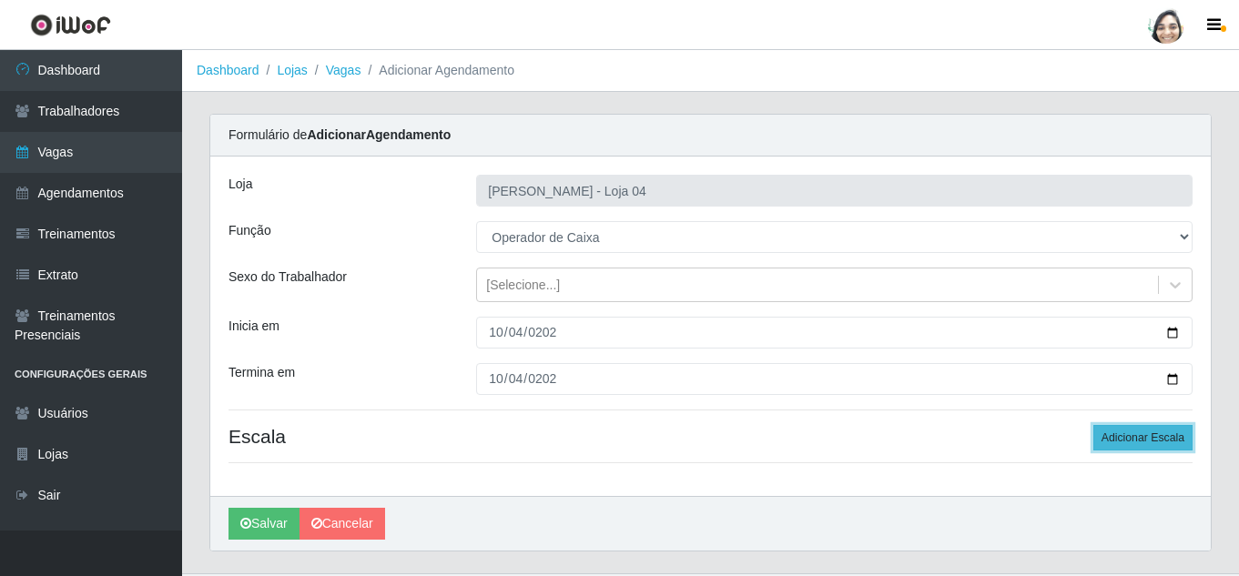
click at [1143, 437] on button "Adicionar Escala" at bounding box center [1142, 437] width 99 height 25
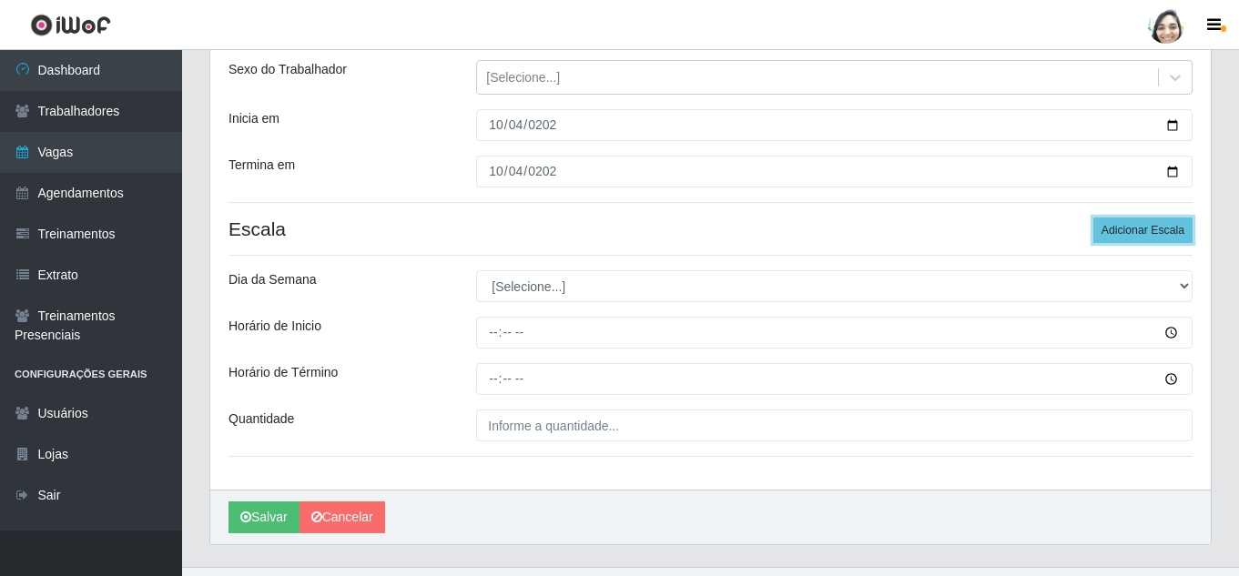
scroll to position [244, 0]
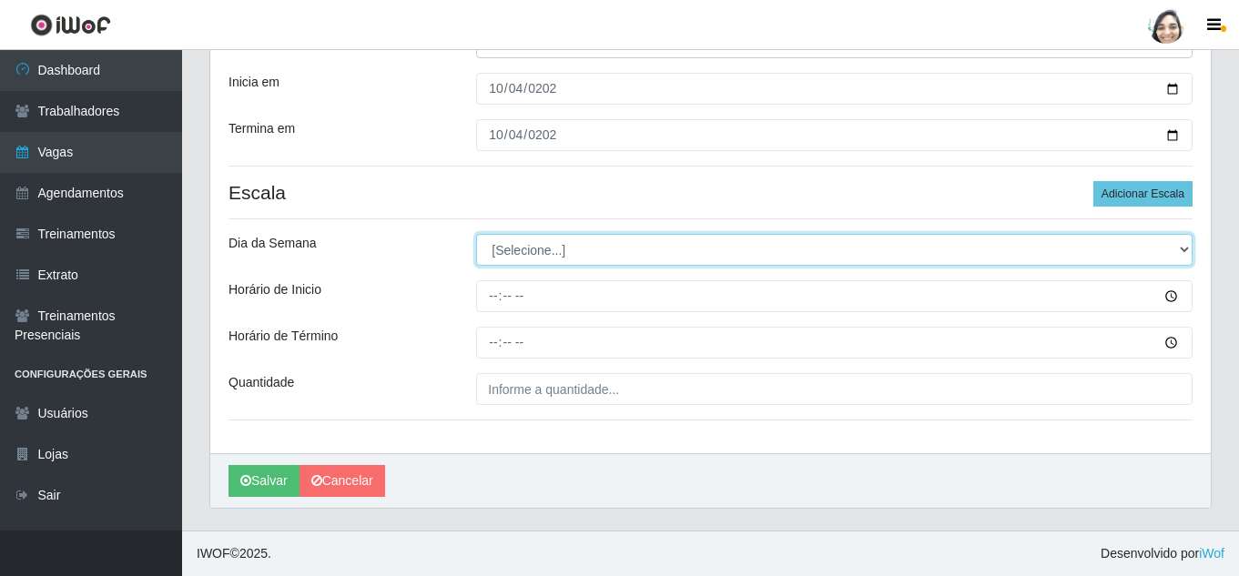
click at [533, 255] on select "[Selecione...] Segunda Terça Quarta Quinta Sexta Sábado Domingo" at bounding box center [834, 250] width 716 height 32
select select "6"
click at [476, 234] on select "[Selecione...] Segunda Terça Quarta Quinta Sexta Sábado Domingo" at bounding box center [834, 250] width 716 height 32
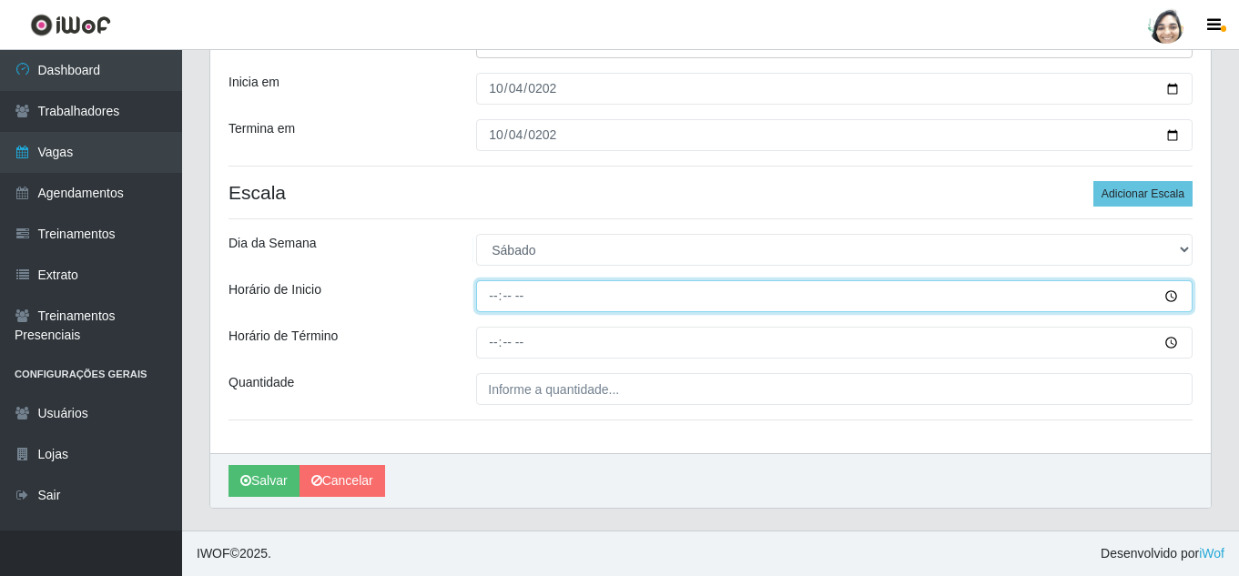
click at [496, 294] on input "Horário de Inicio" at bounding box center [834, 296] width 716 height 32
type input "08:20"
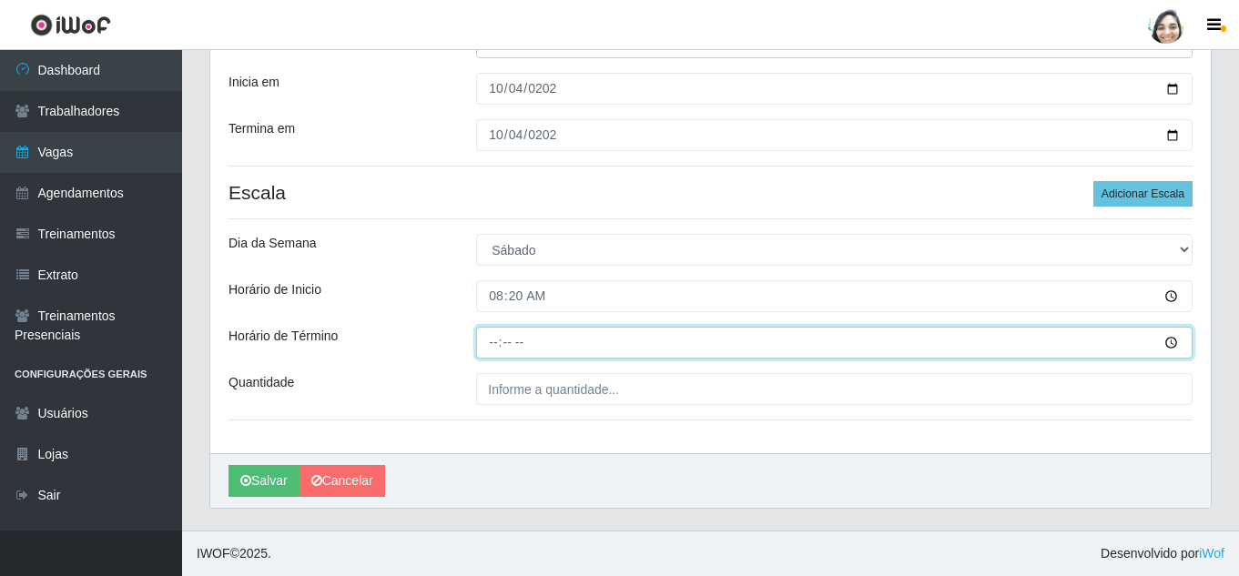
click at [494, 337] on input "Horário de Término" at bounding box center [834, 343] width 716 height 32
type input "14:20"
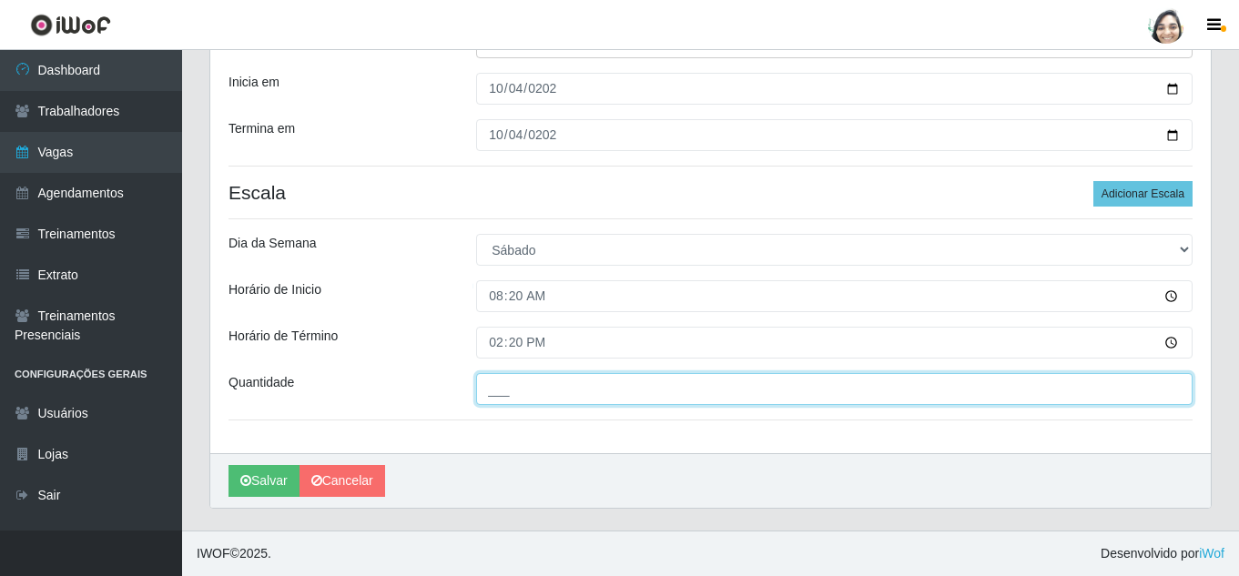
click at [509, 398] on input "___" at bounding box center [834, 389] width 716 height 32
type input "07_"
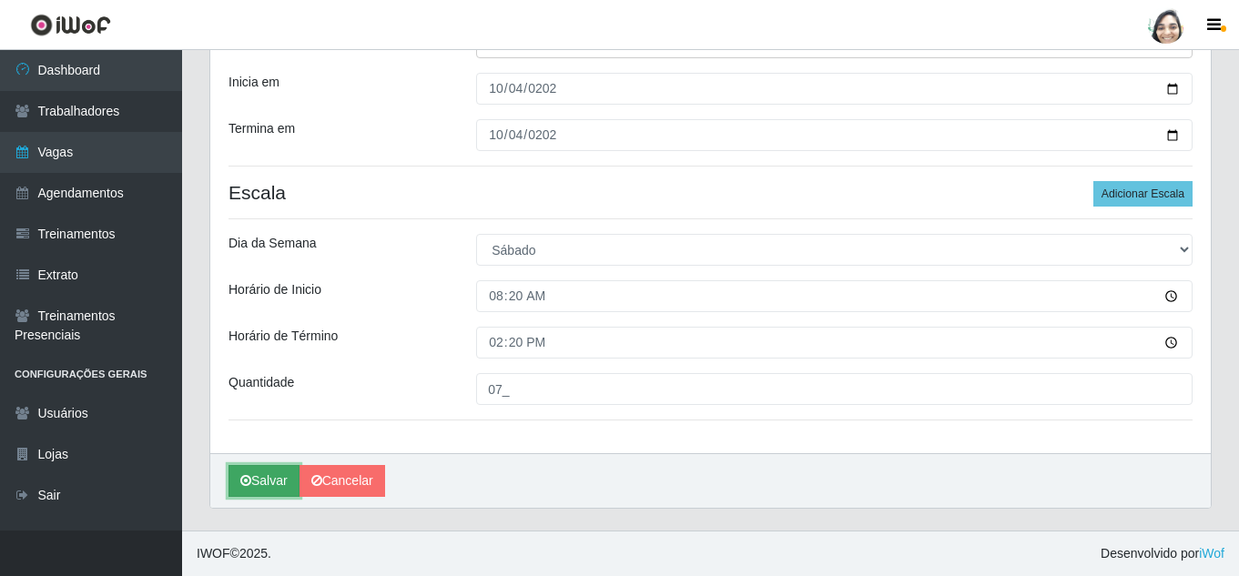
click at [262, 477] on button "Salvar" at bounding box center [264, 481] width 71 height 32
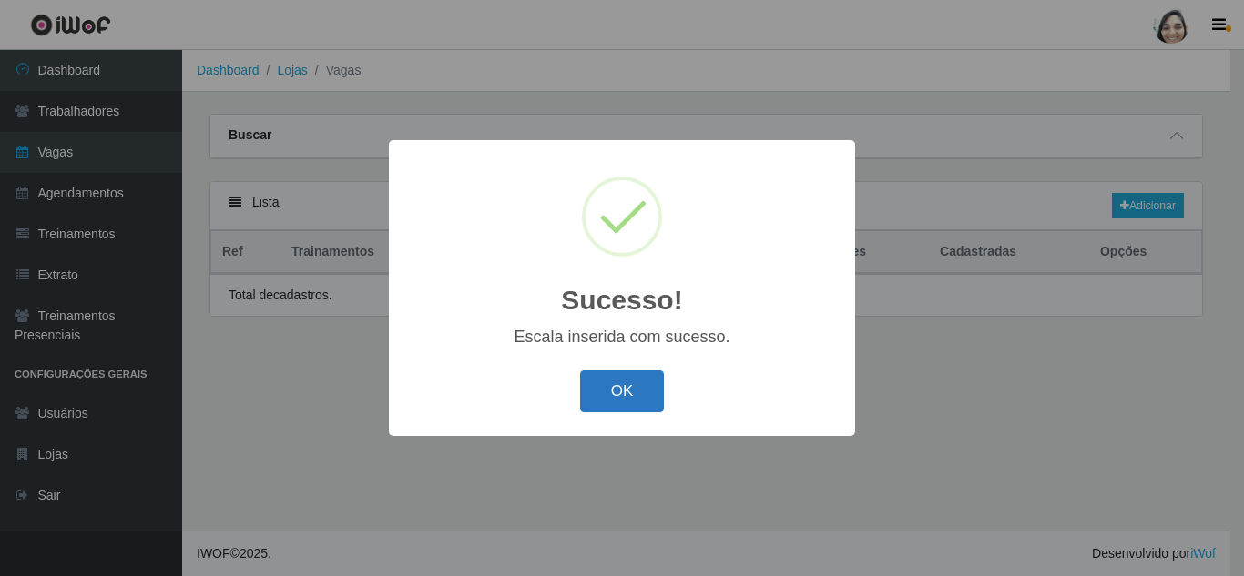
click at [614, 388] on button "OK" at bounding box center [622, 392] width 85 height 43
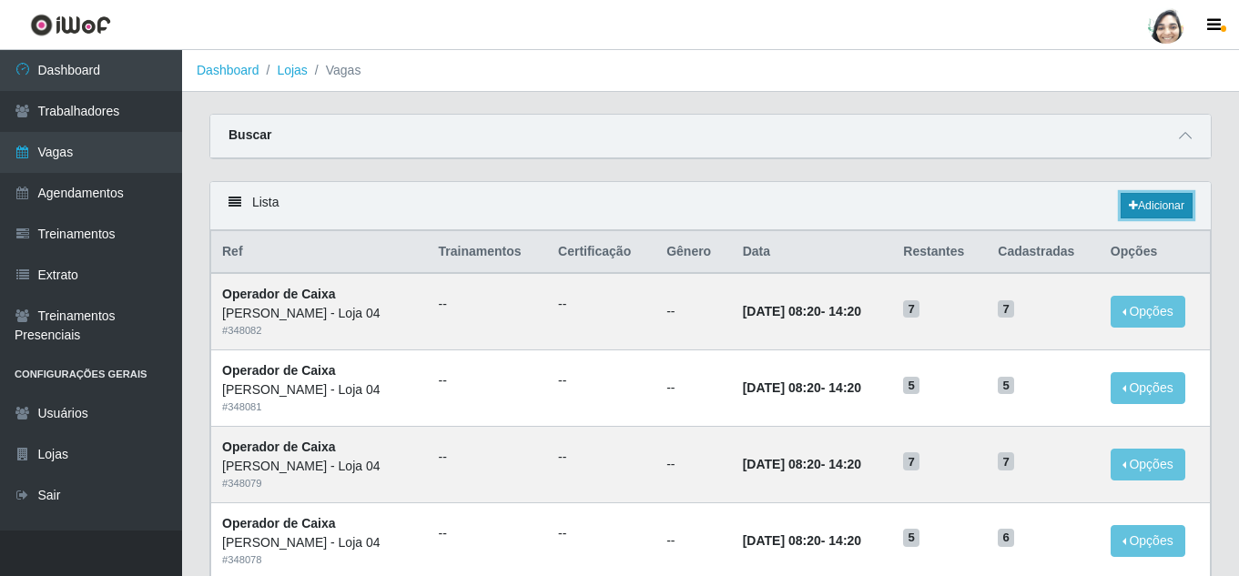
click at [1150, 206] on link "Adicionar" at bounding box center [1157, 205] width 72 height 25
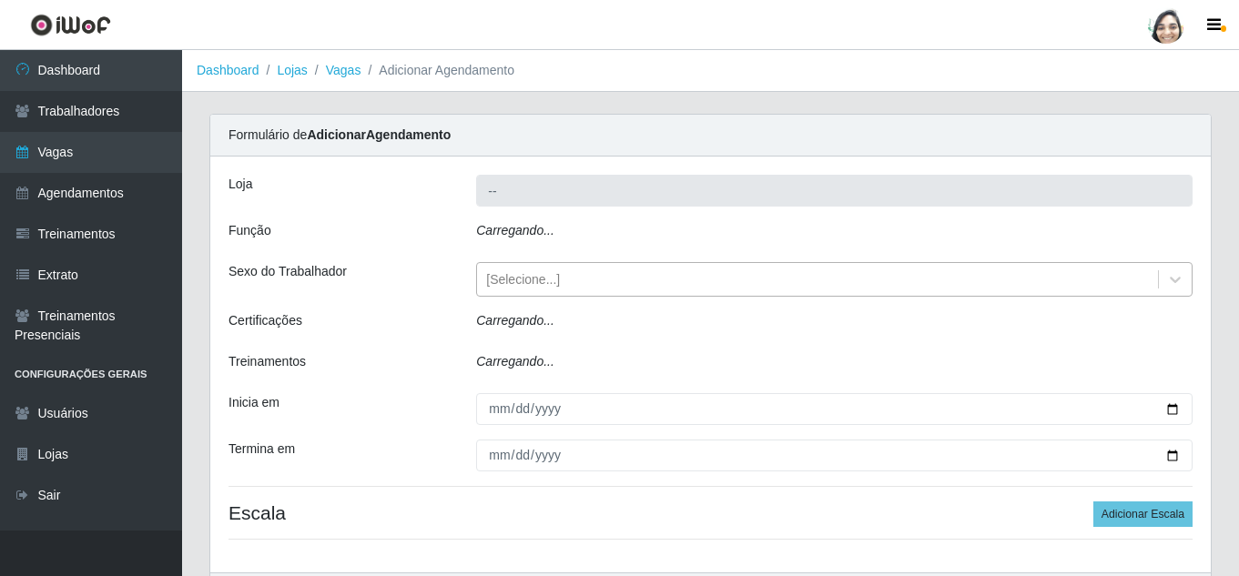
type input "[PERSON_NAME] - Loja 04"
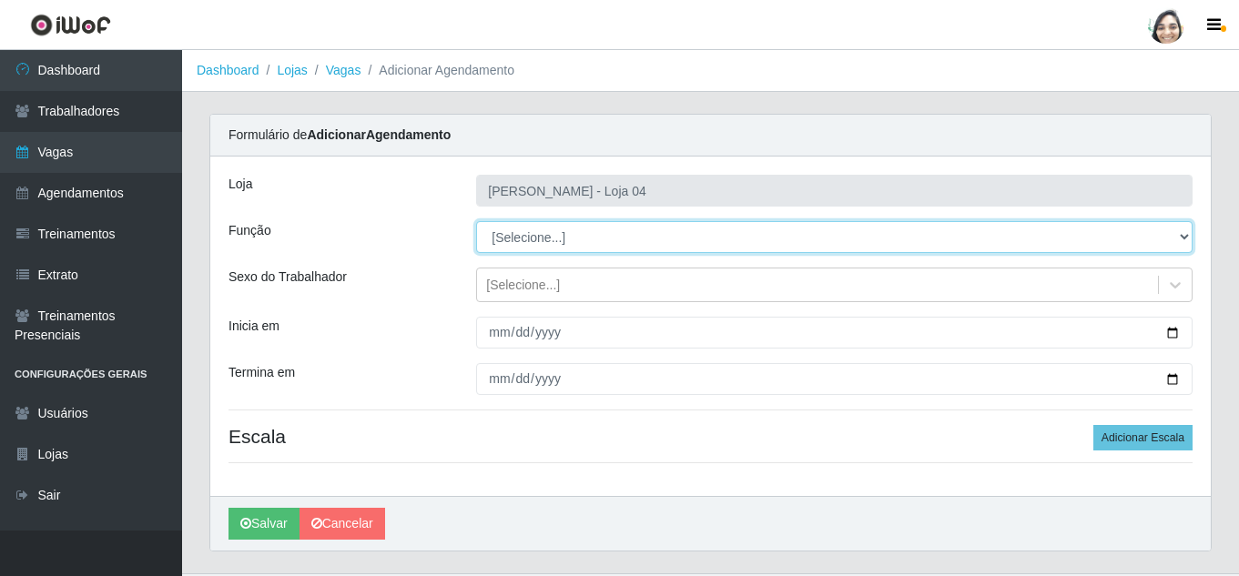
click at [540, 241] on select "[Selecione...] ASG ASG + ASG ++ Auxiliar de Depósito Auxiliar de Depósito + Aux…" at bounding box center [834, 237] width 716 height 32
select select "22"
click at [476, 221] on select "[Selecione...] ASG ASG + ASG ++ Auxiliar de Depósito Auxiliar de Depósito + Aux…" at bounding box center [834, 237] width 716 height 32
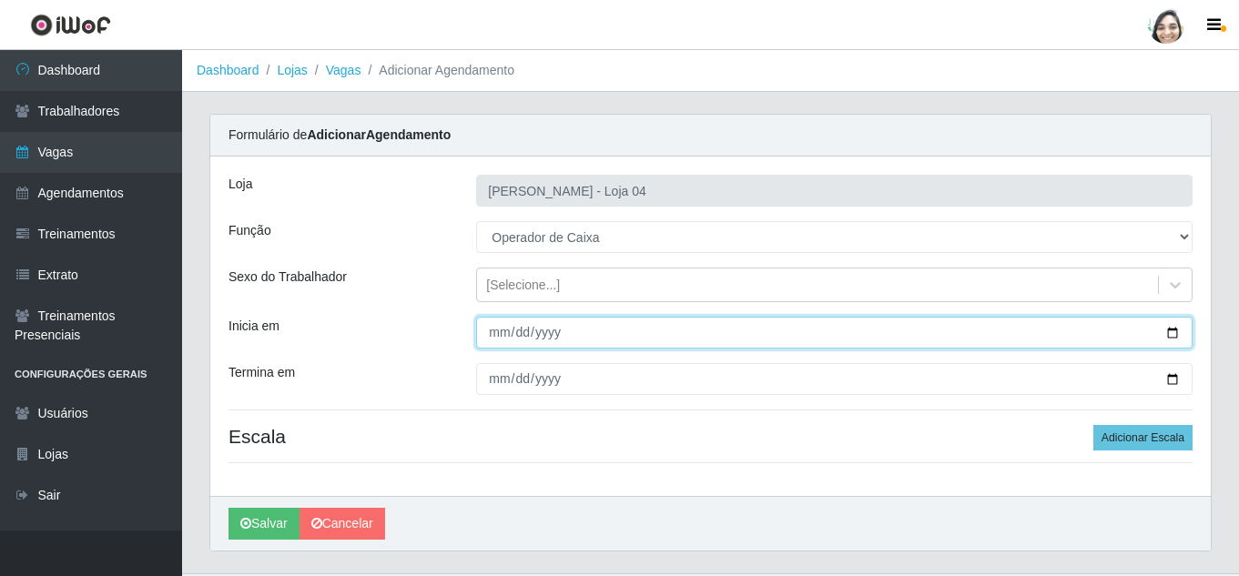
click at [491, 328] on input "Inicia em" at bounding box center [834, 333] width 716 height 32
type input "[DATE]"
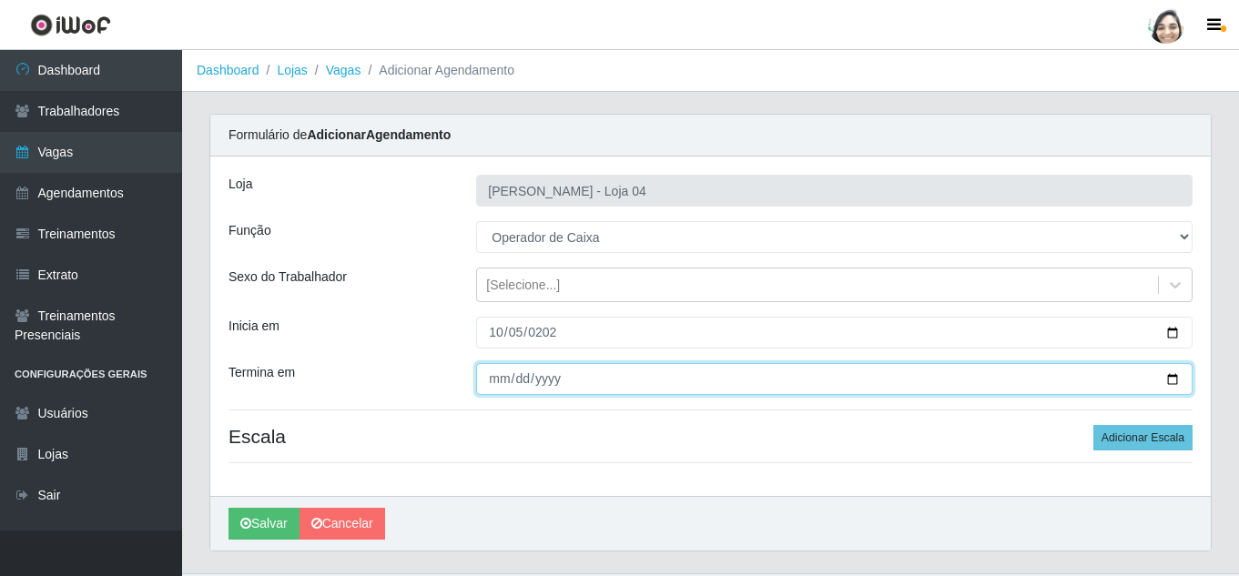
click at [503, 374] on input "Termina em" at bounding box center [834, 379] width 716 height 32
type input "[DATE]"
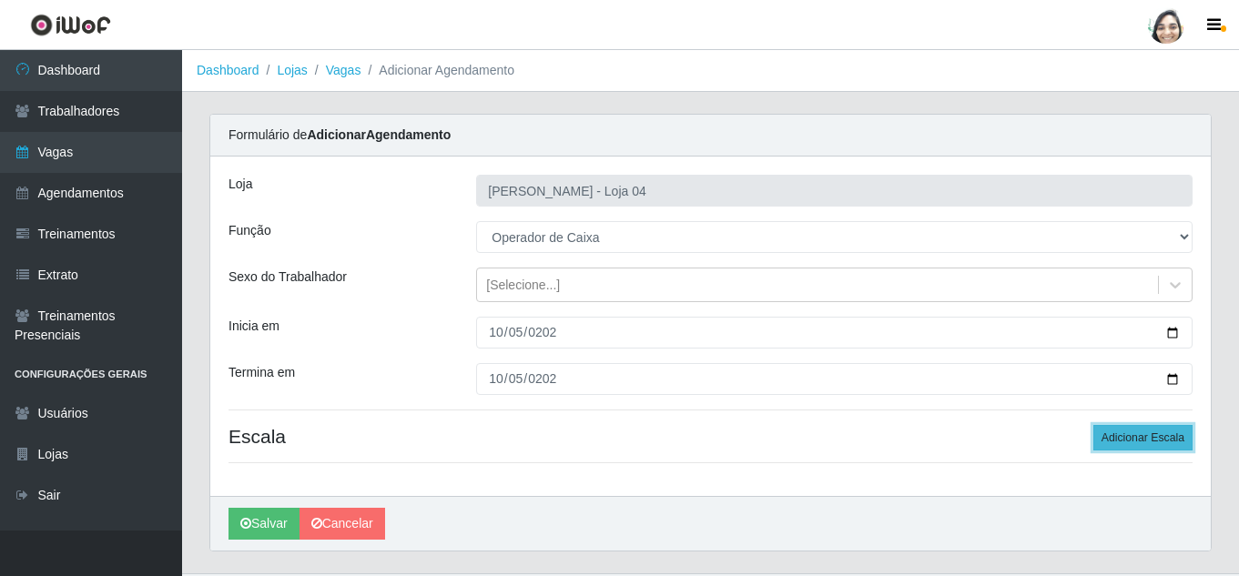
click at [1162, 436] on button "Adicionar Escala" at bounding box center [1142, 437] width 99 height 25
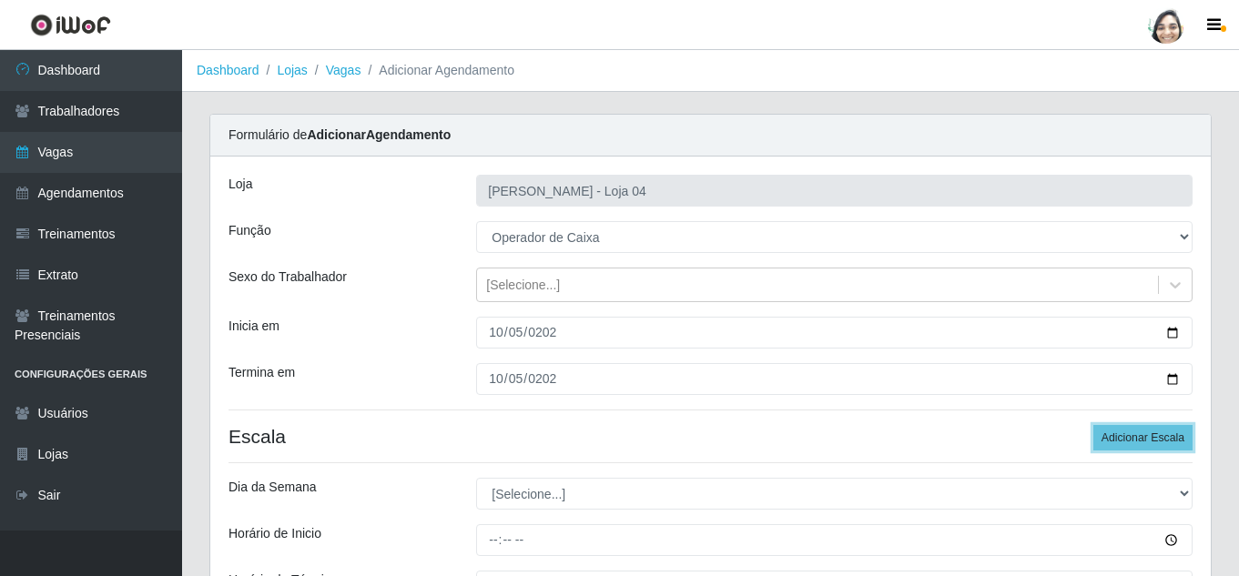
scroll to position [182, 0]
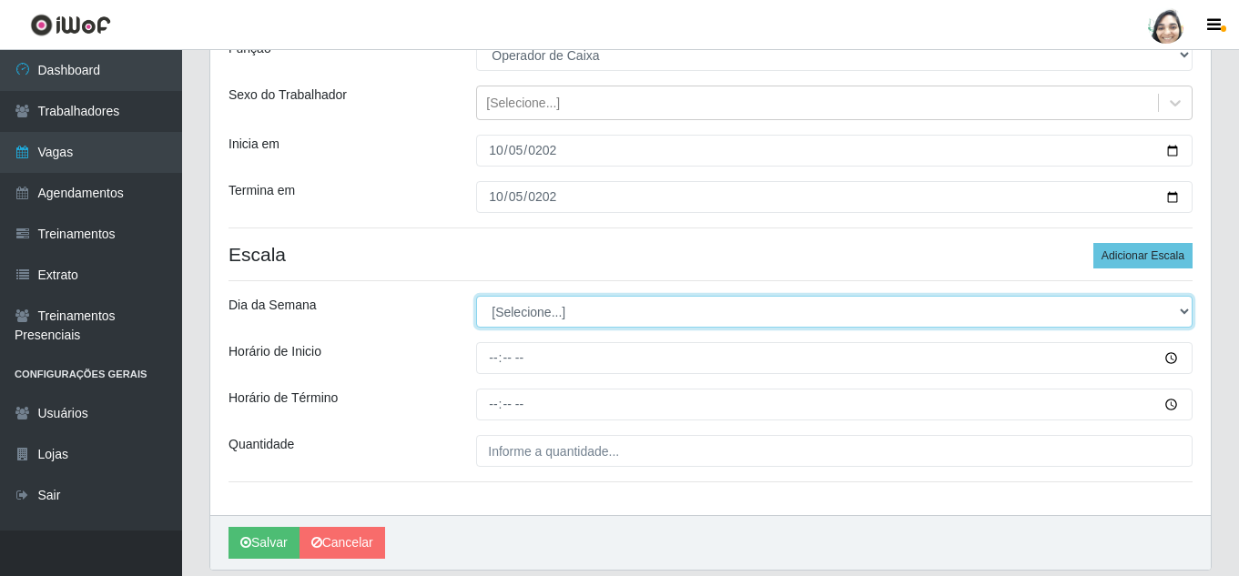
click at [518, 316] on select "[Selecione...] Segunda Terça Quarta Quinta Sexta Sábado Domingo" at bounding box center [834, 312] width 716 height 32
click at [476, 296] on select "[Selecione...] Segunda Terça Quarta Quinta Sexta Sábado Domingo" at bounding box center [834, 312] width 716 height 32
select select "0"
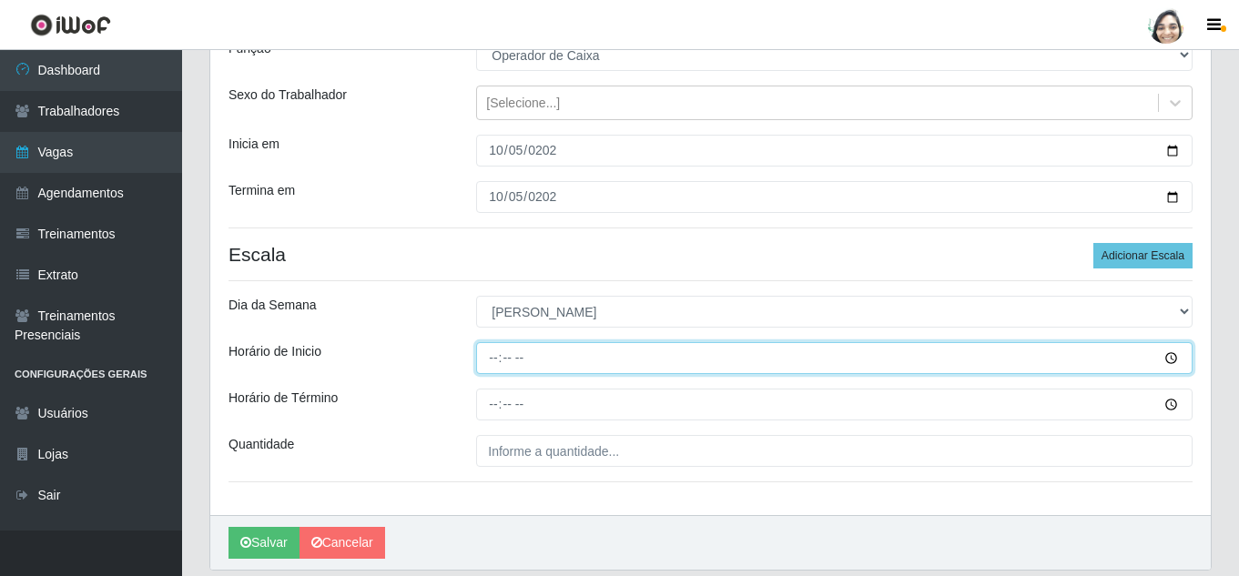
click at [491, 354] on input "Horário de Inicio" at bounding box center [834, 358] width 716 height 32
type input "08:20"
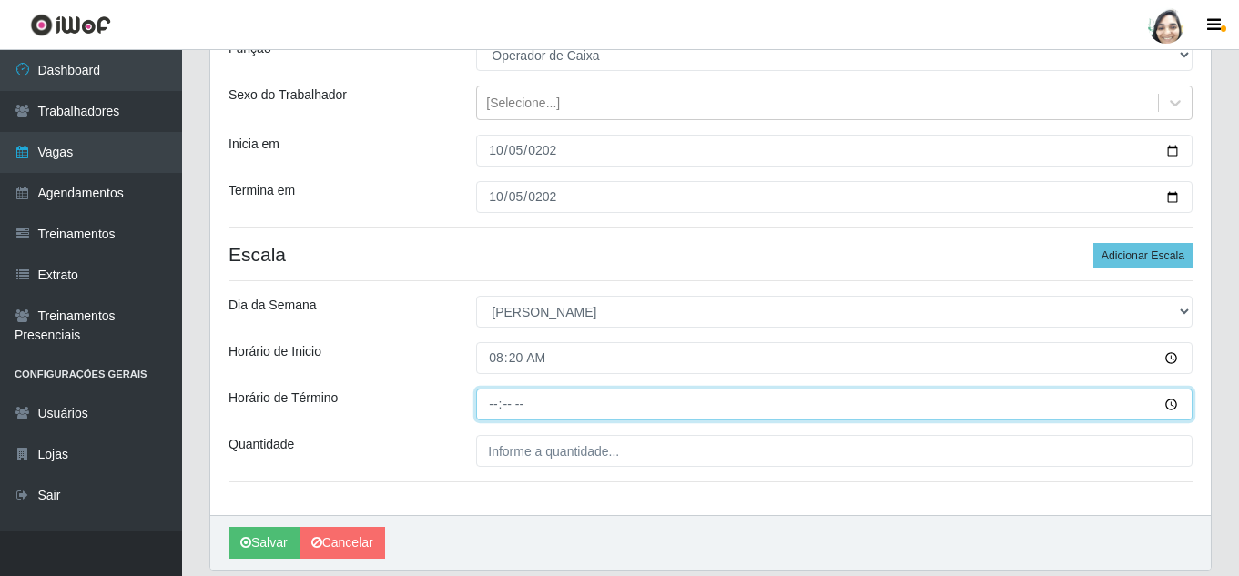
click at [496, 407] on input "Horário de Término" at bounding box center [834, 405] width 716 height 32
type input "14:20"
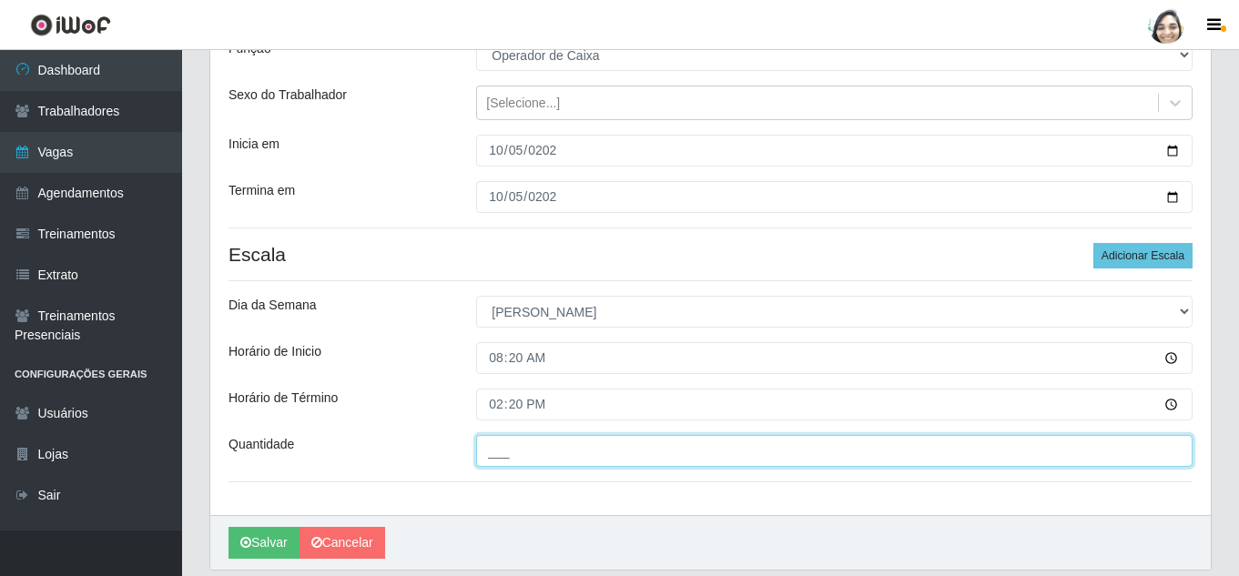
click at [545, 444] on input "___" at bounding box center [834, 451] width 716 height 32
type input "05_"
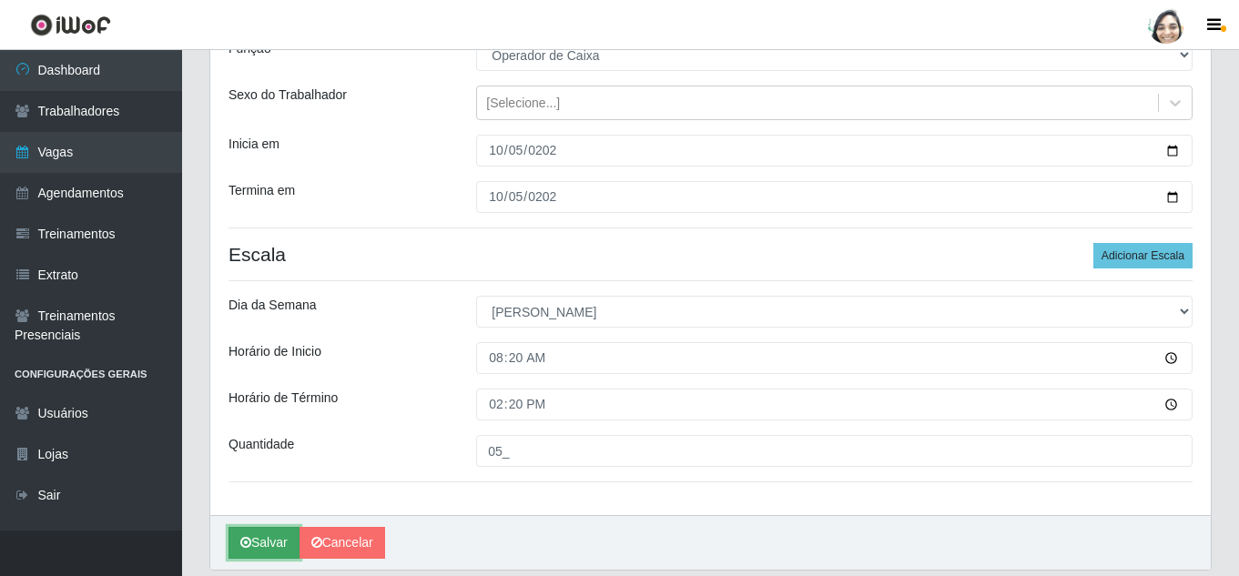
click at [249, 541] on icon "submit" at bounding box center [245, 542] width 11 height 13
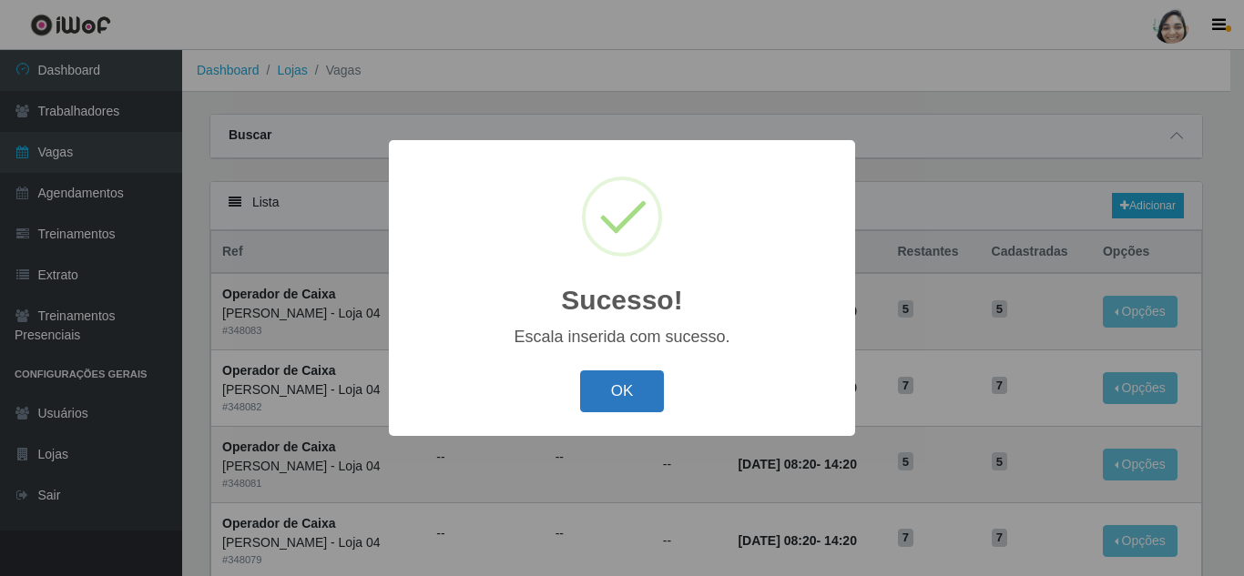
click at [602, 399] on button "OK" at bounding box center [622, 392] width 85 height 43
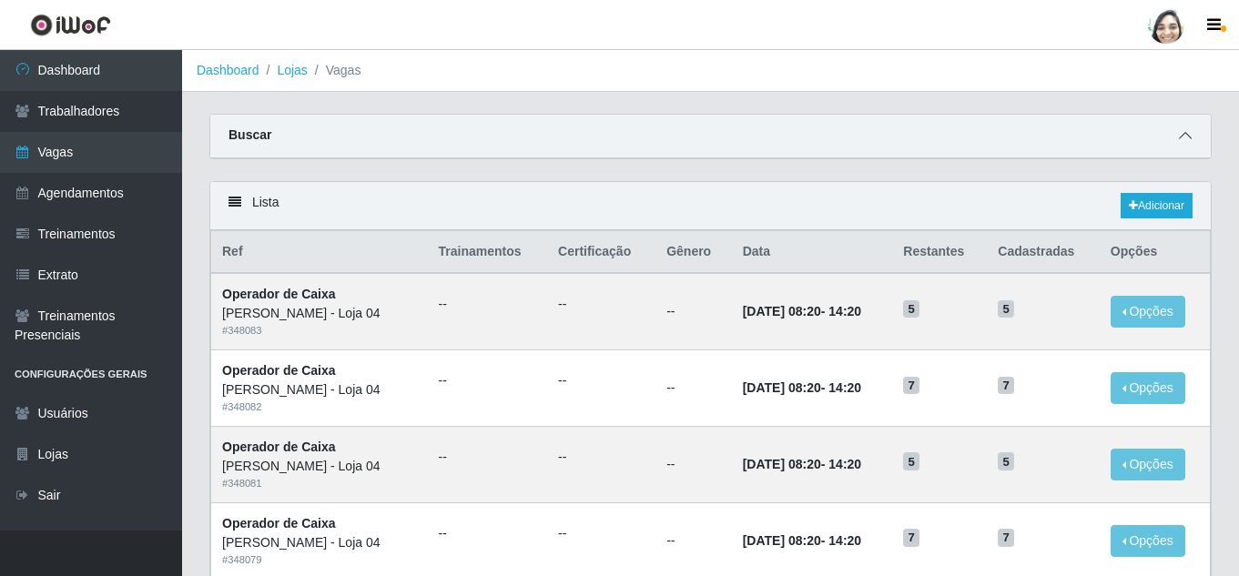
click at [1182, 127] on span at bounding box center [1185, 136] width 22 height 21
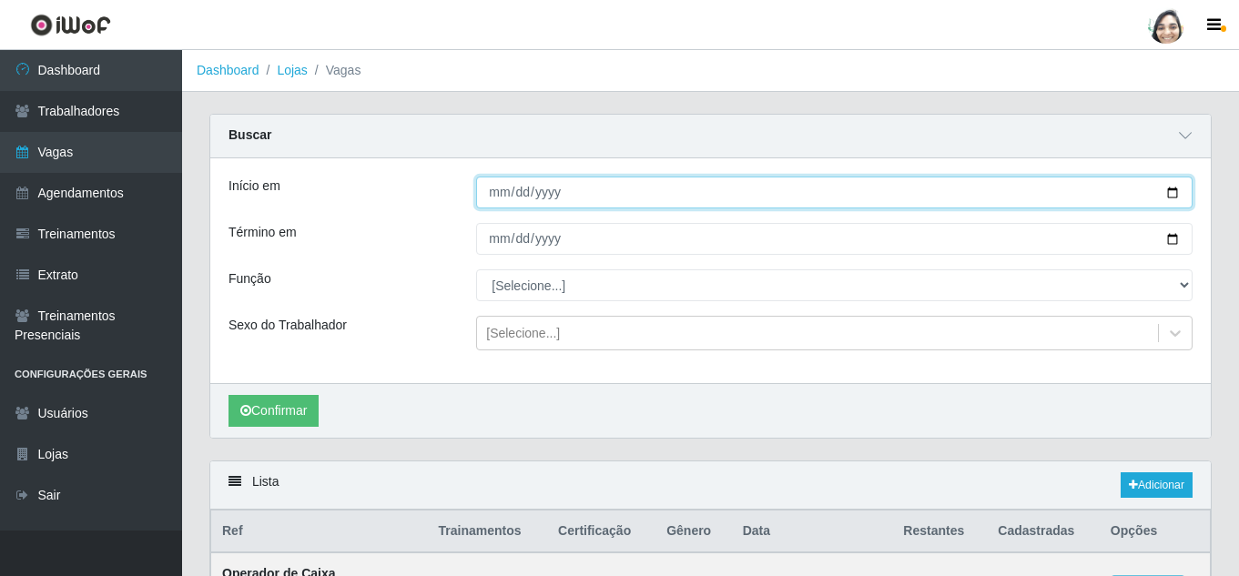
click at [494, 193] on input "Início em" at bounding box center [834, 193] width 716 height 32
type input "[DATE]"
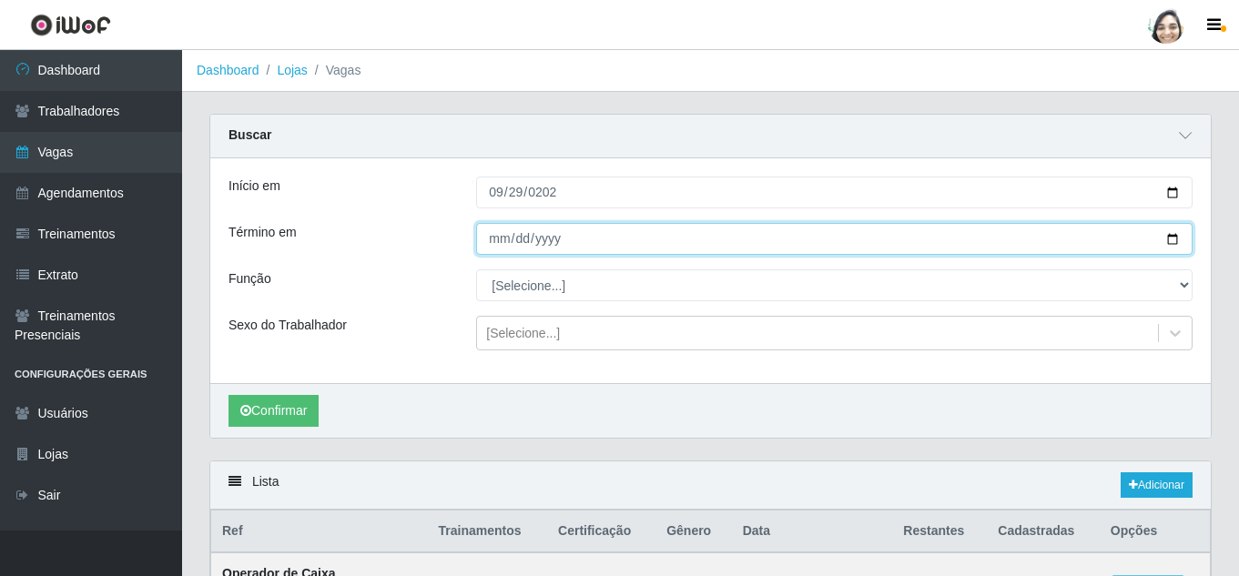
click at [508, 245] on input "Término em" at bounding box center [834, 239] width 716 height 32
type input "[DATE]"
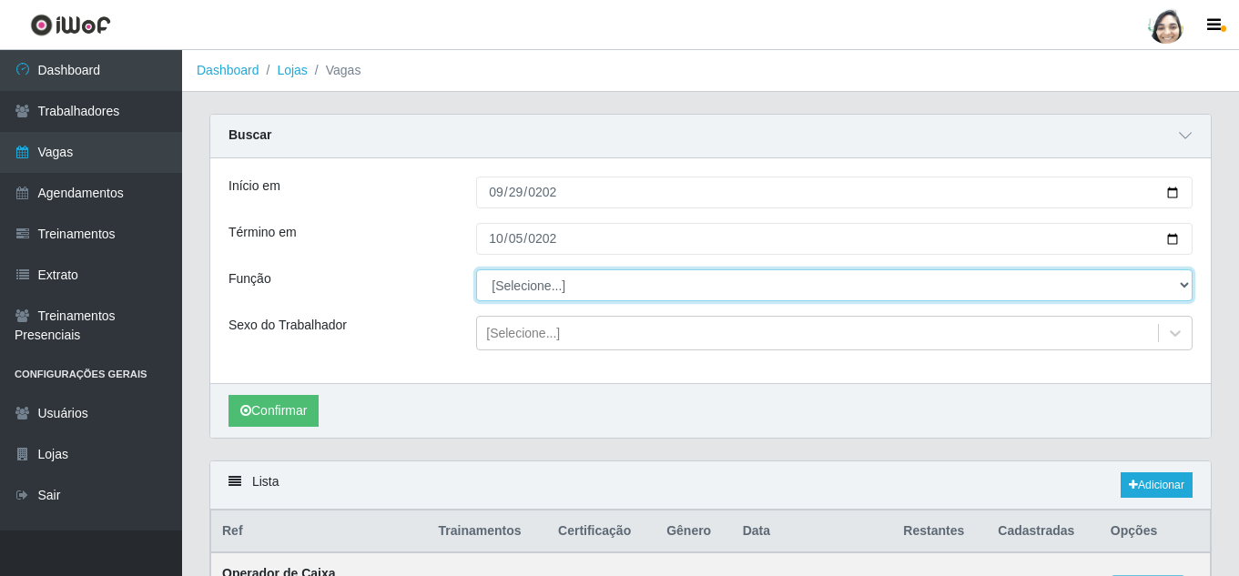
click at [543, 292] on select "[Selecione...] ASG ASG + ASG ++ Auxiliar de Depósito Auxiliar de Depósito + Aux…" at bounding box center [834, 285] width 716 height 32
select select "22"
click at [476, 270] on select "[Selecione...] ASG ASG + ASG ++ Auxiliar de Depósito Auxiliar de Depósito + Aux…" at bounding box center [834, 285] width 716 height 32
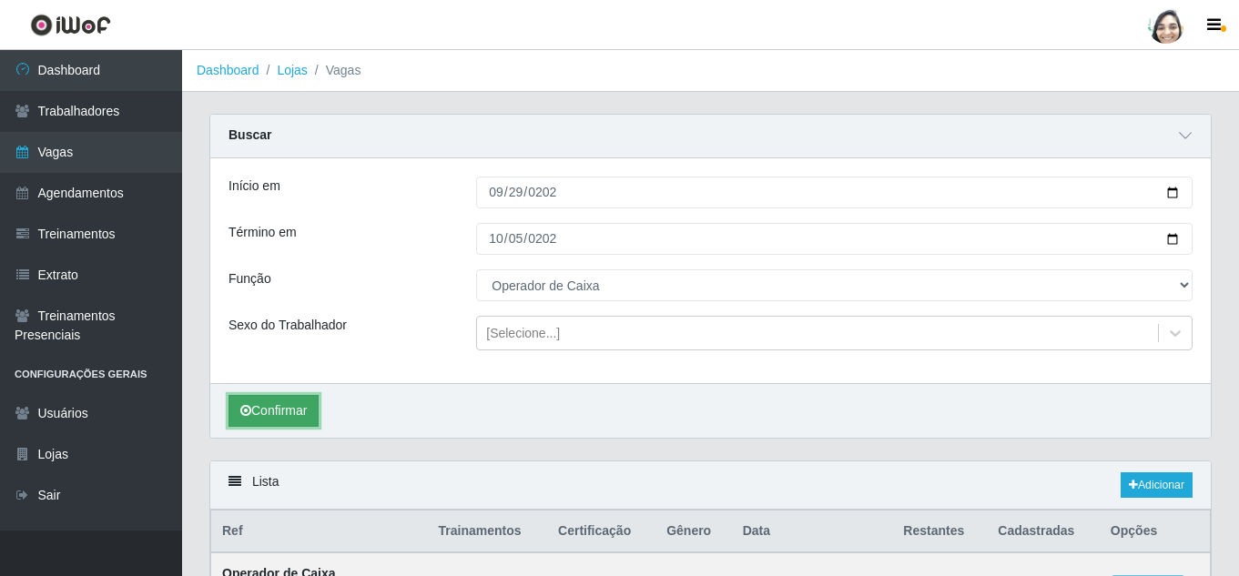
click at [285, 413] on button "Confirmar" at bounding box center [274, 411] width 90 height 32
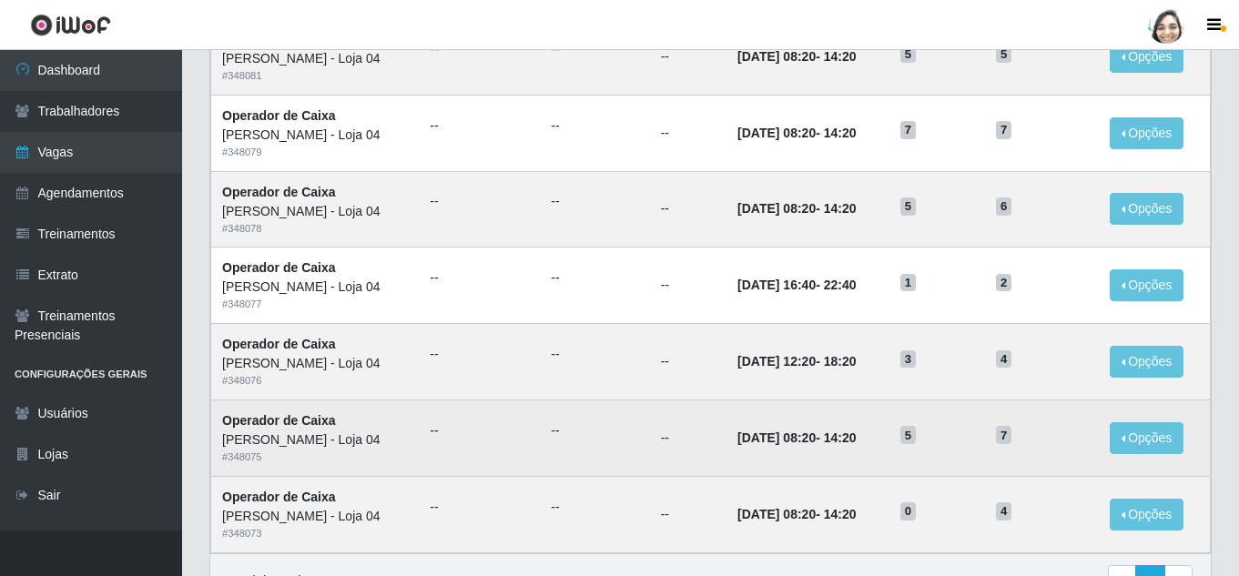
scroll to position [728, 0]
